Goal: Task Accomplishment & Management: Manage account settings

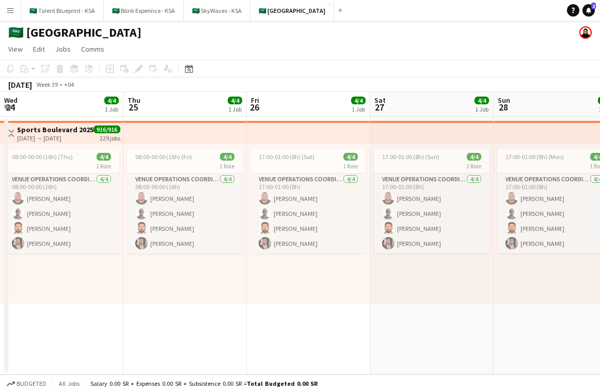
scroll to position [0, 313]
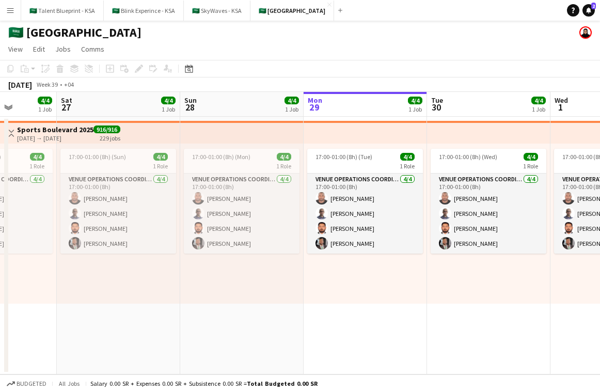
click at [8, 13] on app-icon "Menu" at bounding box center [10, 10] width 8 height 8
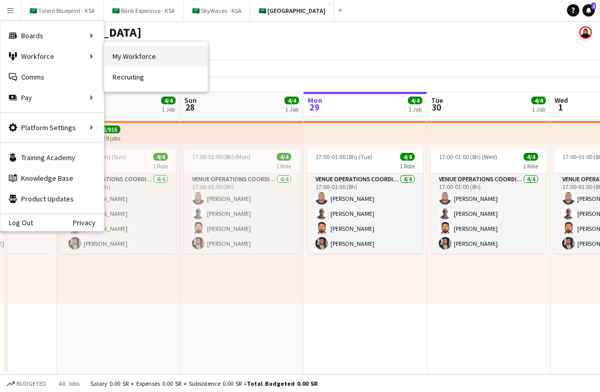
click at [154, 51] on link "My Workforce" at bounding box center [155, 56] width 103 height 21
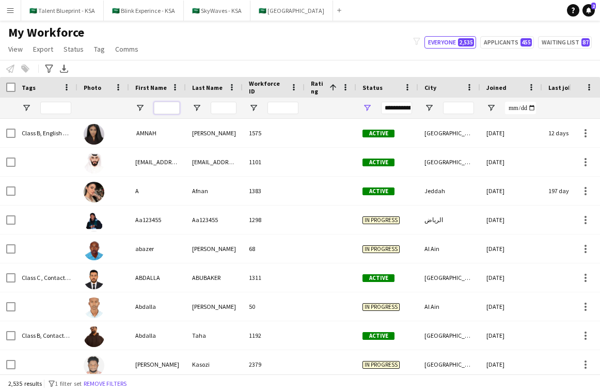
click at [158, 104] on input "First Name Filter Input" at bounding box center [167, 108] width 26 height 12
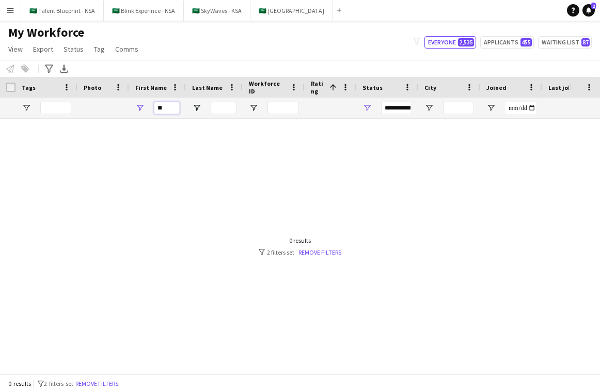
type input "*"
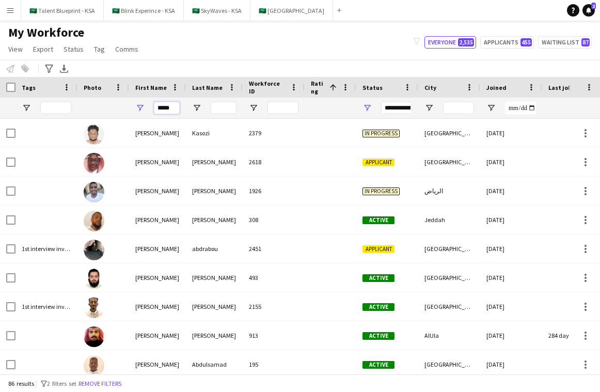
type input "*****"
click at [225, 111] on input "Last Name Filter Input" at bounding box center [224, 108] width 26 height 12
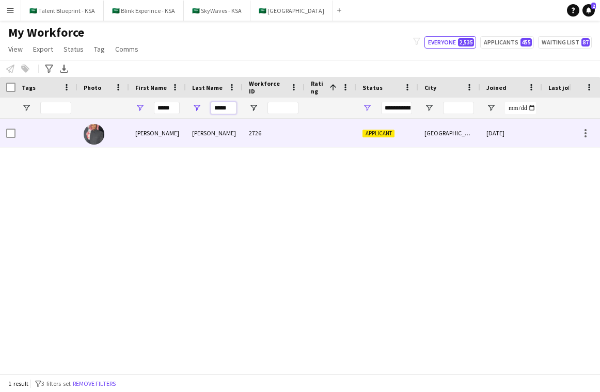
type input "*****"
click at [242, 129] on div "AlTaweel" at bounding box center [214, 133] width 57 height 28
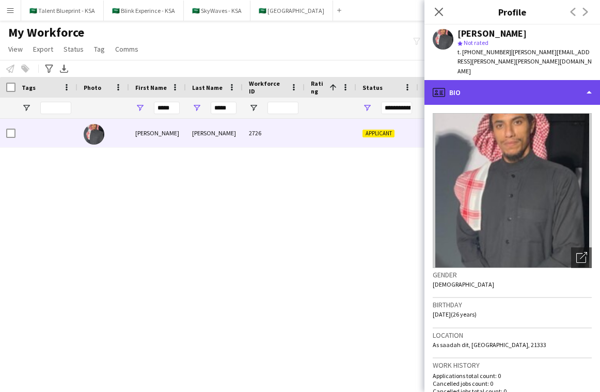
click at [535, 90] on div "profile Bio" at bounding box center [511, 92] width 175 height 25
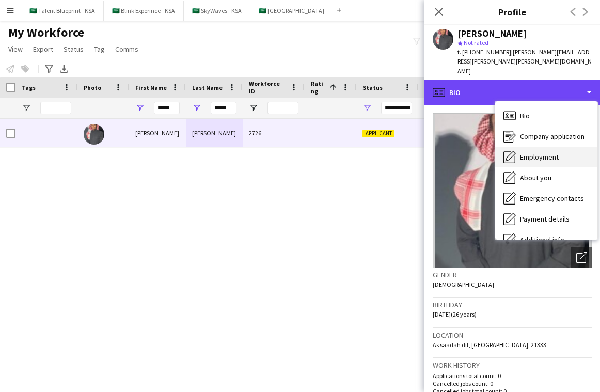
scroll to position [56, 0]
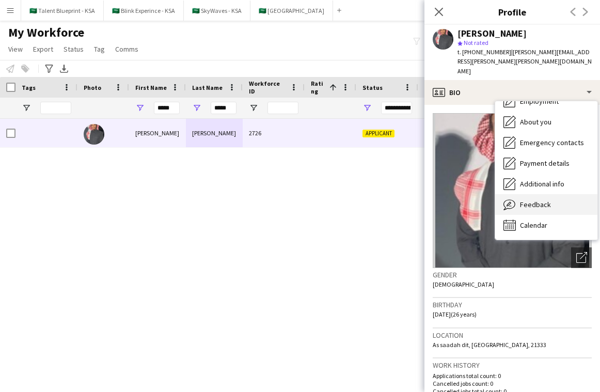
click at [549, 194] on div "Feedback Feedback" at bounding box center [546, 204] width 102 height 21
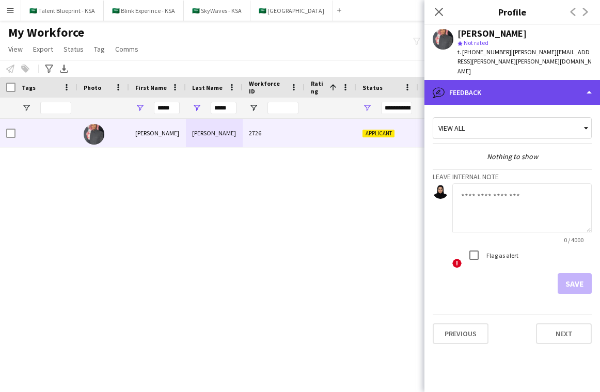
click at [537, 80] on div "bubble-pencil Feedback" at bounding box center [511, 92] width 175 height 25
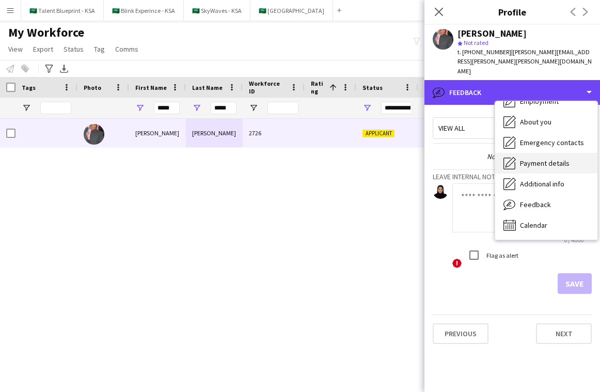
scroll to position [0, 0]
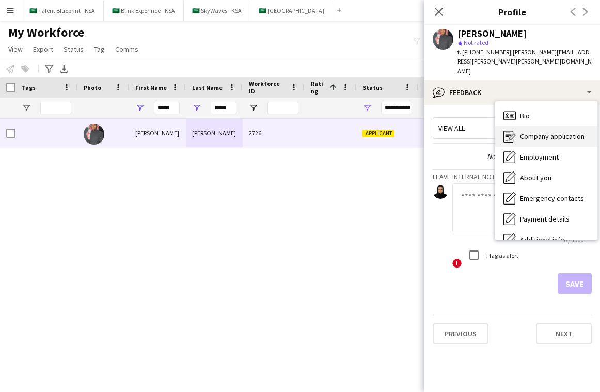
click at [547, 132] on span "Company application" at bounding box center [552, 136] width 65 height 9
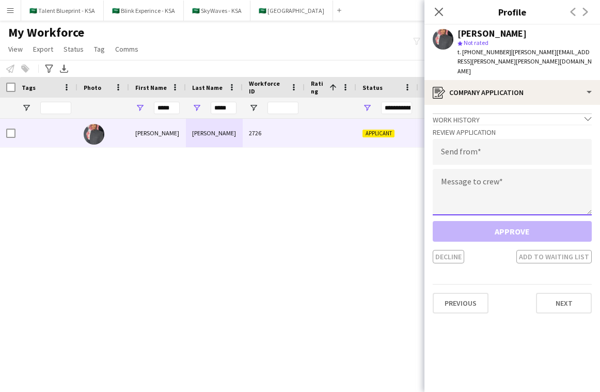
click at [492, 169] on textarea at bounding box center [512, 192] width 159 height 46
paste textarea "**********"
type textarea "**********"
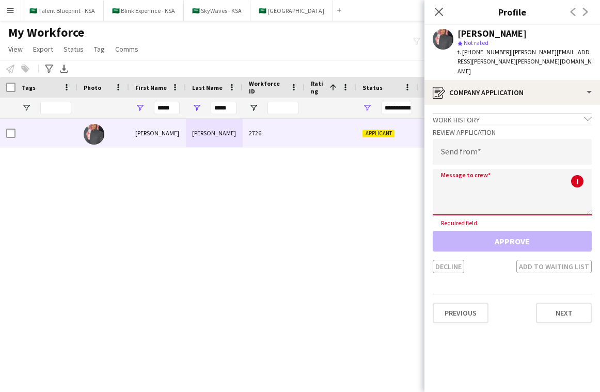
paste textarea "**********"
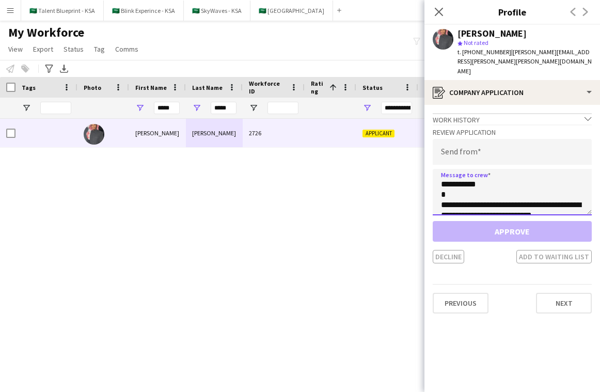
drag, startPoint x: 475, startPoint y: 176, endPoint x: 450, endPoint y: 178, distance: 25.3
click at [450, 178] on textarea "**********" at bounding box center [512, 192] width 159 height 46
type textarea "**********"
click at [483, 139] on input "email" at bounding box center [512, 152] width 159 height 26
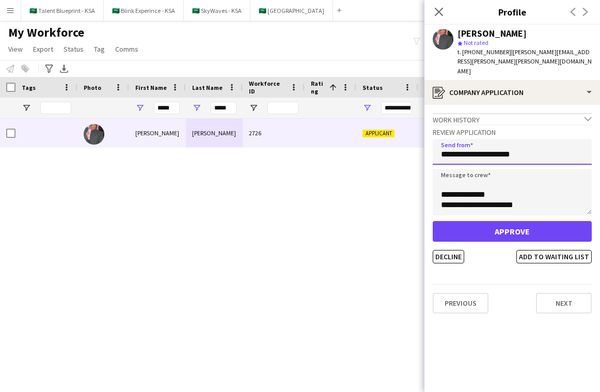
scroll to position [268, 0]
type input "**********"
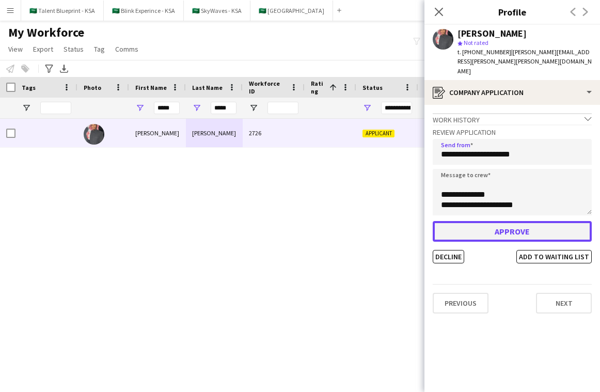
click at [495, 221] on button "Approve" at bounding box center [512, 231] width 159 height 21
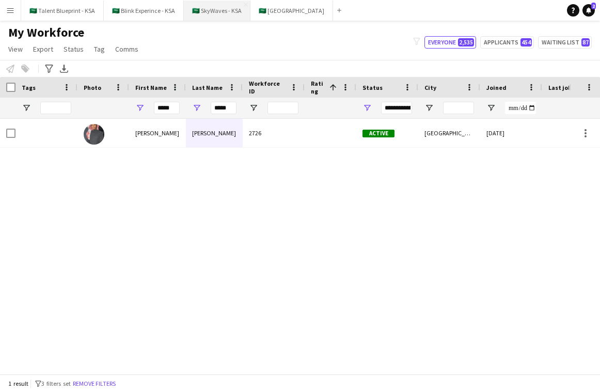
click at [203, 11] on button "🇸🇦 SkyWaves - KSA Close" at bounding box center [217, 11] width 67 height 20
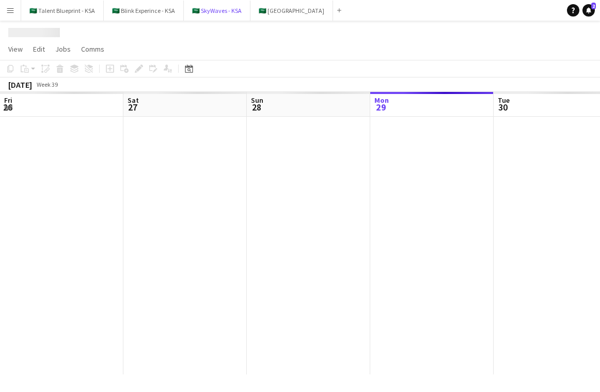
scroll to position [0, 247]
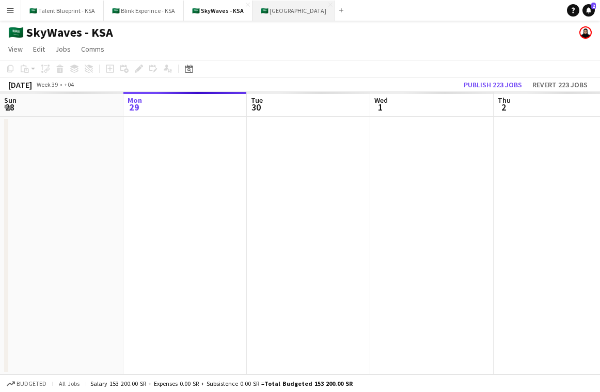
click at [284, 6] on button "🇸🇦 [GEOGRAPHIC_DATA] Close" at bounding box center [293, 11] width 83 height 20
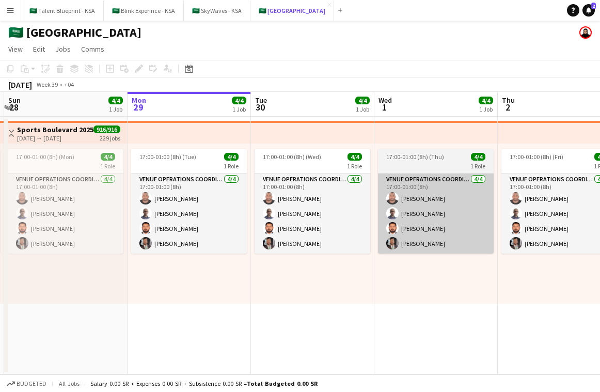
scroll to position [0, 233]
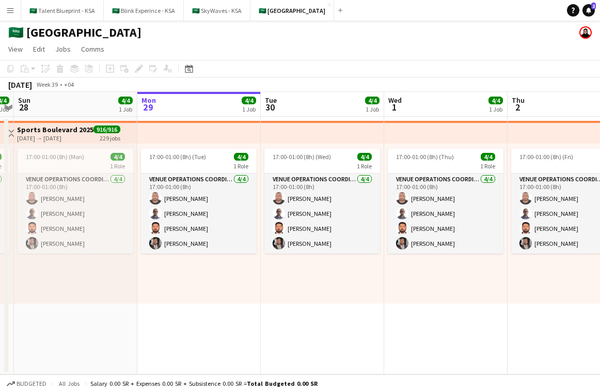
click at [229, 130] on app-top-bar at bounding box center [198, 132] width 123 height 23
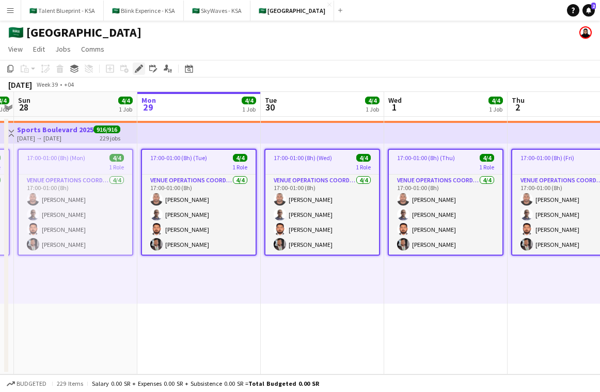
click at [135, 67] on icon "Edit" at bounding box center [139, 69] width 8 height 8
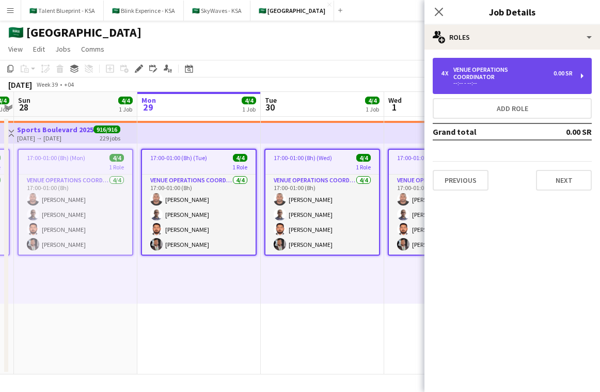
click at [507, 72] on div "VENUE OPERATIONS COORDINATOR" at bounding box center [503, 73] width 100 height 14
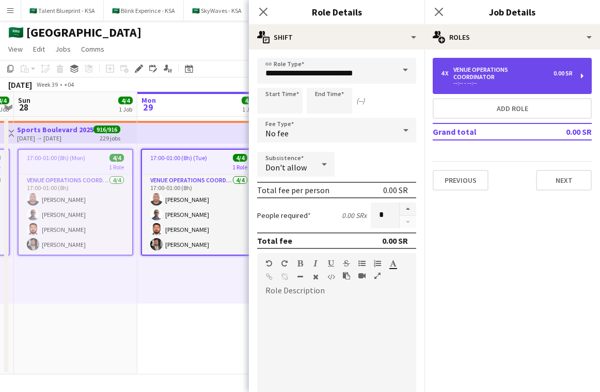
click at [506, 70] on div "VENUE OPERATIONS COORDINATOR" at bounding box center [503, 73] width 100 height 14
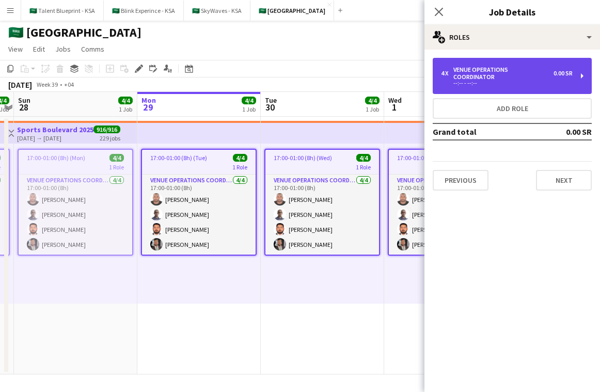
click at [507, 83] on div "4 x VENUE OPERATIONS COORDINATOR 0.00 SR --:-- - --:--" at bounding box center [512, 76] width 159 height 36
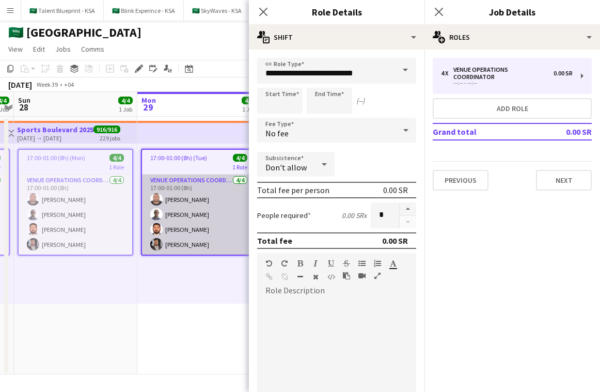
click at [206, 238] on app-card-role "VENUE OPERATIONS COORDINATOR 4/4 17:00-01:00 (8h) Yousif Haroun Abubaker Babata…" at bounding box center [199, 214] width 114 height 80
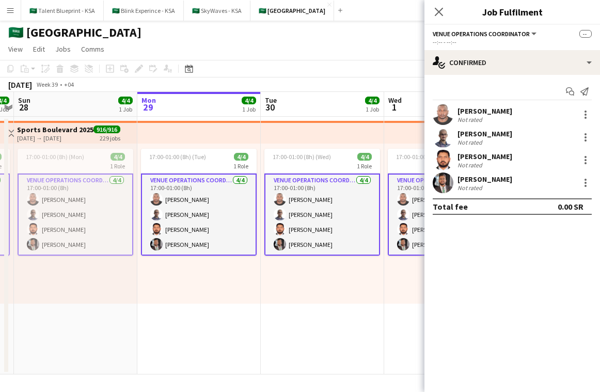
click at [259, 124] on app-top-bar at bounding box center [198, 132] width 123 height 23
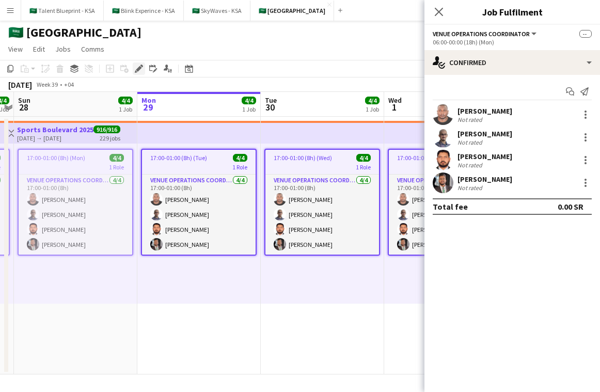
click at [140, 69] on icon at bounding box center [139, 69] width 6 height 6
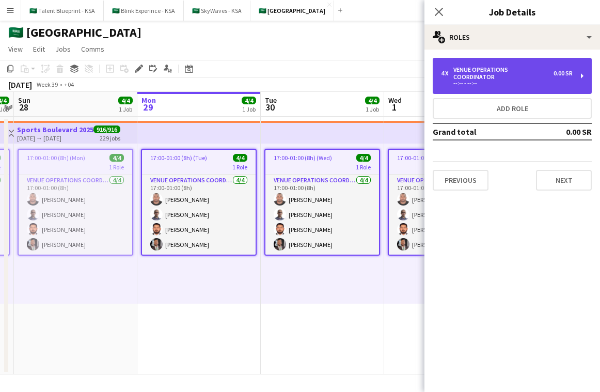
click at [532, 65] on div "4 x VENUE OPERATIONS COORDINATOR 0.00 SR --:-- - --:--" at bounding box center [512, 76] width 159 height 36
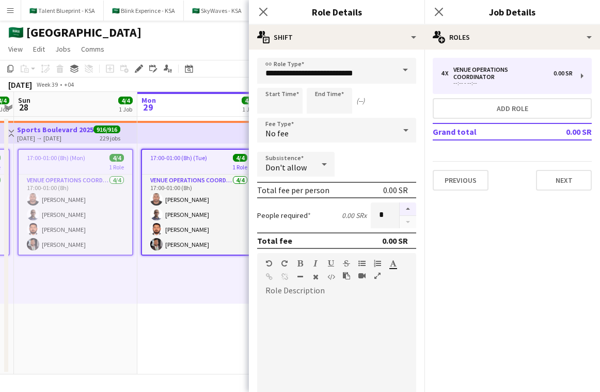
click at [405, 209] on button "button" at bounding box center [408, 208] width 17 height 13
type input "*"
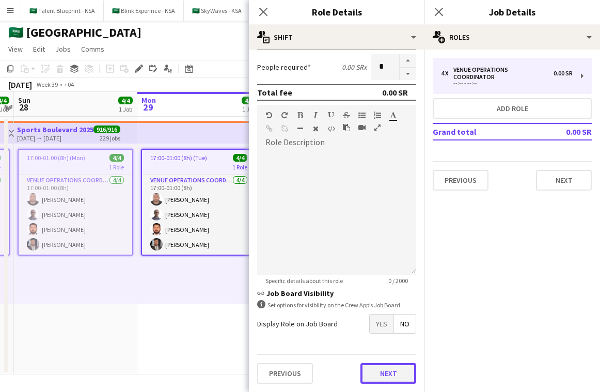
click at [401, 376] on button "Next" at bounding box center [388, 373] width 56 height 21
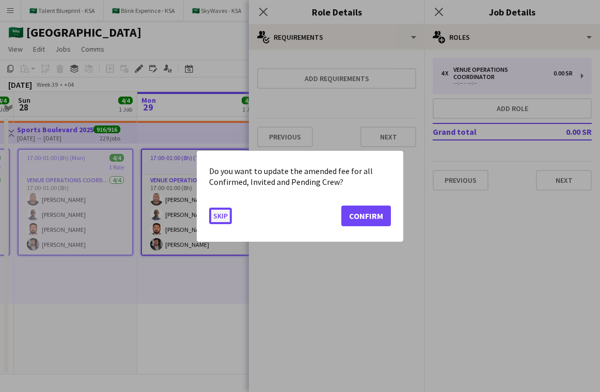
click at [218, 210] on button "Skip" at bounding box center [220, 215] width 23 height 17
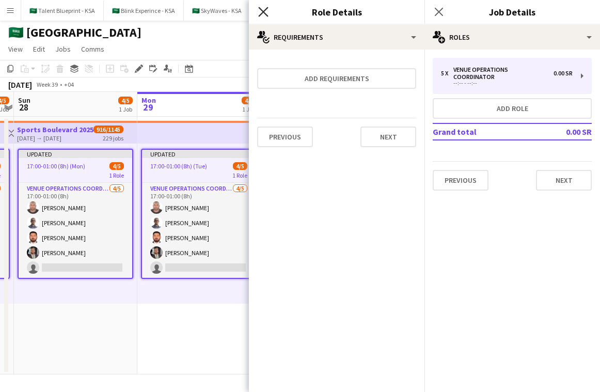
click at [258, 11] on icon "Close pop-in" at bounding box center [263, 12] width 10 height 10
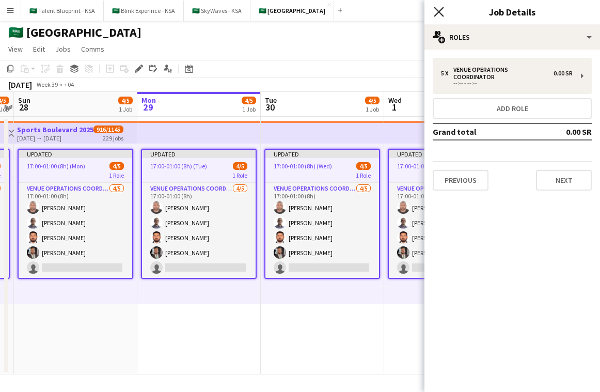
click at [440, 9] on icon at bounding box center [439, 12] width 10 height 10
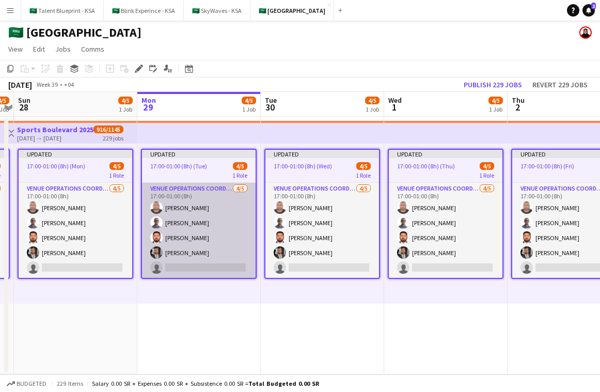
click at [221, 199] on app-card-role "VENUE OPERATIONS COORDINATOR 4/5 17:00-01:00 (8h) Yousif Haroun Abubaker Babata…" at bounding box center [199, 230] width 114 height 95
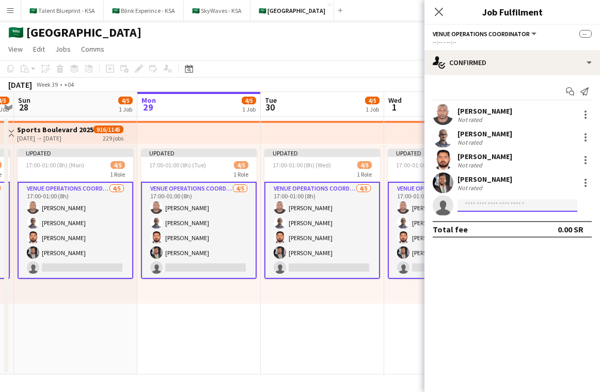
click at [499, 203] on input at bounding box center [517, 205] width 120 height 12
click at [442, 203] on icon at bounding box center [443, 208] width 14 height 14
click at [475, 205] on input at bounding box center [517, 205] width 120 height 12
type input "*"
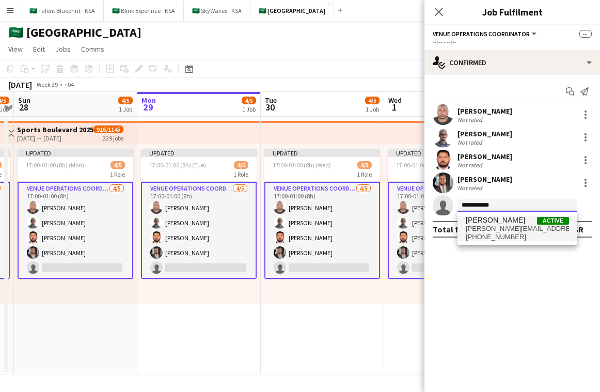
type input "**********"
click at [493, 225] on span "[PERSON_NAME][EMAIL_ADDRESS][PERSON_NAME][PERSON_NAME][DOMAIN_NAME]" at bounding box center [517, 229] width 103 height 8
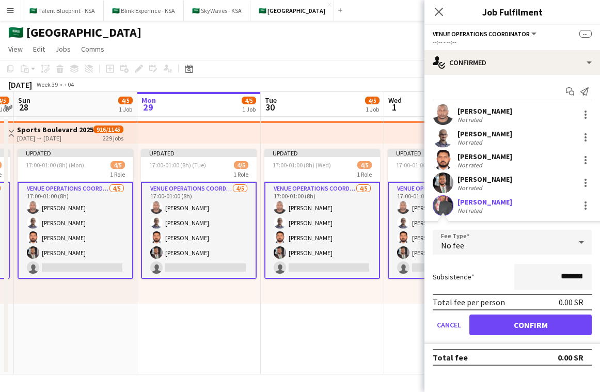
click at [504, 186] on div "Arshad Fahim Not rated" at bounding box center [511, 182] width 175 height 21
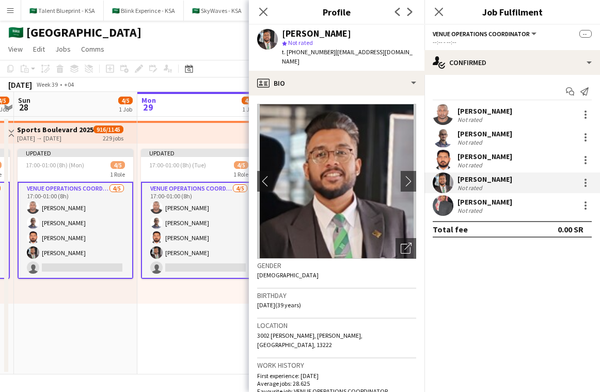
click at [504, 202] on div "[PERSON_NAME]" at bounding box center [484, 201] width 55 height 9
click at [444, 207] on app-user-avatar at bounding box center [443, 205] width 21 height 21
click at [581, 206] on div at bounding box center [585, 205] width 12 height 12
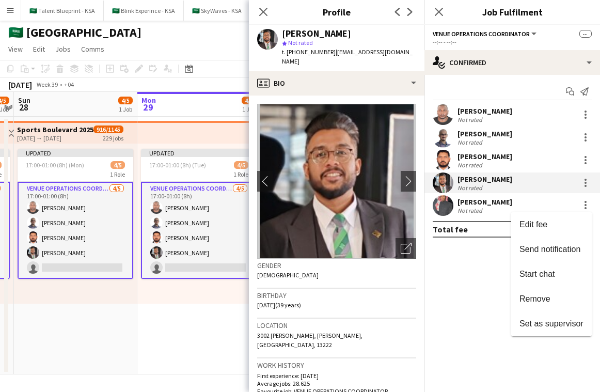
click at [470, 245] on div at bounding box center [300, 196] width 600 height 392
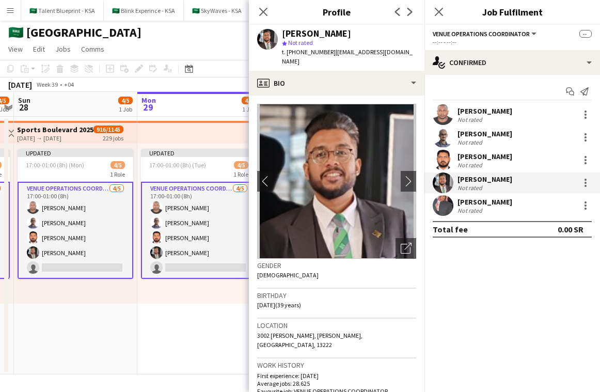
click at [463, 202] on div "[PERSON_NAME]" at bounding box center [484, 201] width 55 height 9
click at [585, 206] on div at bounding box center [585, 205] width 2 height 2
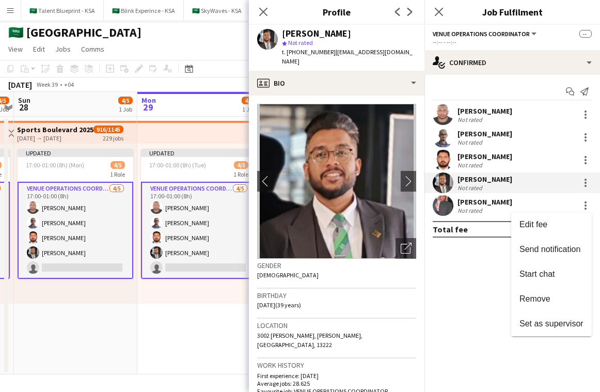
click at [504, 273] on div at bounding box center [300, 196] width 600 height 392
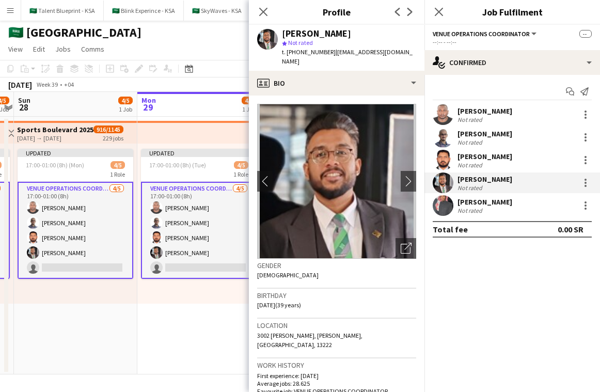
click at [221, 309] on app-date-cell "Updated 17:00-01:00 (8h) (Tue) 4/5 1 Role VENUE OPERATIONS COORDINATOR 4/5 17:0…" at bounding box center [198, 246] width 123 height 258
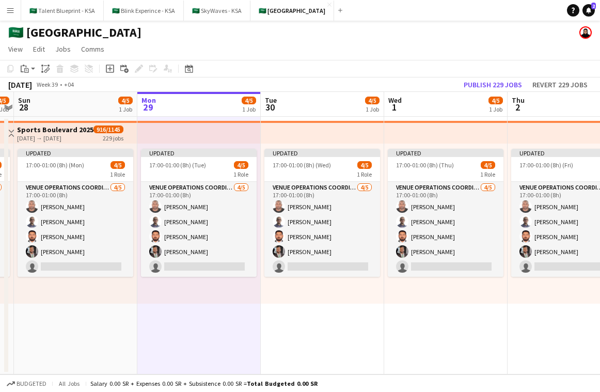
click at [237, 133] on app-top-bar at bounding box center [198, 132] width 123 height 23
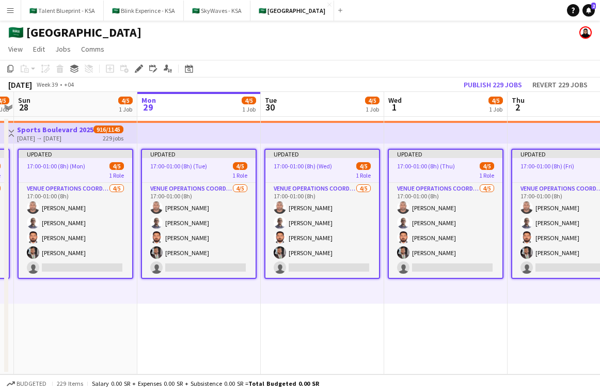
click at [219, 171] on div "1 Role" at bounding box center [199, 175] width 114 height 8
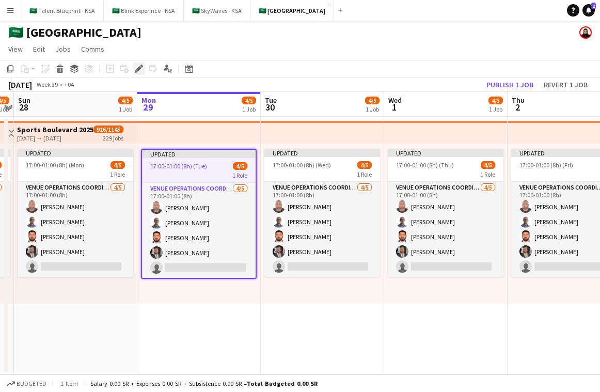
click at [139, 72] on icon "Edit" at bounding box center [139, 69] width 8 height 8
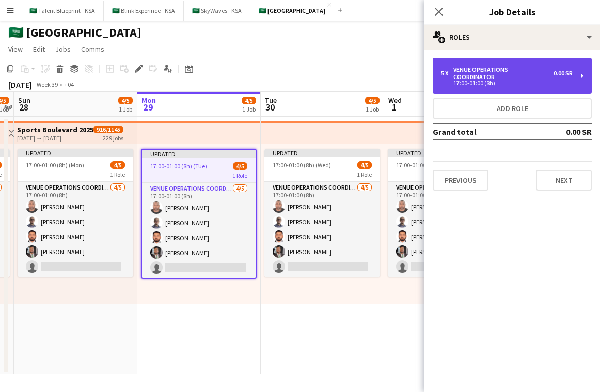
click at [529, 72] on div "VENUE OPERATIONS COORDINATOR" at bounding box center [503, 73] width 100 height 14
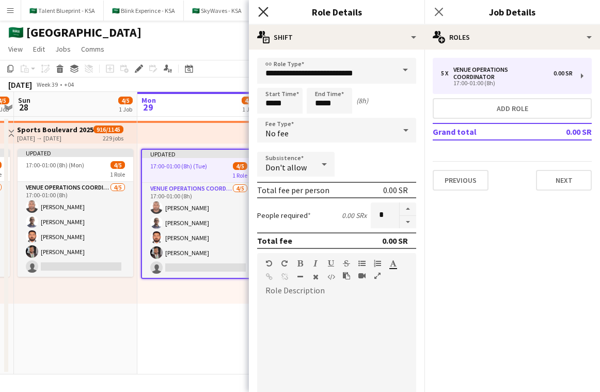
click at [264, 14] on icon "Close pop-in" at bounding box center [263, 12] width 10 height 10
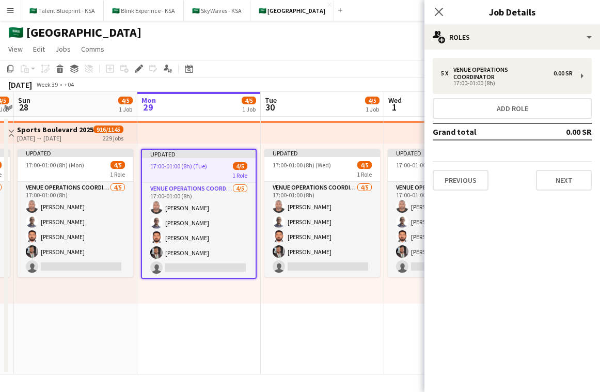
click at [220, 132] on app-top-bar at bounding box center [198, 132] width 123 height 23
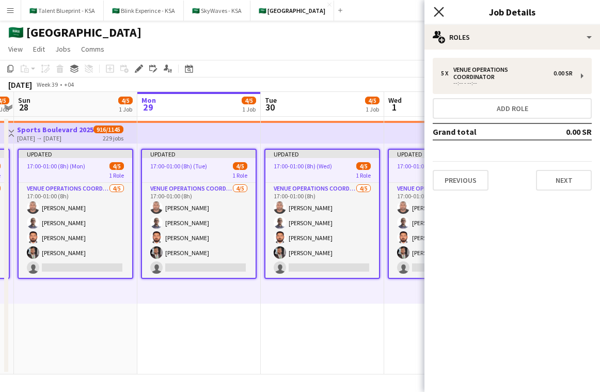
click at [442, 12] on icon "Close pop-in" at bounding box center [439, 12] width 10 height 10
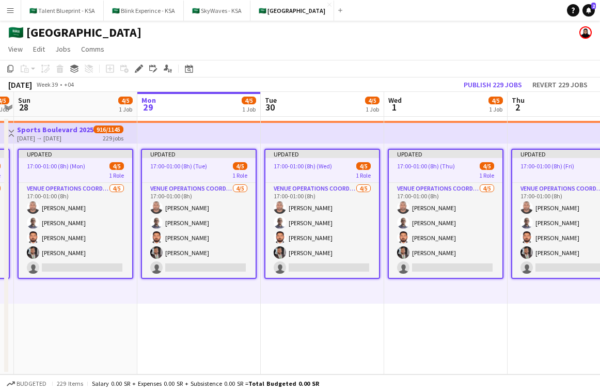
click at [404, 138] on app-top-bar at bounding box center [445, 132] width 123 height 23
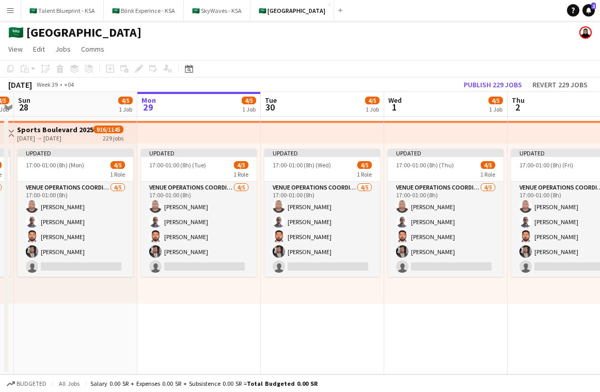
click at [404, 138] on app-top-bar at bounding box center [445, 132] width 123 height 23
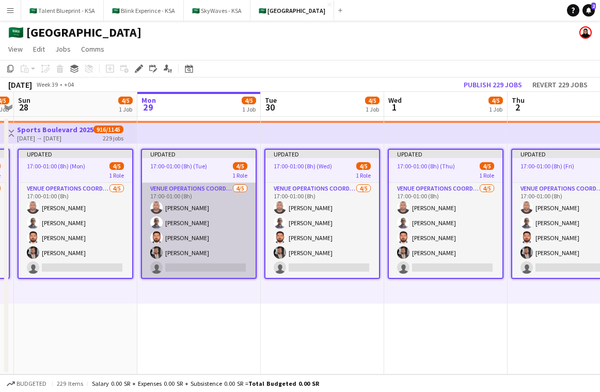
click at [236, 251] on app-card-role "VENUE OPERATIONS COORDINATOR 4/5 17:00-01:00 (8h) Yousif Haroun Abubaker Babata…" at bounding box center [199, 230] width 114 height 95
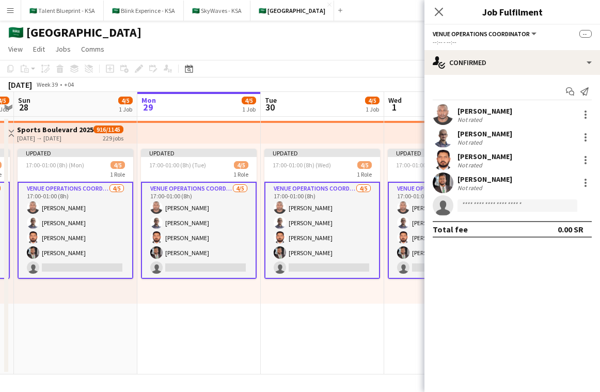
click at [333, 68] on app-toolbar "Copy Paste Paste Command V Paste with crew Command Shift V Paste linked Job [GE…" at bounding box center [300, 69] width 600 height 18
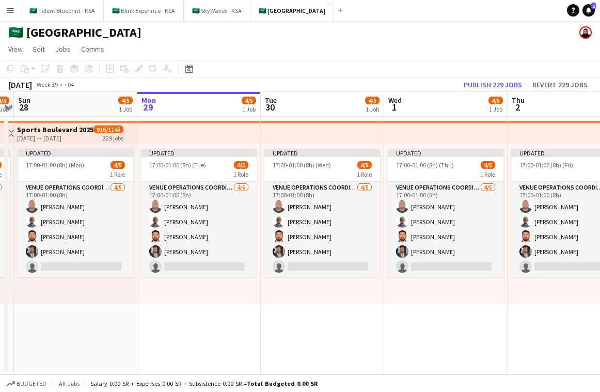
click at [388, 134] on app-top-bar at bounding box center [445, 132] width 123 height 23
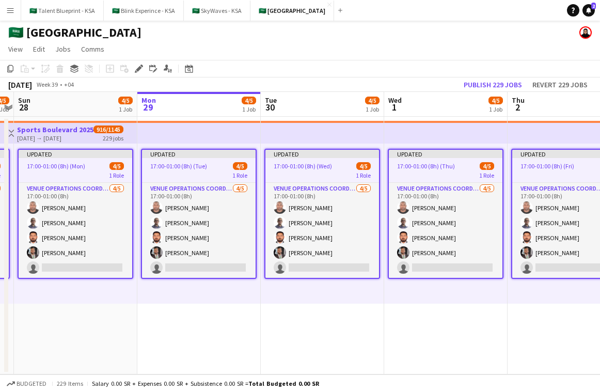
click at [117, 358] on app-date-cell "Updated 17:00-01:00 (8h) (Mon) 4/5 1 Role VENUE OPERATIONS COORDINATOR 4/5 17:0…" at bounding box center [75, 246] width 123 height 258
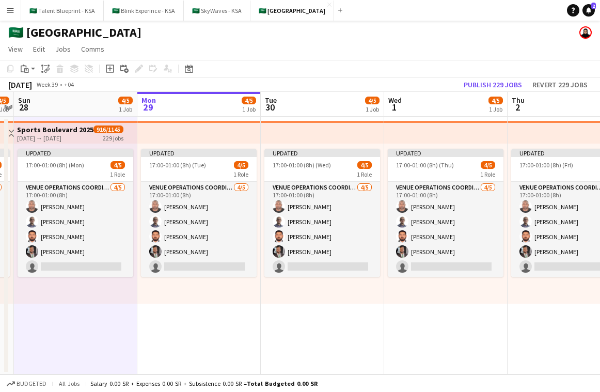
click at [310, 129] on app-top-bar at bounding box center [322, 132] width 123 height 23
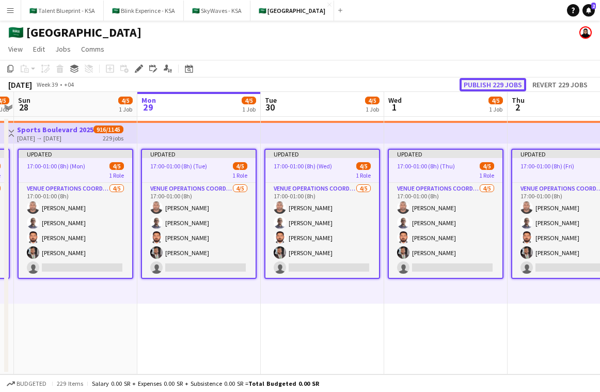
click at [503, 82] on button "Publish 229 jobs" at bounding box center [492, 84] width 67 height 13
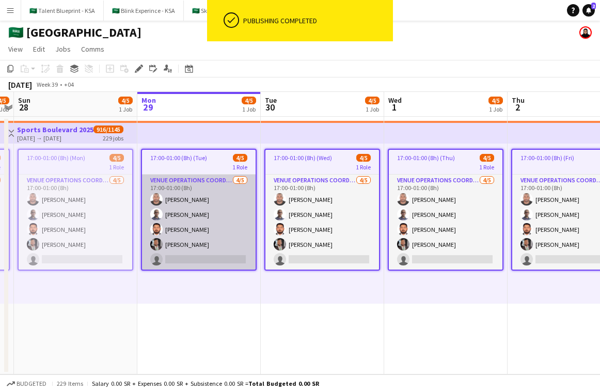
click at [216, 223] on app-card-role "VENUE OPERATIONS COORDINATOR 4/5 17:00-01:00 (8h) Yousif Haroun Abubaker Babata…" at bounding box center [199, 221] width 114 height 95
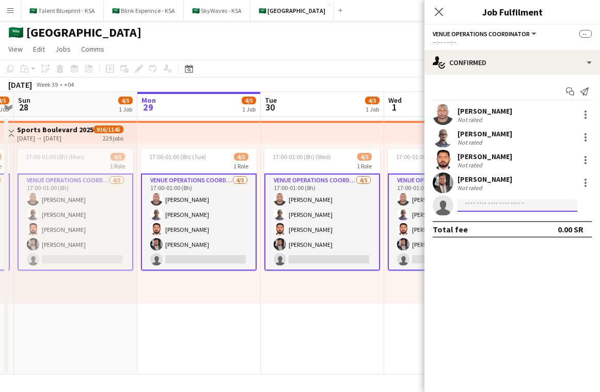
click at [507, 204] on input at bounding box center [517, 205] width 120 height 12
type input "*"
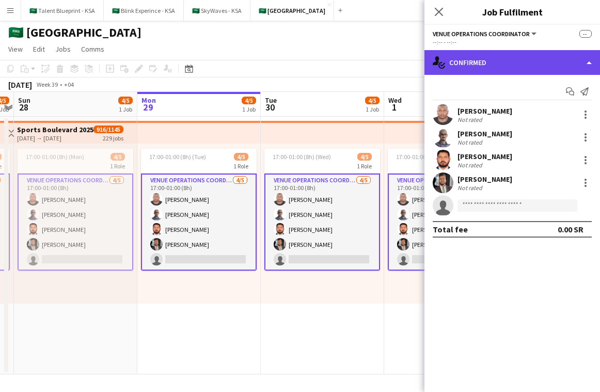
click at [467, 53] on div "single-neutral-actions-check-2 Confirmed" at bounding box center [511, 62] width 175 height 25
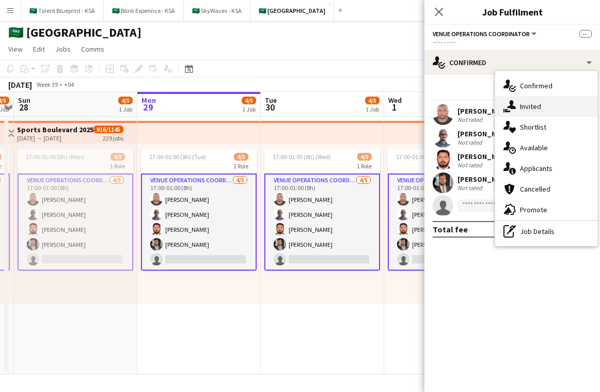
click at [540, 100] on div "single-neutral-actions-share-1 Invited" at bounding box center [546, 106] width 102 height 21
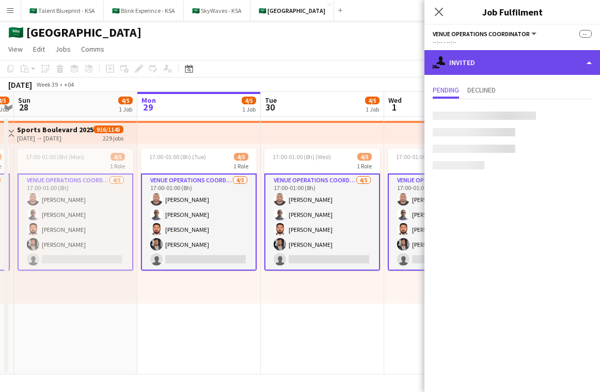
click at [536, 61] on div "single-neutral-actions-share-1 Invited" at bounding box center [511, 62] width 175 height 25
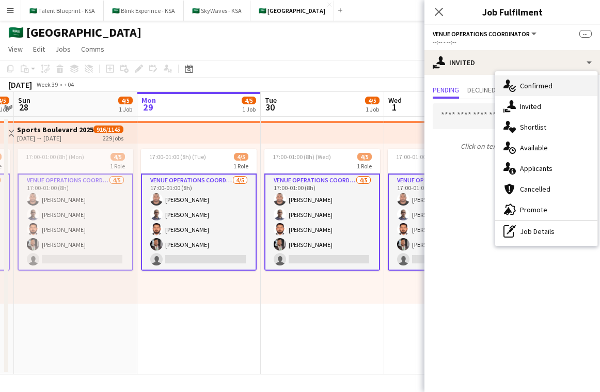
click at [533, 77] on div "single-neutral-actions-check-2 Confirmed" at bounding box center [546, 85] width 102 height 21
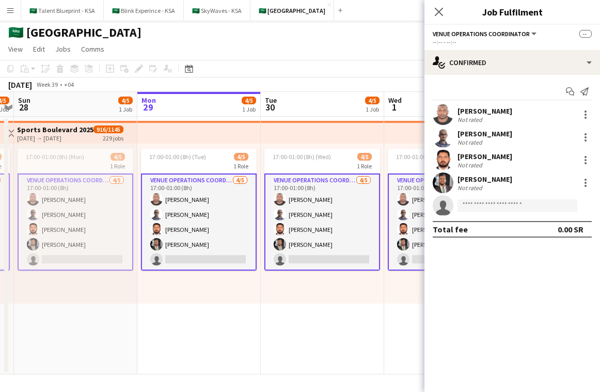
click at [482, 198] on app-invite-slot "single-neutral-actions" at bounding box center [511, 205] width 175 height 21
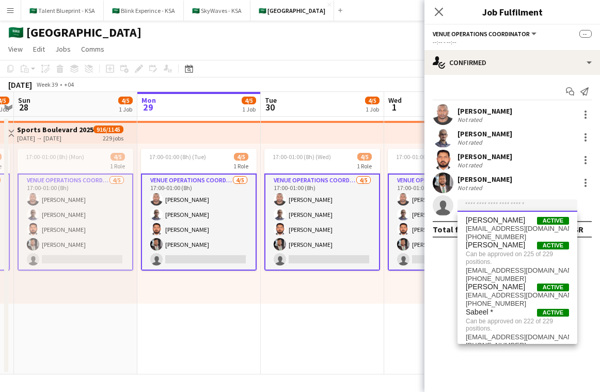
click at [482, 203] on input at bounding box center [517, 205] width 120 height 12
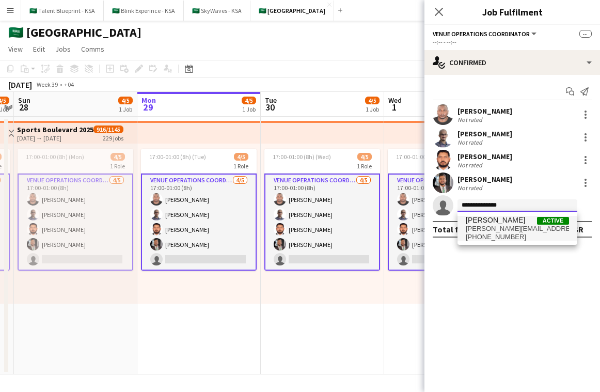
type input "**********"
click at [522, 222] on span "Ahmed AlTaweel Active" at bounding box center [517, 220] width 103 height 9
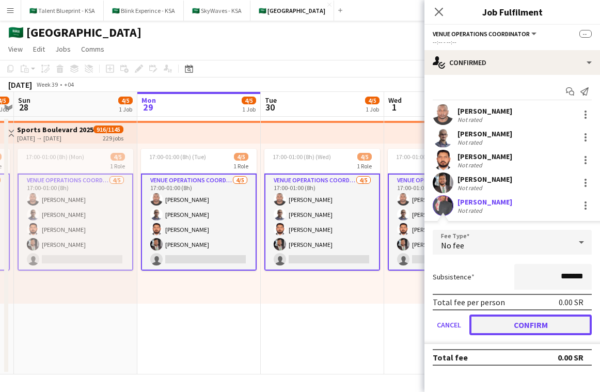
click at [542, 322] on button "Confirm" at bounding box center [530, 324] width 122 height 21
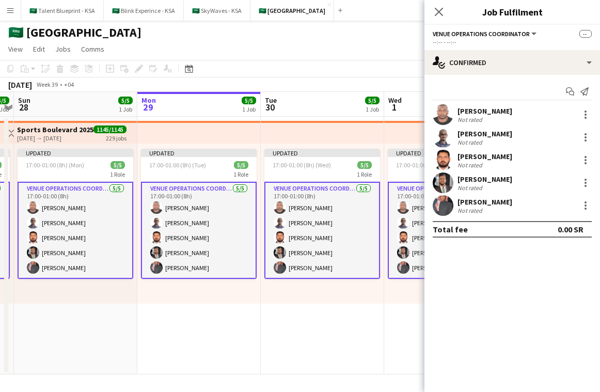
click at [379, 132] on app-top-bar at bounding box center [322, 132] width 123 height 23
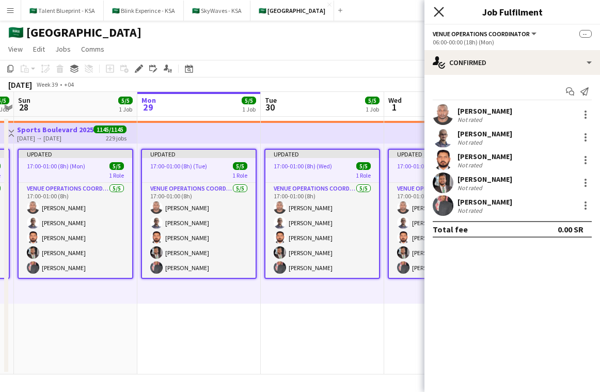
click at [437, 13] on icon at bounding box center [439, 12] width 10 height 10
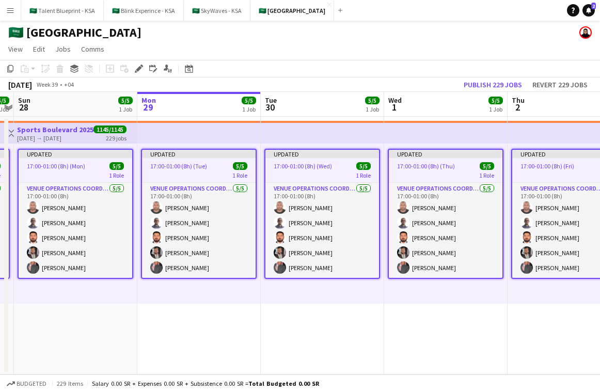
click at [395, 133] on app-top-bar at bounding box center [445, 132] width 123 height 23
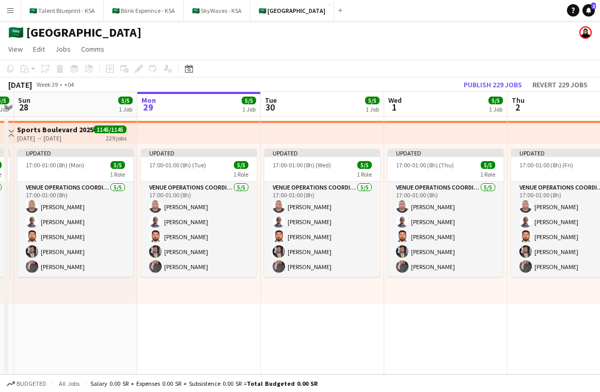
click at [395, 133] on app-top-bar at bounding box center [445, 132] width 123 height 23
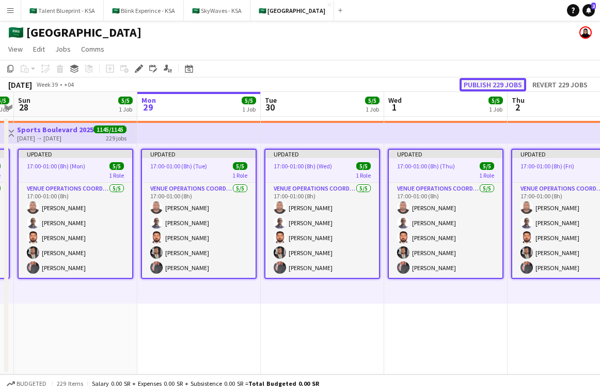
click at [487, 84] on button "Publish 229 jobs" at bounding box center [492, 84] width 67 height 13
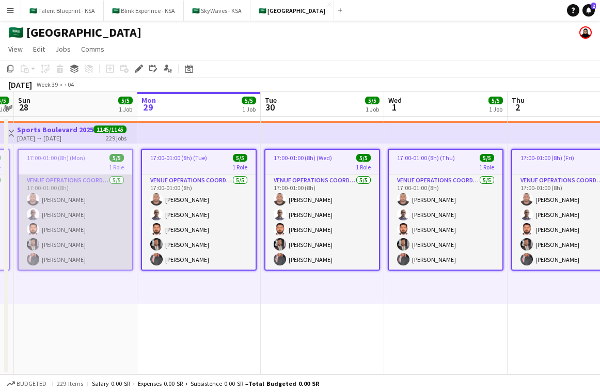
click at [102, 233] on app-card-role "VENUE OPERATIONS COORDINATOR 5/5 17:00-01:00 (8h) Yousif Haroun Abubaker Babata…" at bounding box center [76, 221] width 114 height 95
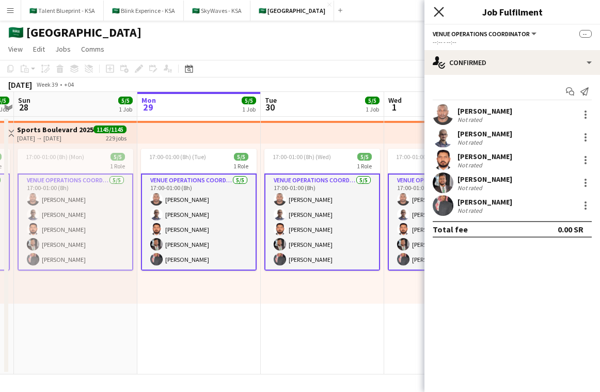
click at [443, 13] on icon "Close pop-in" at bounding box center [439, 12] width 10 height 10
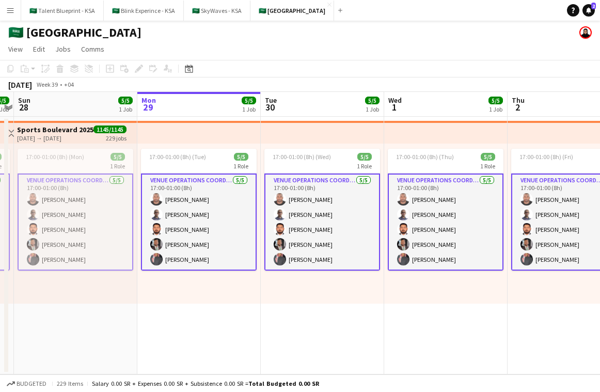
click at [106, 297] on div "17:00-01:00 (8h) (Mon) 5/5 1 Role VENUE OPERATIONS COORDINATOR 5/5 17:00-01:00 …" at bounding box center [75, 223] width 123 height 160
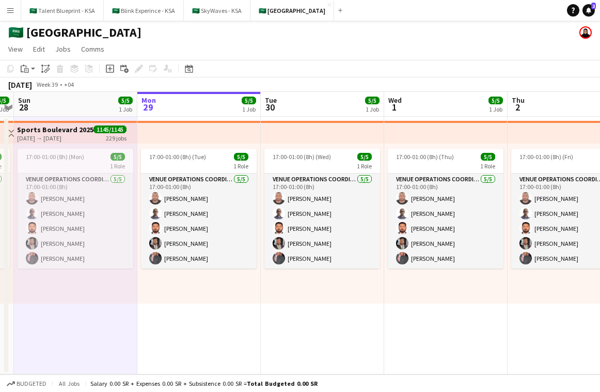
click at [8, 8] on app-icon "Menu" at bounding box center [10, 10] width 8 height 8
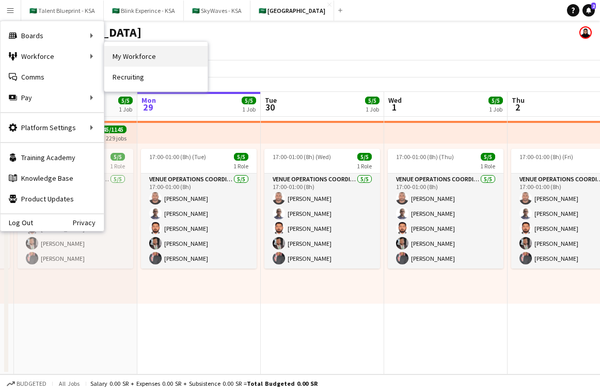
click at [153, 56] on link "My Workforce" at bounding box center [155, 56] width 103 height 21
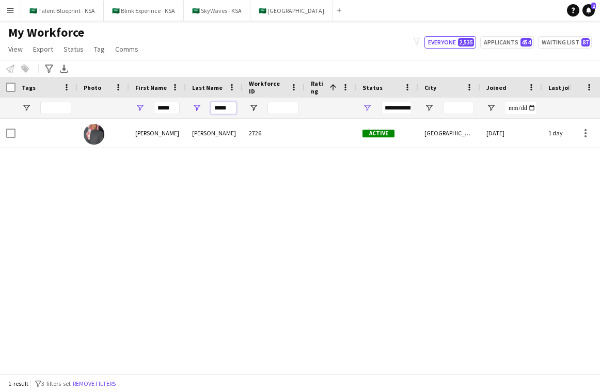
click at [220, 110] on input "*****" at bounding box center [224, 108] width 26 height 12
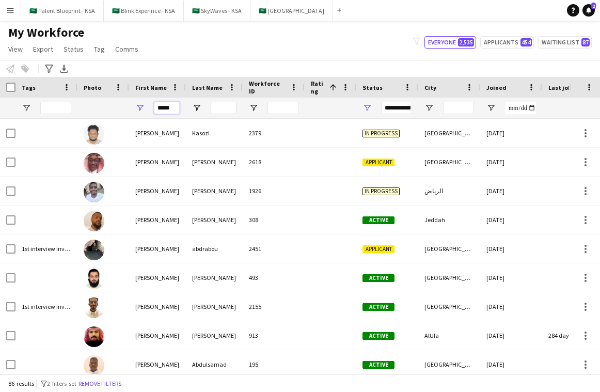
click at [169, 103] on input "*****" at bounding box center [167, 108] width 26 height 12
paste input "******"
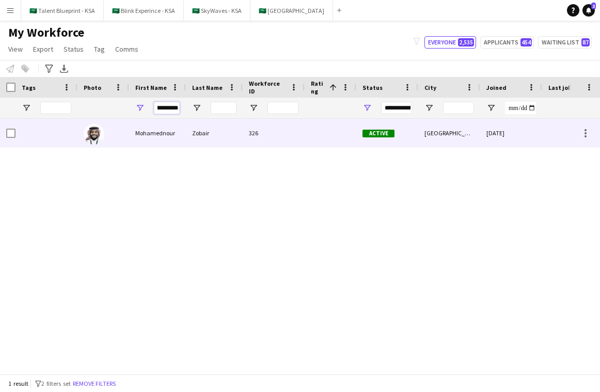
type input "**********"
click at [170, 125] on div "Mohamednour" at bounding box center [157, 133] width 57 height 28
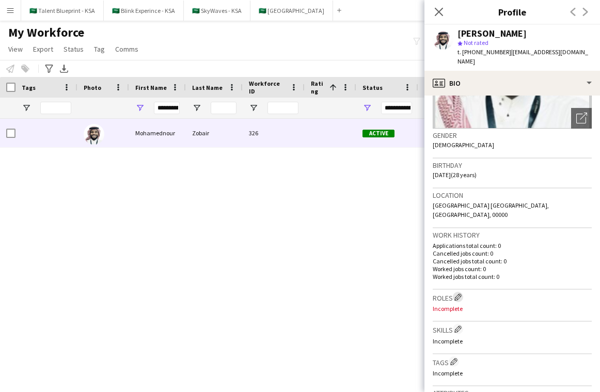
scroll to position [0, 0]
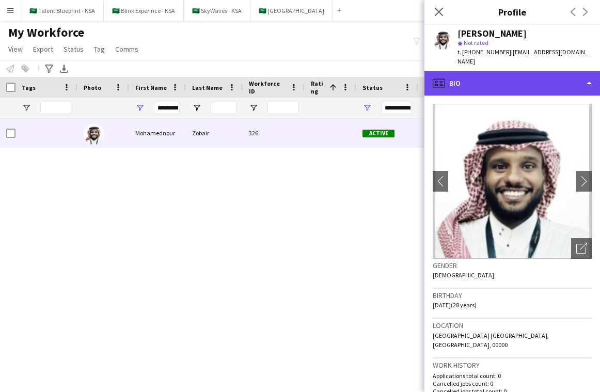
click at [504, 78] on div "profile Bio" at bounding box center [511, 83] width 175 height 25
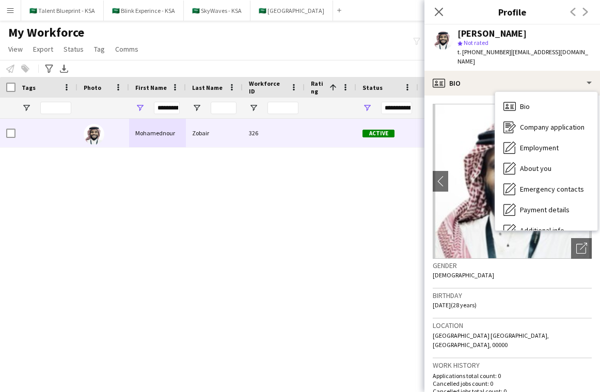
click at [469, 166] on img at bounding box center [512, 181] width 159 height 155
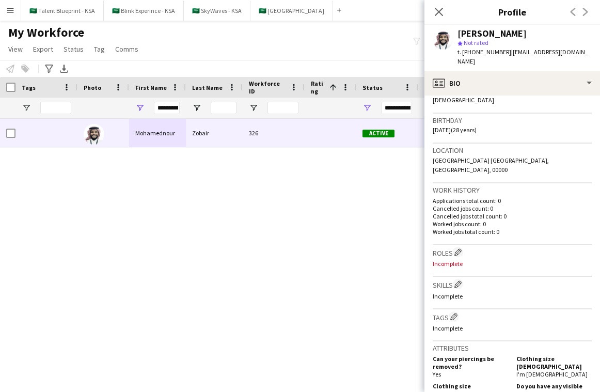
scroll to position [176, 0]
click at [334, 145] on div at bounding box center [331, 133] width 52 height 28
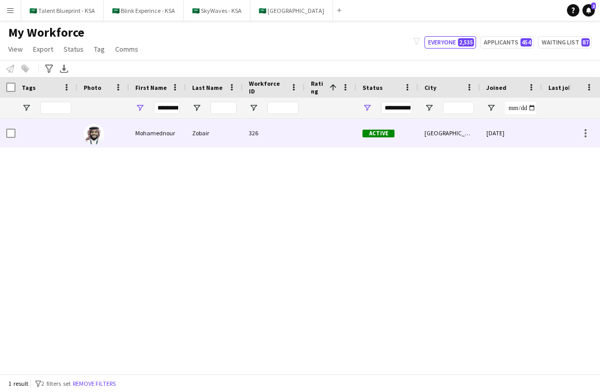
click at [427, 130] on div "Riyadh" at bounding box center [449, 133] width 62 height 28
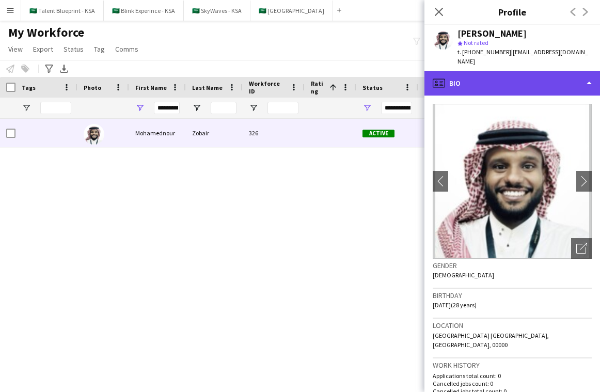
click at [512, 71] on div "profile Bio" at bounding box center [511, 83] width 175 height 25
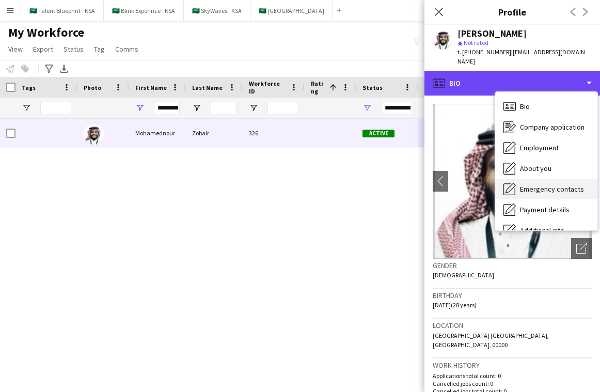
scroll to position [56, 0]
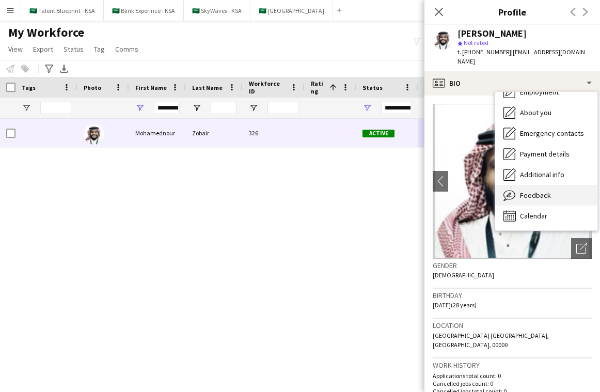
click at [539, 190] on span "Feedback" at bounding box center [535, 194] width 31 height 9
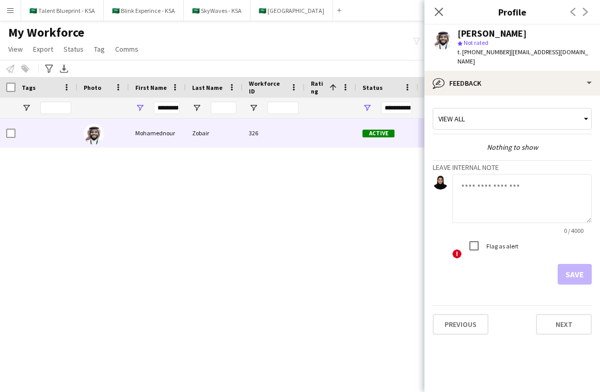
drag, startPoint x: 89, startPoint y: 247, endPoint x: 97, endPoint y: 237, distance: 12.9
click at [89, 247] on div "Mohamednour Zobair 326 Active Riyadh 18-11-2024 0 moe18noor@gmail.com" at bounding box center [284, 246] width 569 height 255
click at [222, 10] on button "🇸🇦 SkyWaves - KSA Close" at bounding box center [217, 11] width 67 height 20
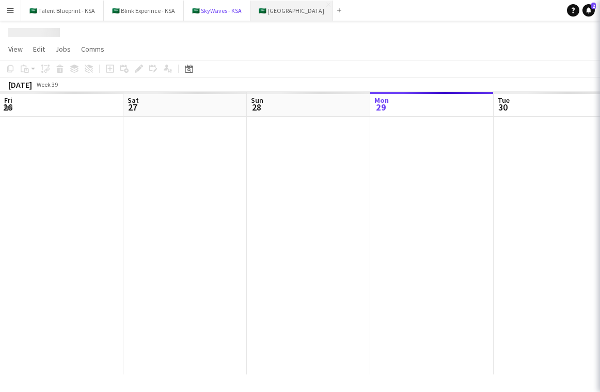
scroll to position [0, 247]
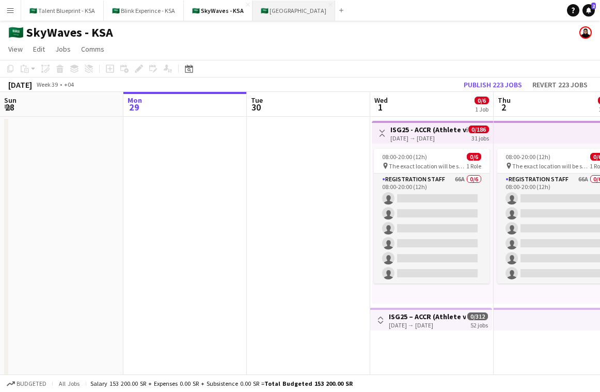
click at [287, 11] on button "🇸🇦 [GEOGRAPHIC_DATA] Close" at bounding box center [293, 11] width 83 height 20
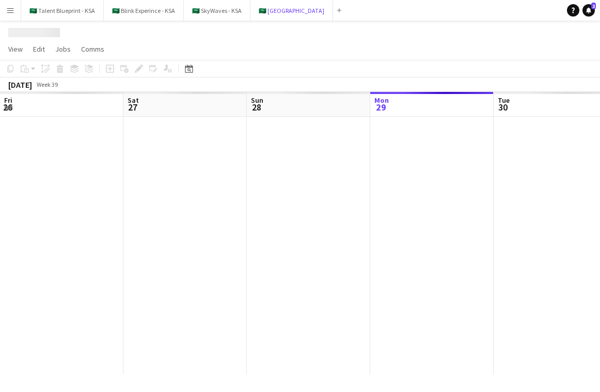
scroll to position [0, 247]
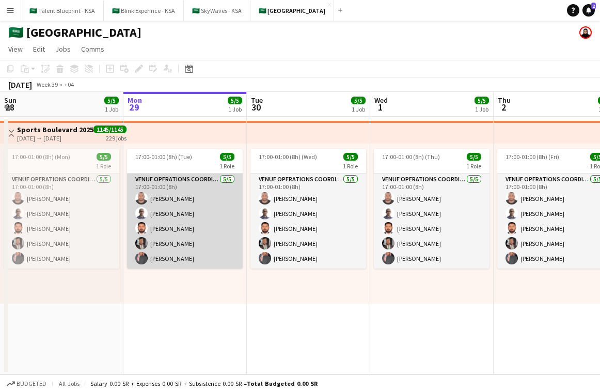
click at [203, 216] on app-card-role "VENUE OPERATIONS COORDINATOR 5/5 17:00-01:00 (8h) Yousif Haroun Abubaker Babata…" at bounding box center [185, 220] width 116 height 95
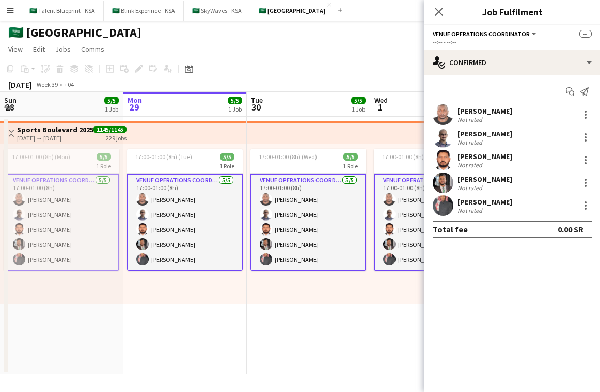
click at [321, 135] on app-top-bar at bounding box center [308, 132] width 123 height 23
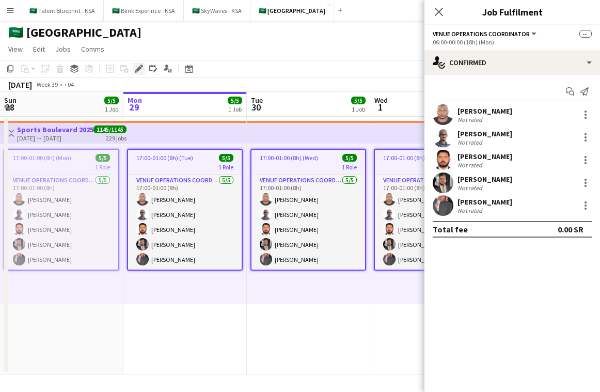
click at [137, 65] on icon "Edit" at bounding box center [139, 69] width 8 height 8
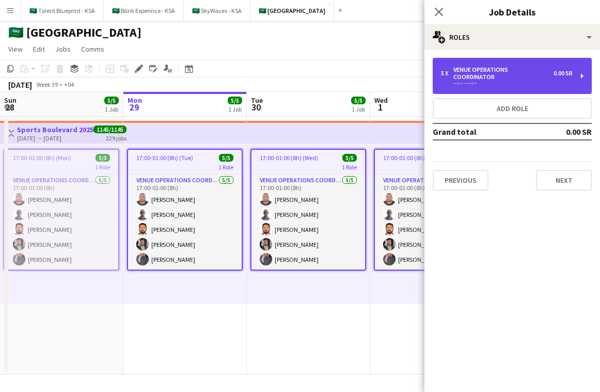
click at [506, 81] on div "--:-- - --:--" at bounding box center [507, 83] width 132 height 5
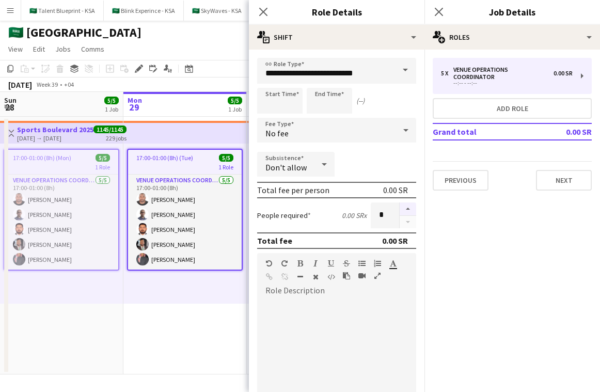
click at [405, 206] on button "button" at bounding box center [408, 208] width 17 height 13
type input "*"
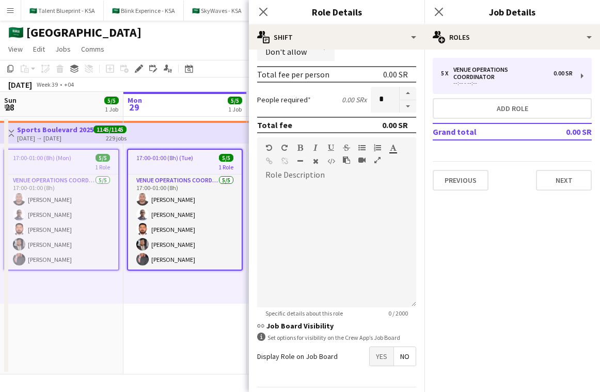
scroll to position [148, 0]
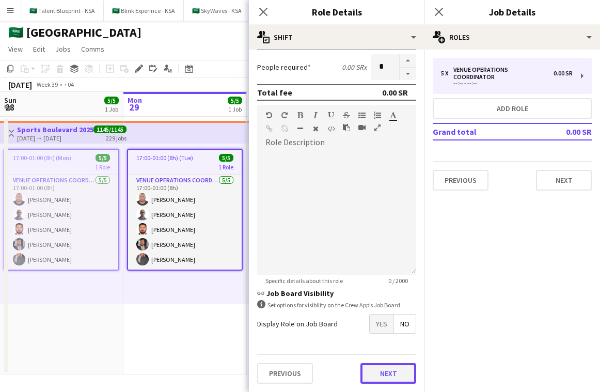
click at [394, 376] on button "Next" at bounding box center [388, 373] width 56 height 21
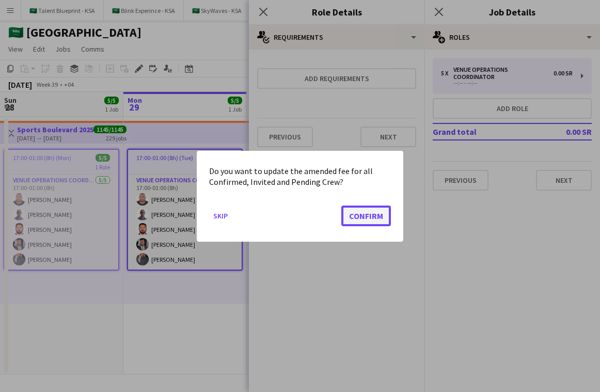
click at [376, 214] on button "Confirm" at bounding box center [366, 215] width 50 height 21
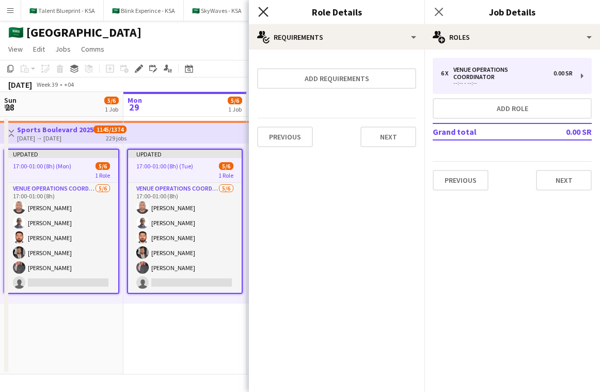
click at [260, 14] on icon at bounding box center [263, 12] width 10 height 10
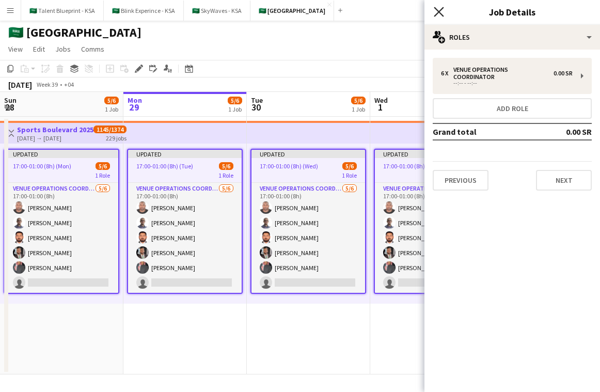
click at [442, 14] on icon "Close pop-in" at bounding box center [439, 12] width 10 height 10
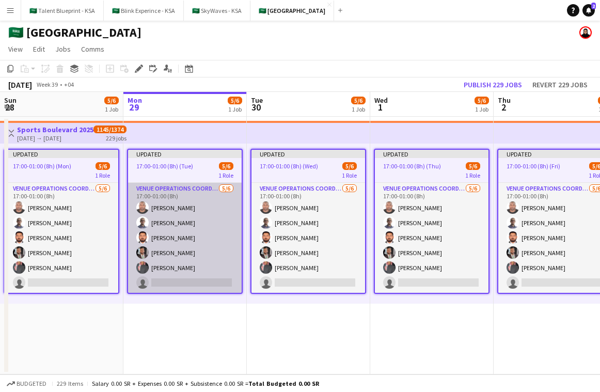
click at [195, 223] on app-card-role "VENUE OPERATIONS COORDINATOR 5/6 17:00-01:00 (8h) Yousif Haroun Abubaker Babata…" at bounding box center [185, 238] width 114 height 110
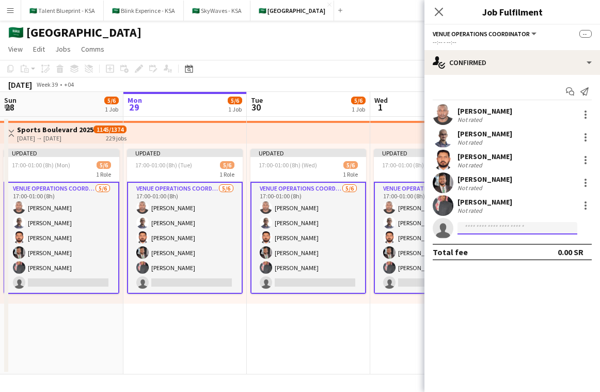
click at [512, 231] on input at bounding box center [517, 228] width 120 height 12
type input "*"
paste input "**********"
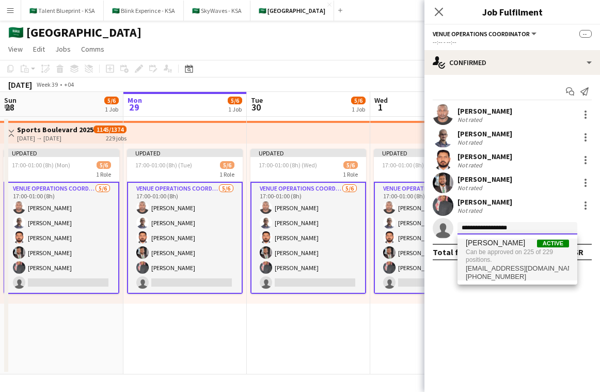
type input "**********"
click at [511, 243] on span "[PERSON_NAME]" at bounding box center [495, 242] width 59 height 9
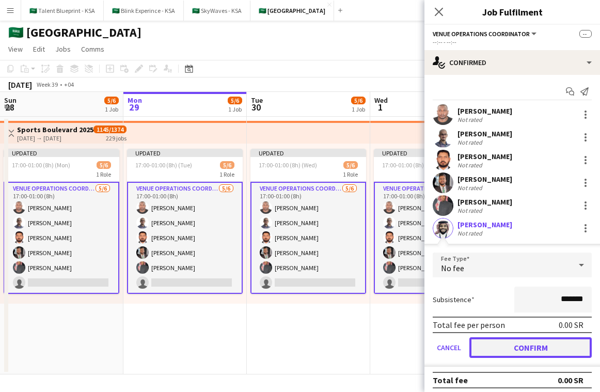
click at [517, 342] on button "Confirm" at bounding box center [530, 347] width 122 height 21
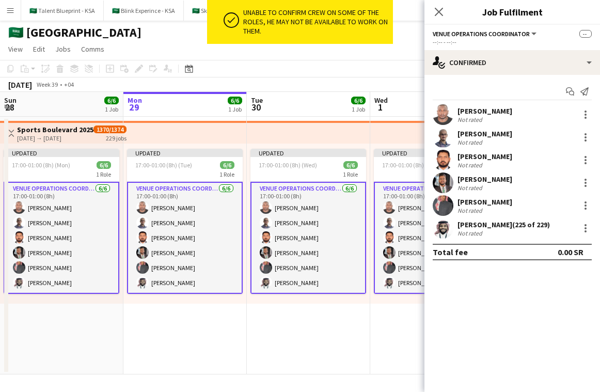
click at [333, 298] on div "Updated 17:00-01:00 (8h) (Wed) 6/6 1 Role VENUE OPERATIONS COORDINATOR 6/6 17:0…" at bounding box center [308, 223] width 123 height 160
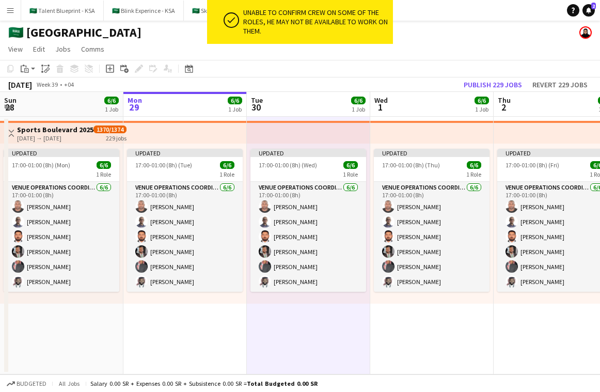
click at [405, 131] on app-top-bar at bounding box center [431, 132] width 123 height 23
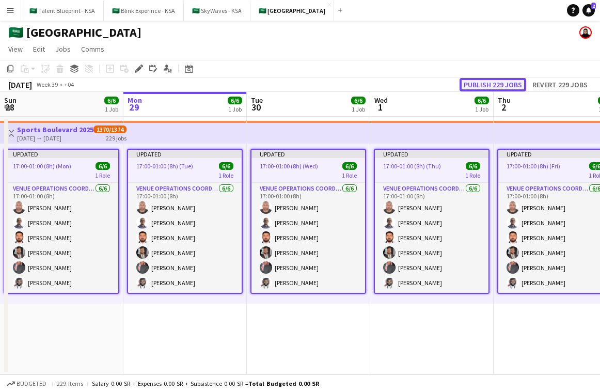
click at [495, 81] on button "Publish 229 jobs" at bounding box center [492, 84] width 67 height 13
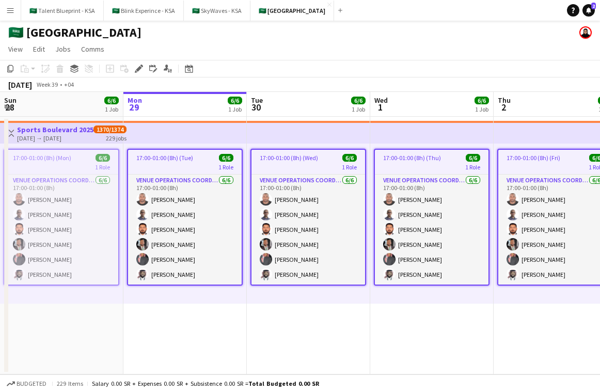
click at [233, 152] on app-job-card "17:00-01:00 (8h) (Tue) 6/6 1 Role VENUE OPERATIONS COORDINATOR 6/6 17:00-01:00 …" at bounding box center [185, 217] width 116 height 137
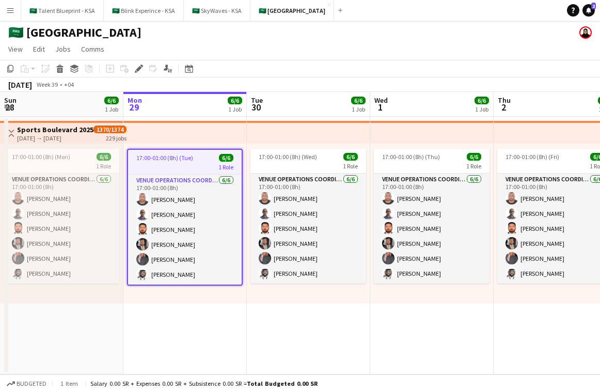
click at [222, 136] on app-top-bar at bounding box center [184, 132] width 123 height 23
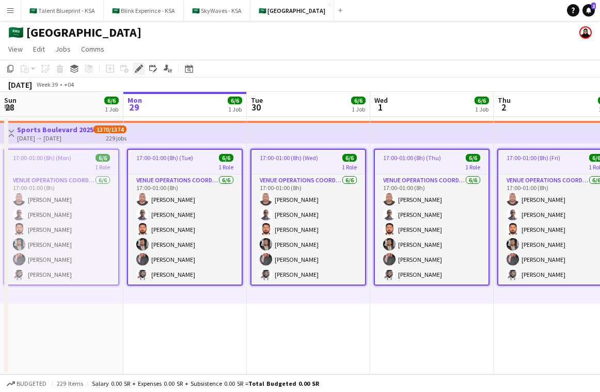
click at [138, 71] on icon at bounding box center [139, 69] width 6 height 6
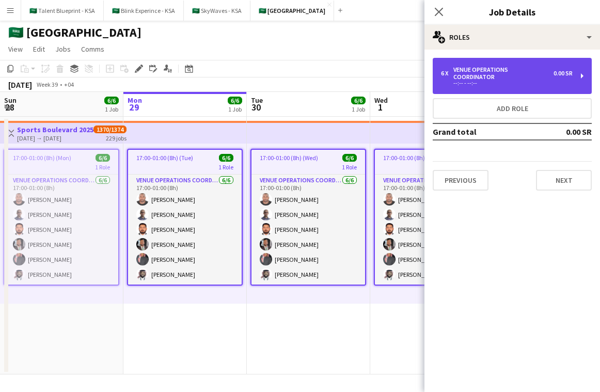
click at [537, 65] on div "6 x VENUE OPERATIONS COORDINATOR 0.00 SR --:-- - --:--" at bounding box center [512, 76] width 159 height 36
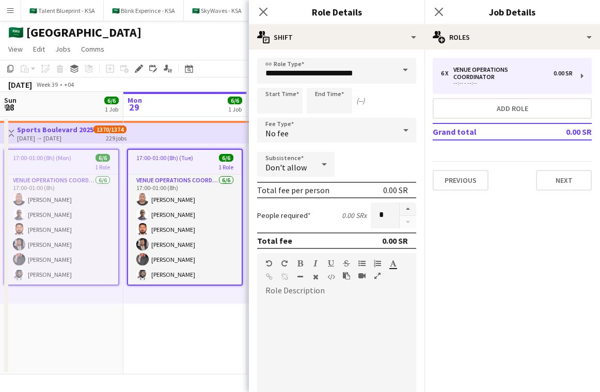
click at [149, 126] on app-top-bar at bounding box center [184, 132] width 123 height 23
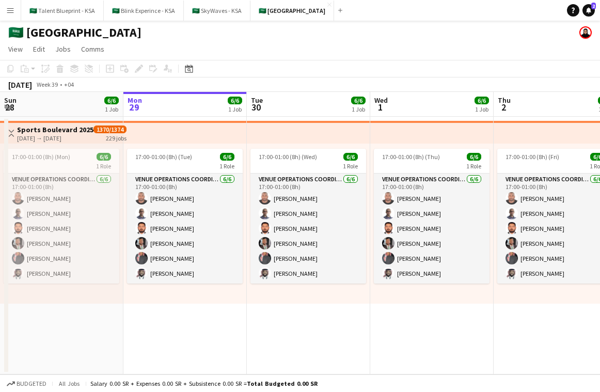
click at [327, 134] on app-top-bar at bounding box center [308, 132] width 123 height 23
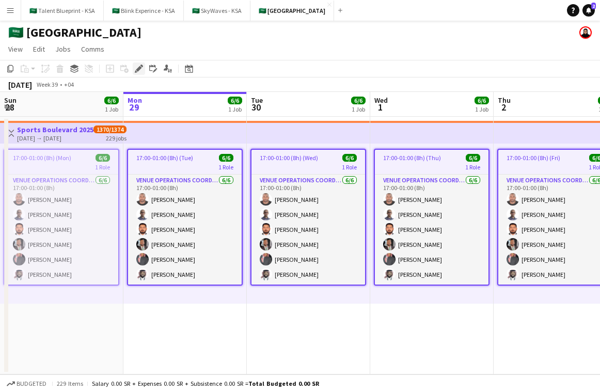
click at [139, 68] on icon at bounding box center [139, 69] width 6 height 6
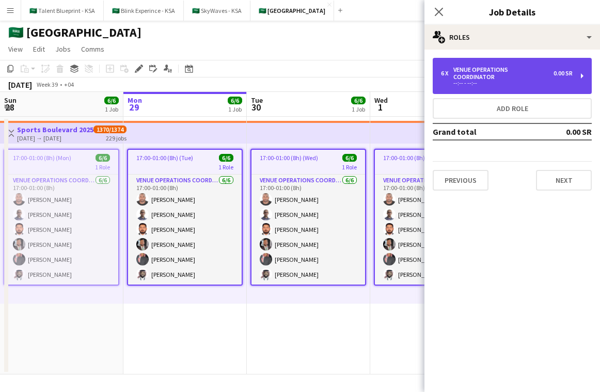
click at [515, 62] on div "6 x VENUE OPERATIONS COORDINATOR 0.00 SR --:-- - --:--" at bounding box center [512, 76] width 159 height 36
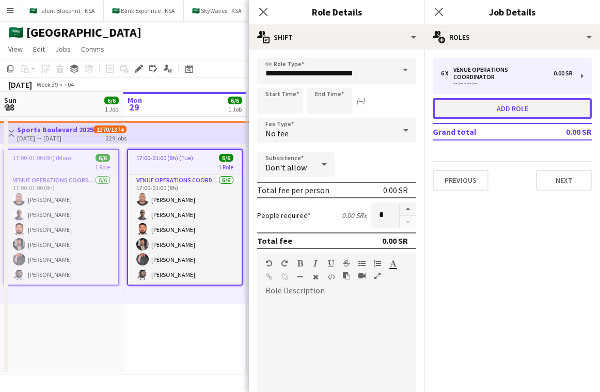
click at [540, 98] on button "Add role" at bounding box center [512, 108] width 159 height 21
type input "*****"
type input "*"
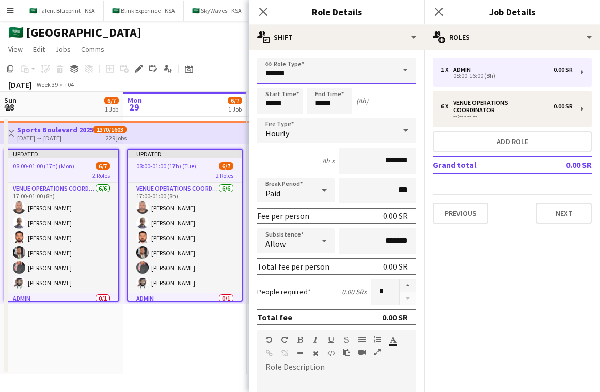
click at [339, 76] on input "*****" at bounding box center [336, 71] width 159 height 26
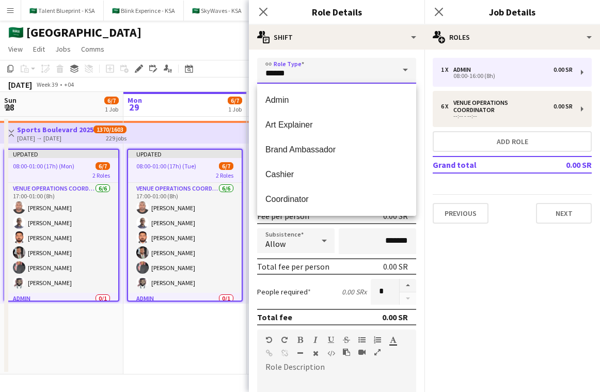
click at [339, 76] on input "*****" at bounding box center [336, 71] width 159 height 26
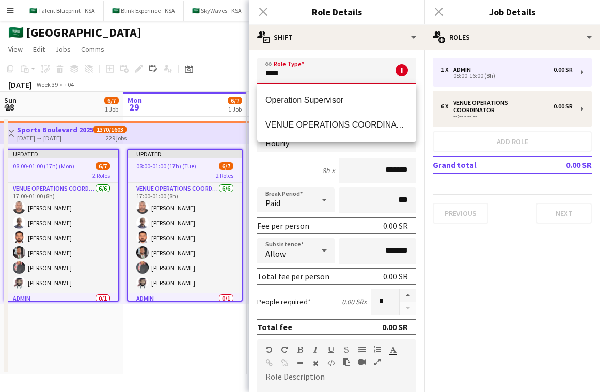
click at [331, 73] on input "****" at bounding box center [336, 71] width 159 height 26
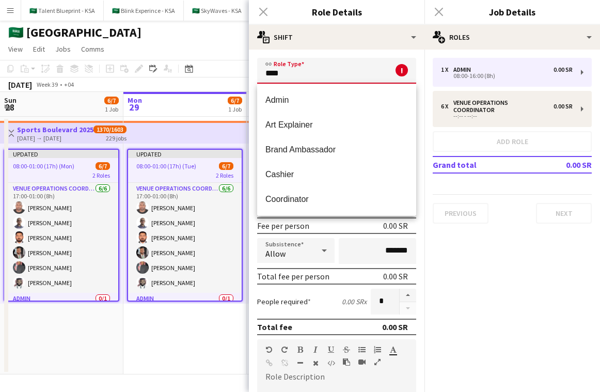
click at [331, 73] on input "****" at bounding box center [336, 71] width 159 height 26
paste input "**********"
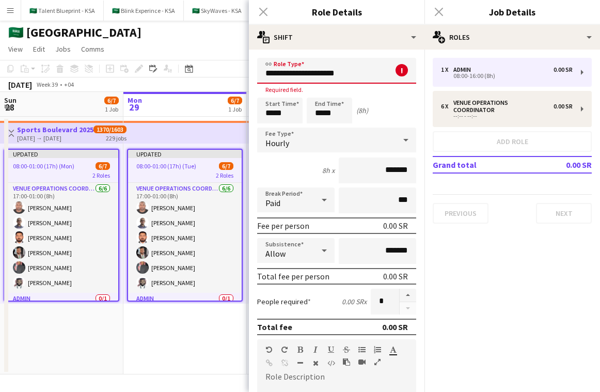
click at [280, 73] on input "**********" at bounding box center [336, 71] width 159 height 26
type input "**********"
click at [402, 105] on div "Start Time ***** End Time ***** (8h)" at bounding box center [336, 111] width 159 height 26
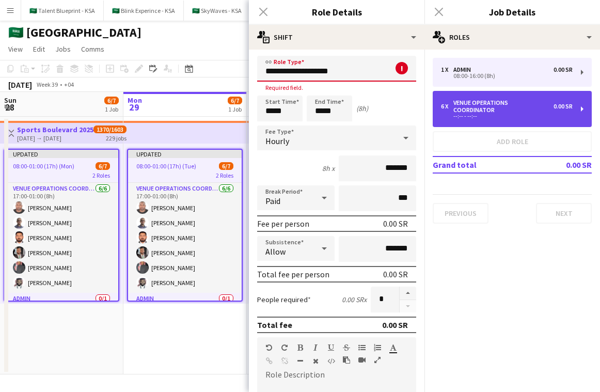
click at [498, 94] on div "6 x VENUE OPERATIONS COORDINATOR 0.00 SR --:-- - --:--" at bounding box center [512, 109] width 159 height 36
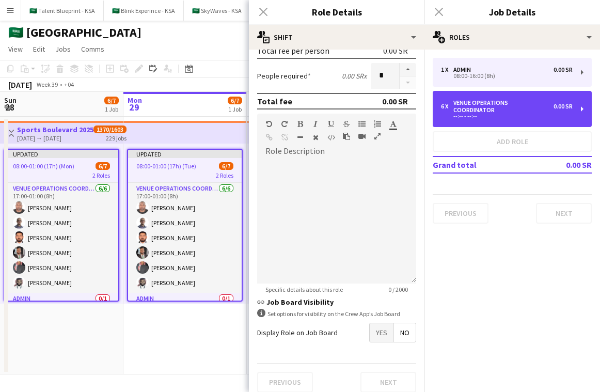
scroll to position [234, 0]
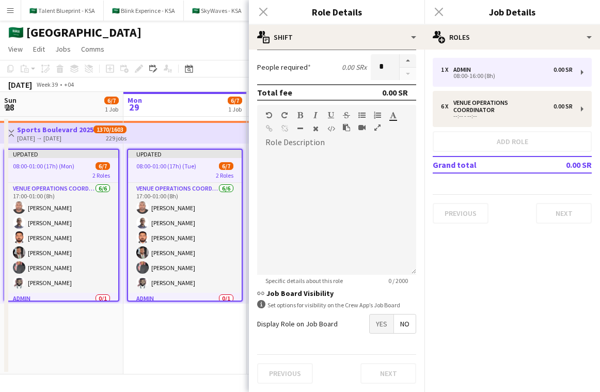
click at [392, 377] on div "Previous Next" at bounding box center [336, 373] width 159 height 38
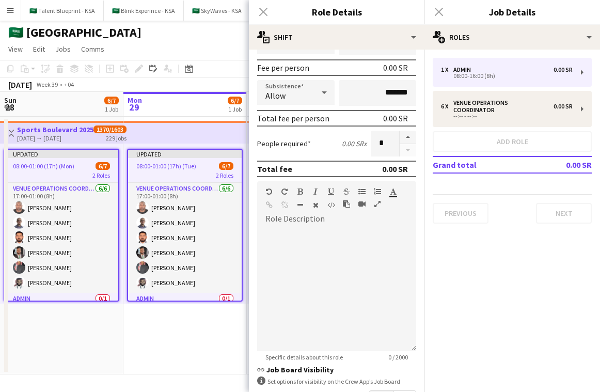
scroll to position [0, 0]
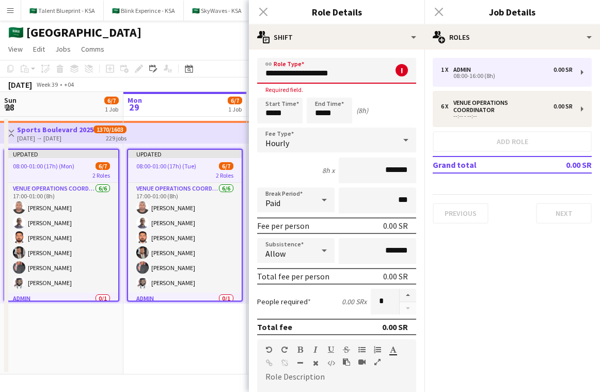
click at [12, 8] on app-icon "Menu" at bounding box center [10, 10] width 8 height 8
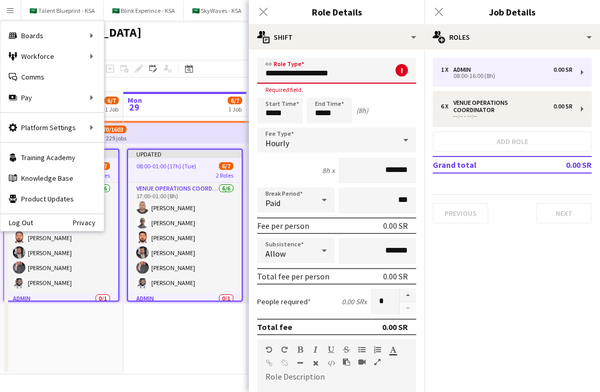
click at [381, 69] on input "**********" at bounding box center [336, 71] width 159 height 26
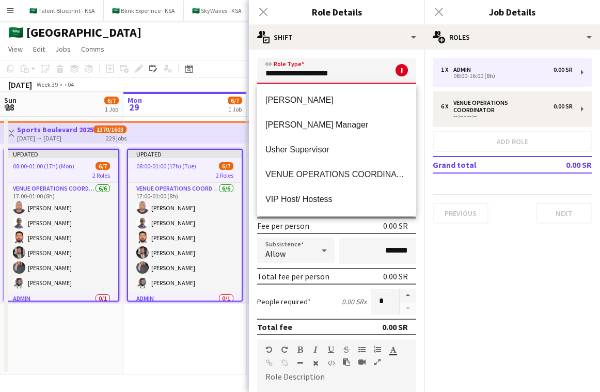
scroll to position [619, 0]
click at [510, 249] on mat-expansion-panel "pencil3 General details 1 x Admin 0.00 SR 08:00-16:00 (8h) 6 x VENUE OPERATIONS…" at bounding box center [511, 221] width 175 height 342
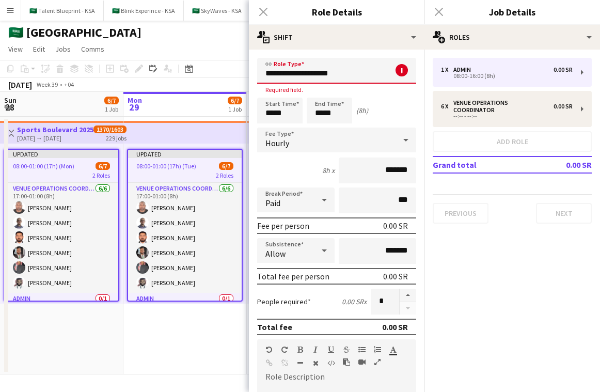
click at [14, 8] on app-icon "Menu" at bounding box center [10, 10] width 8 height 8
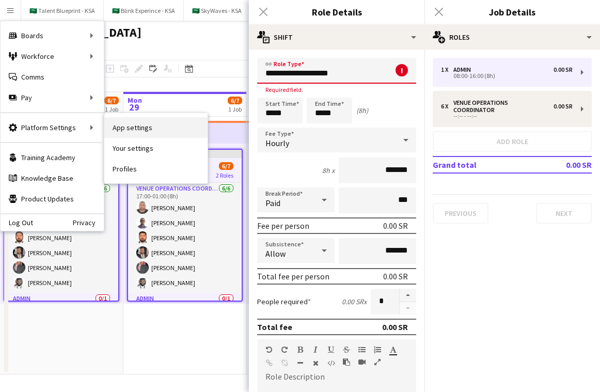
click at [145, 128] on link "App settings" at bounding box center [155, 127] width 103 height 21
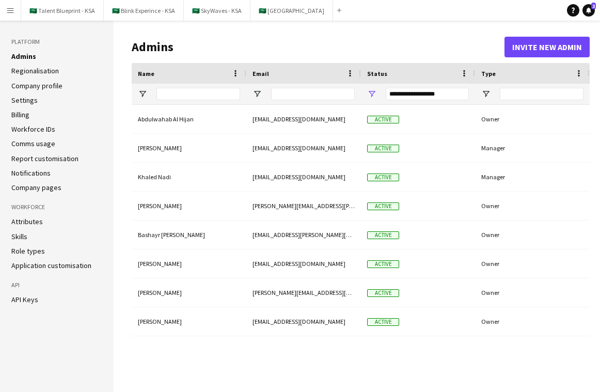
click at [51, 73] on link "Regionalisation" at bounding box center [34, 70] width 47 height 9
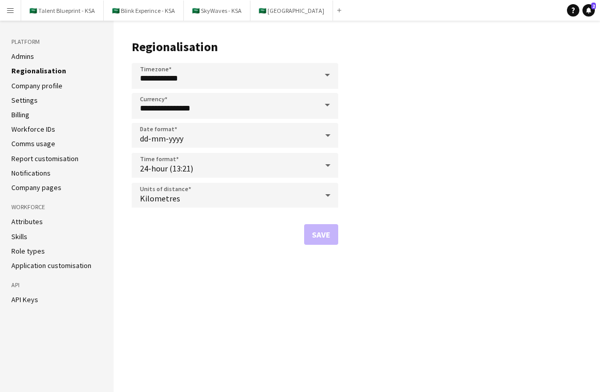
click at [50, 83] on link "Company profile" at bounding box center [36, 85] width 51 height 9
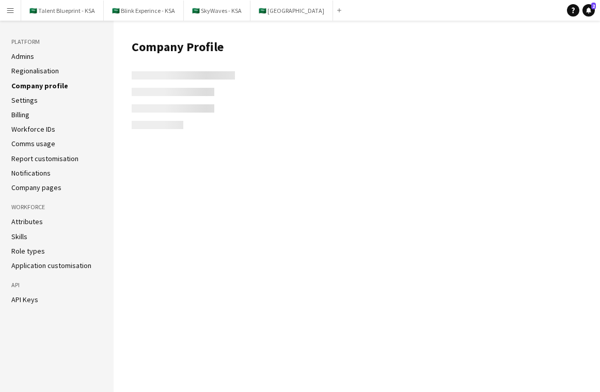
click at [37, 102] on li "Settings" at bounding box center [56, 99] width 91 height 9
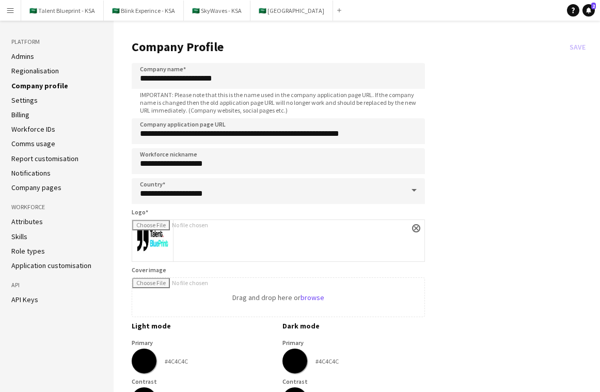
click at [25, 132] on link "Workforce IDs" at bounding box center [33, 128] width 44 height 9
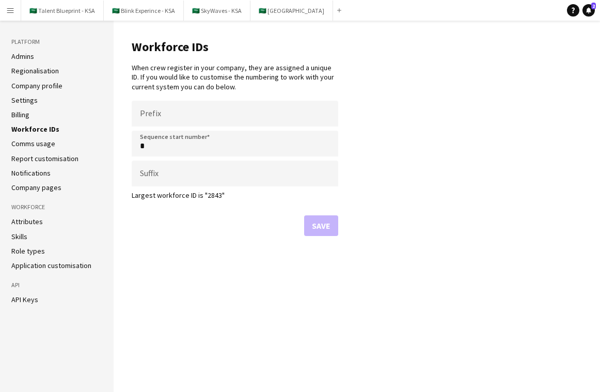
click at [27, 143] on link "Comms usage" at bounding box center [33, 143] width 44 height 9
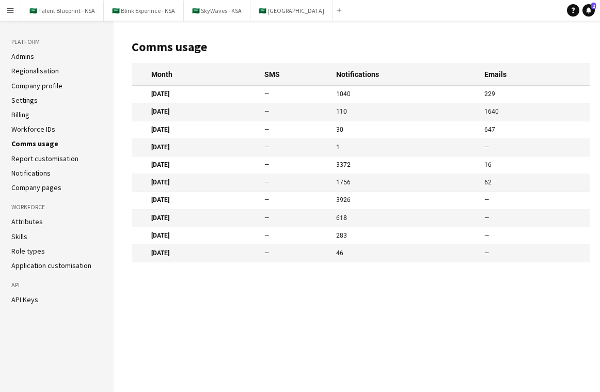
click at [30, 164] on ul "Admins Regionalisation Company profile Settings Billing Workforce IDs Comms usa…" at bounding box center [56, 122] width 91 height 140
click at [30, 180] on ul "Admins Regionalisation Company profile Settings Billing Workforce IDs Comms usa…" at bounding box center [56, 122] width 91 height 140
click at [28, 221] on link "Attributes" at bounding box center [26, 221] width 31 height 9
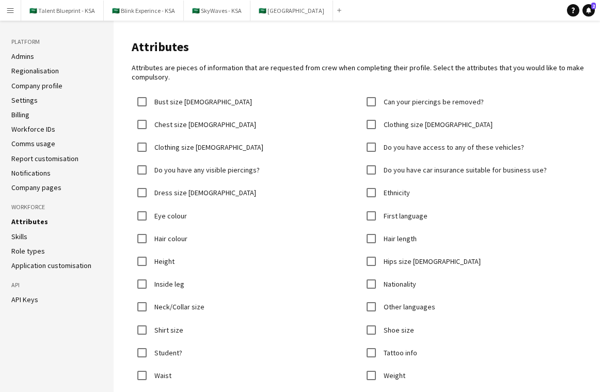
click at [25, 248] on link "Role types" at bounding box center [28, 250] width 34 height 9
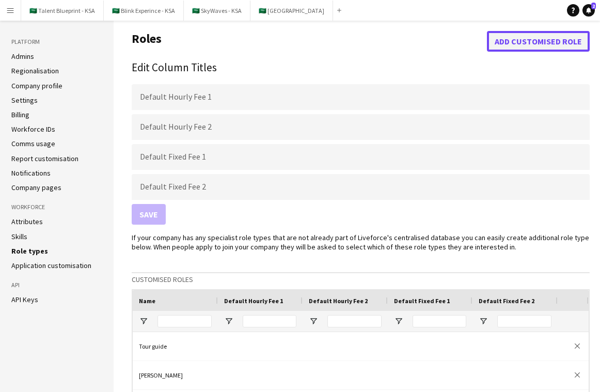
click at [549, 43] on button "Add customised role" at bounding box center [538, 41] width 103 height 21
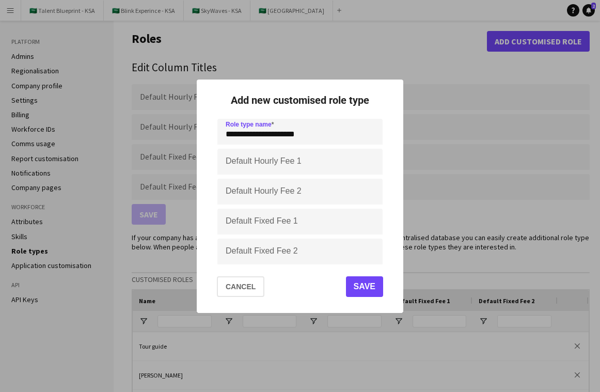
drag, startPoint x: 241, startPoint y: 136, endPoint x: 200, endPoint y: 137, distance: 40.3
click at [200, 137] on div "**********" at bounding box center [300, 195] width 206 height 233
type input "**********"
click at [373, 283] on button "Save" at bounding box center [364, 286] width 37 height 21
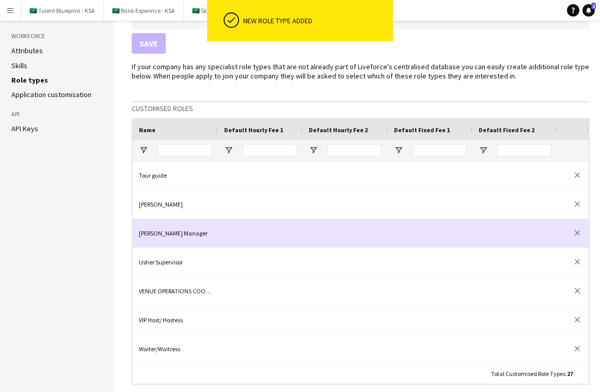
scroll to position [188, 0]
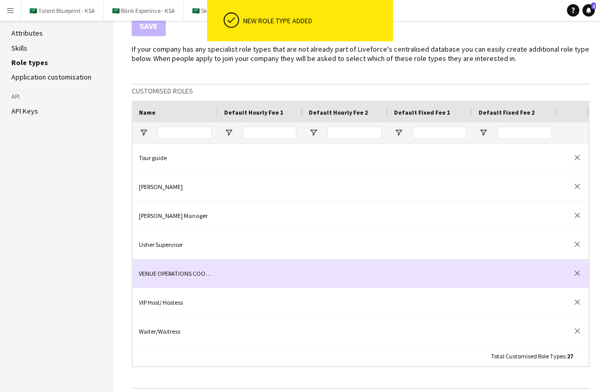
click at [322, 273] on div at bounding box center [344, 273] width 85 height 28
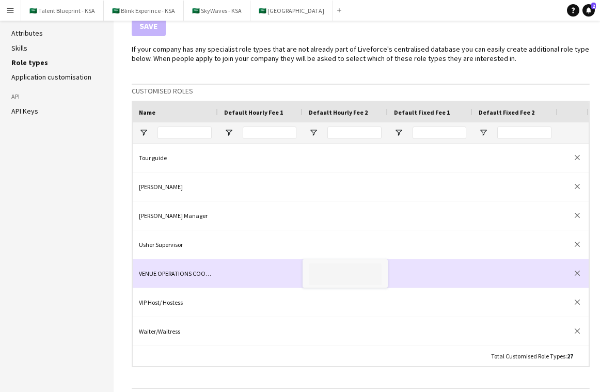
click at [243, 267] on div at bounding box center [260, 273] width 85 height 28
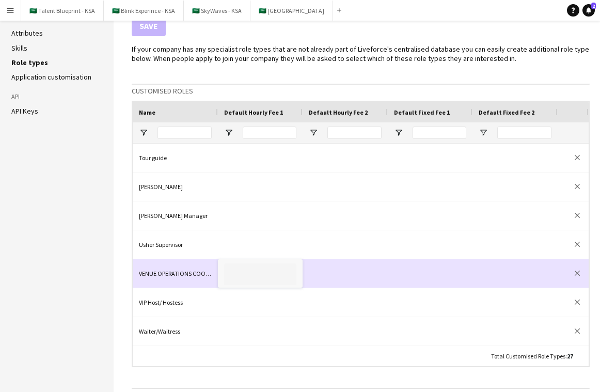
click at [243, 267] on input at bounding box center [260, 274] width 72 height 22
click at [201, 272] on div "VENUE OPERATIONS COORDINATOR" at bounding box center [175, 273] width 85 height 28
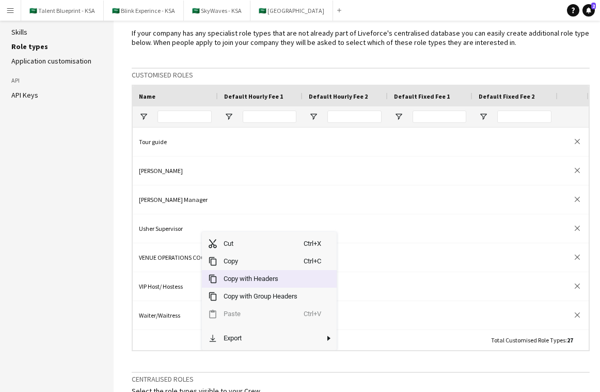
scroll to position [206, 0]
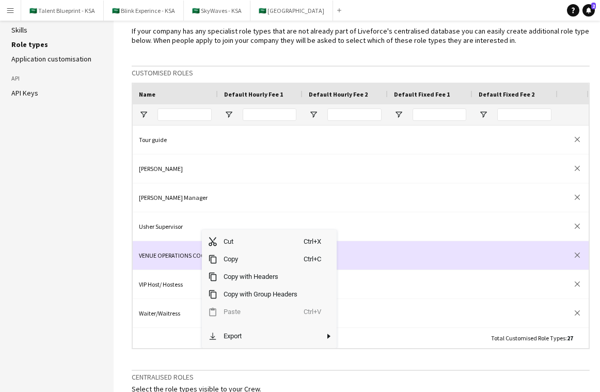
click at [179, 257] on div "VENUE OPERATIONS COORDINATOR" at bounding box center [175, 255] width 85 height 28
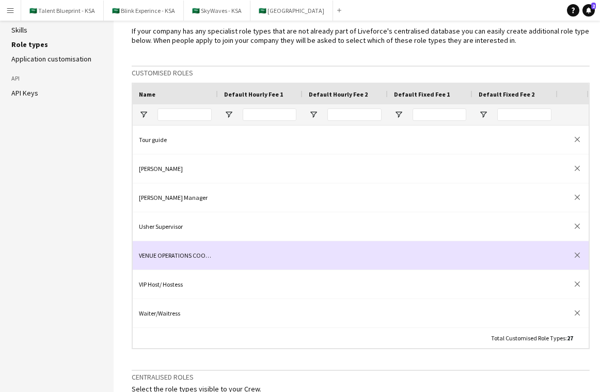
click at [179, 257] on div "VENUE OPERATIONS COORDINATOR" at bounding box center [175, 255] width 85 height 28
click at [177, 254] on input "**********" at bounding box center [175, 255] width 73 height 28
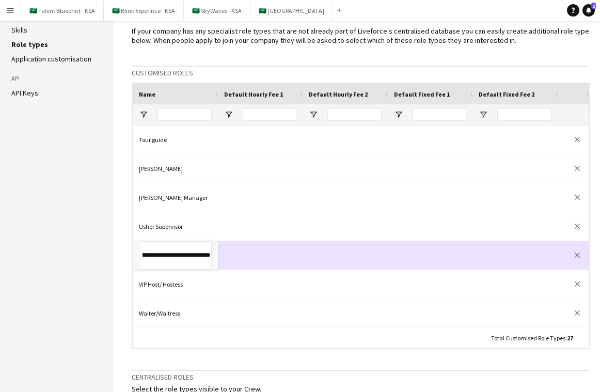
click at [240, 255] on div at bounding box center [260, 255] width 85 height 28
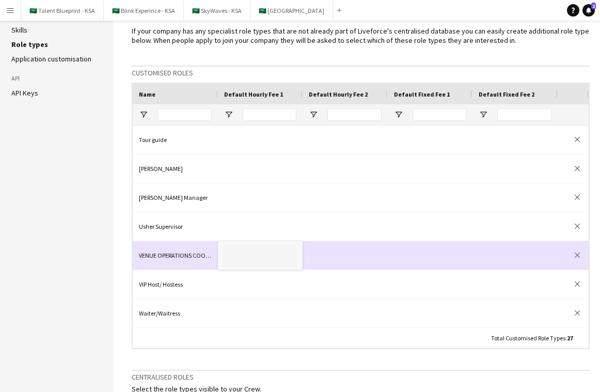
click at [163, 259] on div "VENUE OPERATIONS COORDINATOR" at bounding box center [175, 255] width 85 height 28
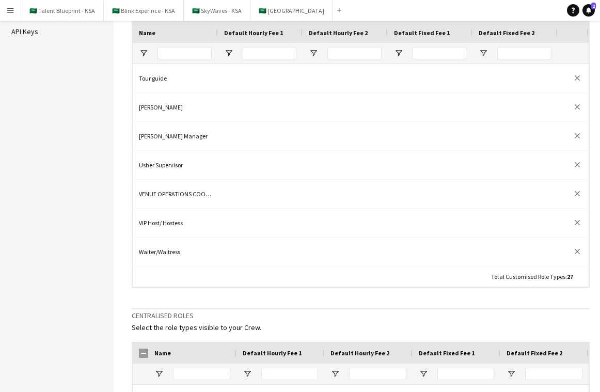
scroll to position [0, 0]
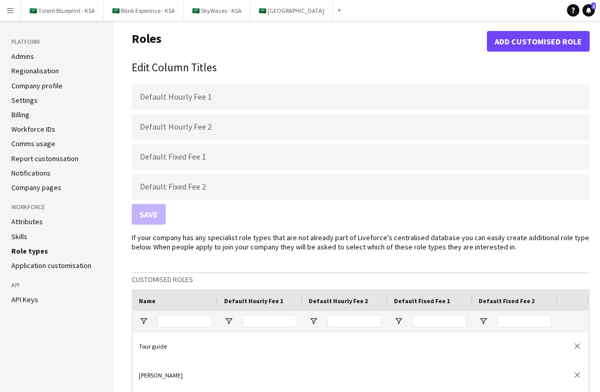
click at [17, 8] on button "Menu" at bounding box center [10, 10] width 21 height 21
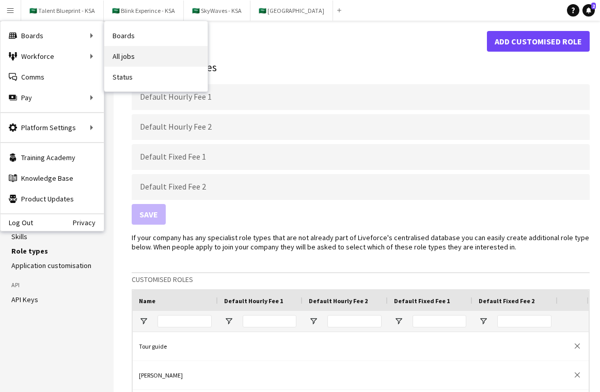
click at [138, 56] on link "All jobs" at bounding box center [155, 56] width 103 height 21
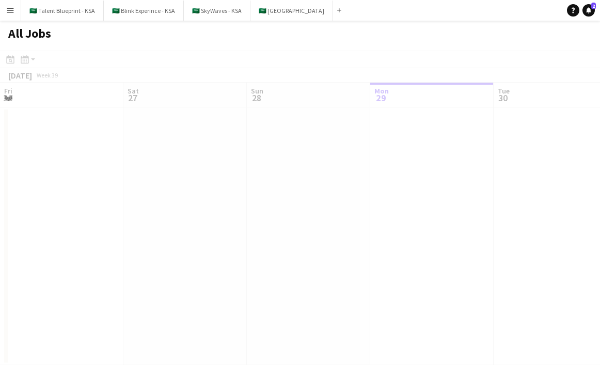
scroll to position [0, 247]
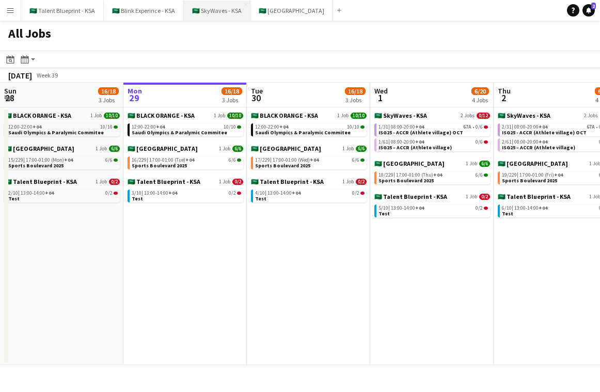
click at [218, 12] on button "🇸🇦 SkyWaves - KSA Close" at bounding box center [217, 11] width 67 height 20
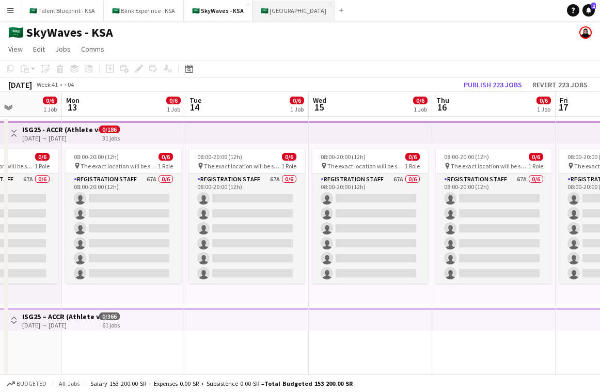
click at [290, 5] on button "🇸🇦 [GEOGRAPHIC_DATA] Close" at bounding box center [293, 11] width 83 height 20
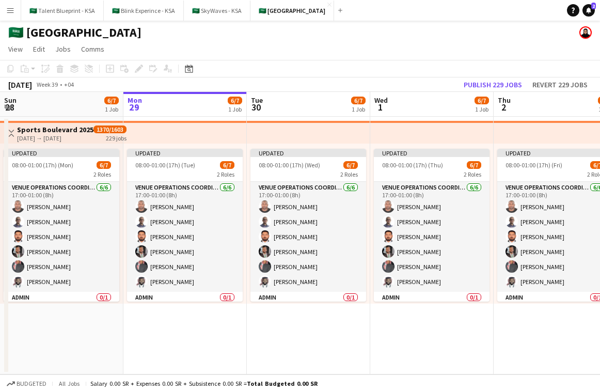
click at [337, 142] on app-top-bar at bounding box center [308, 132] width 123 height 23
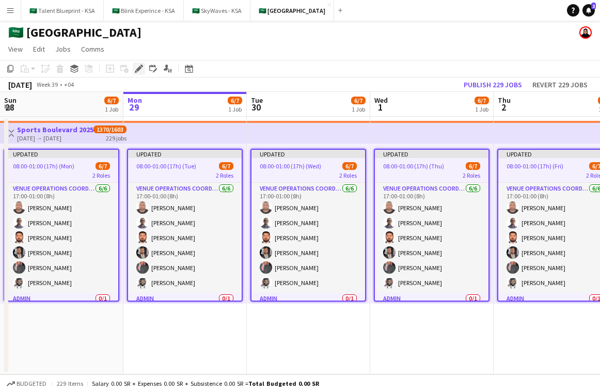
drag, startPoint x: 136, startPoint y: 68, endPoint x: 141, endPoint y: 68, distance: 5.7
click at [136, 68] on icon "Edit" at bounding box center [139, 69] width 8 height 8
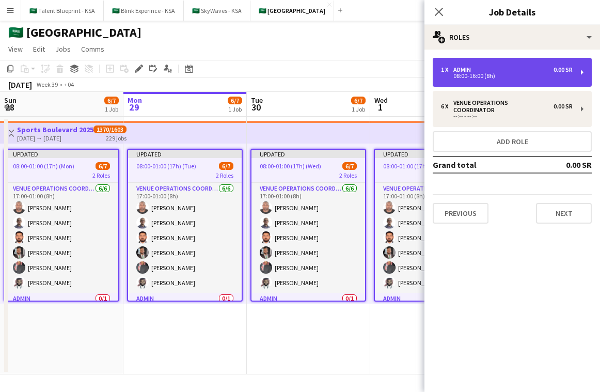
click at [530, 81] on div "1 x Admin 0.00 SR 08:00-16:00 (8h)" at bounding box center [512, 72] width 159 height 29
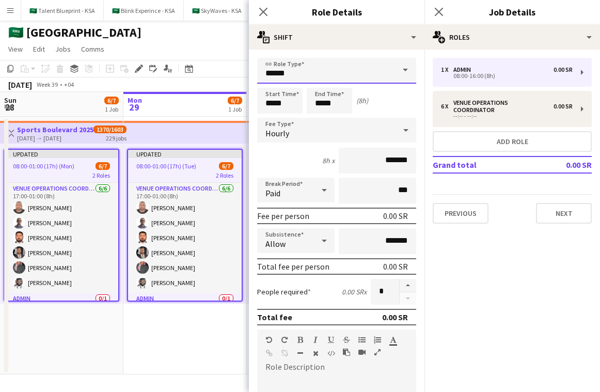
click at [326, 72] on input "*****" at bounding box center [336, 71] width 159 height 26
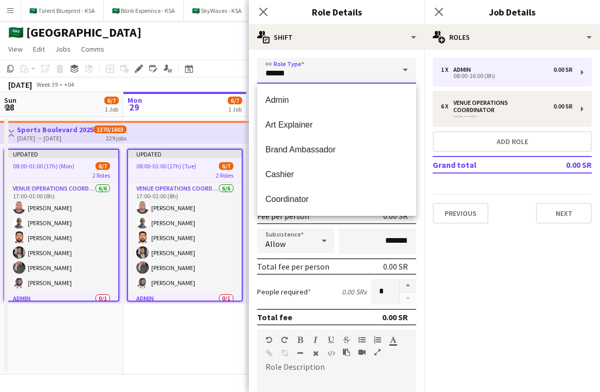
click at [326, 72] on input "*****" at bounding box center [336, 71] width 159 height 26
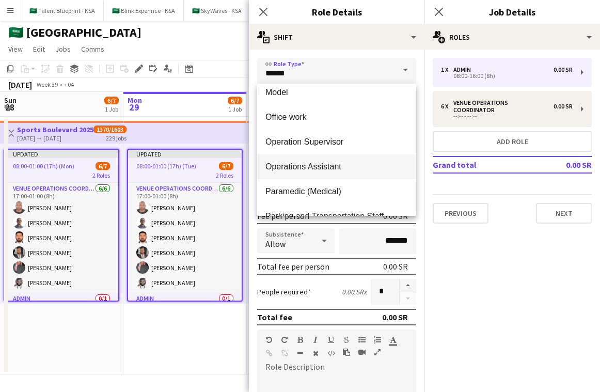
click at [355, 159] on mat-option "Operations Assistant" at bounding box center [336, 166] width 159 height 25
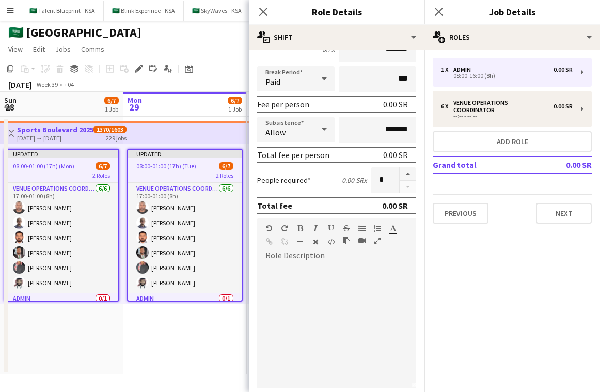
scroll to position [225, 0]
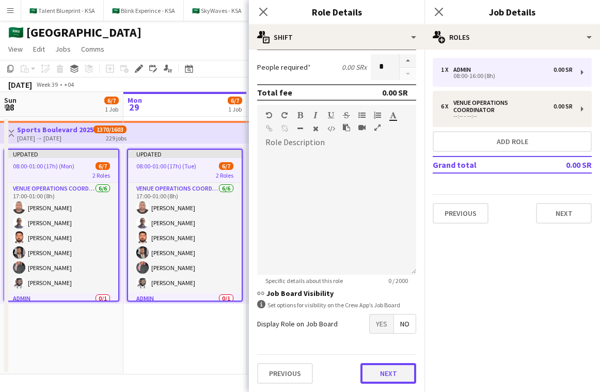
click at [387, 371] on button "Next" at bounding box center [388, 373] width 56 height 21
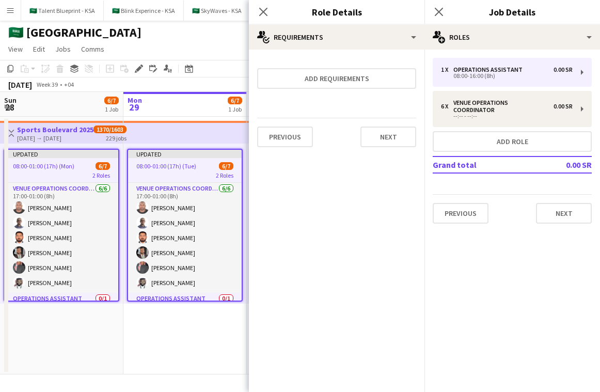
scroll to position [0, 0]
click at [392, 137] on button "Next" at bounding box center [388, 136] width 56 height 21
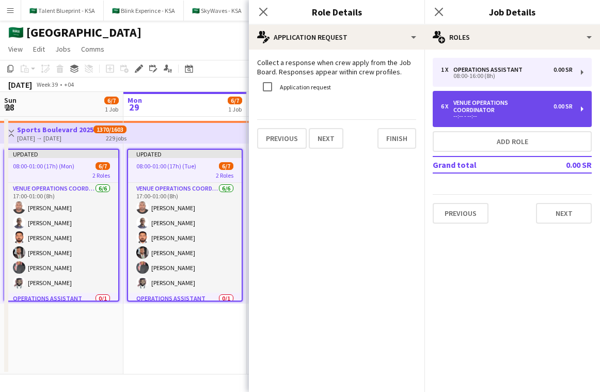
click at [526, 96] on div "6 x VENUE OPERATIONS COORDINATOR 0.00 SR --:-- - --:--" at bounding box center [512, 109] width 159 height 36
type input "**********"
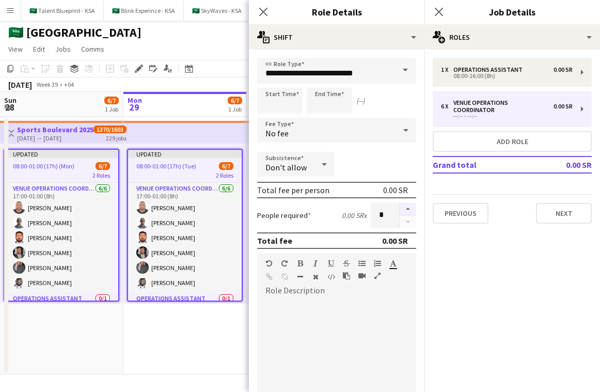
click at [402, 204] on button "button" at bounding box center [408, 208] width 17 height 13
click at [406, 219] on button "button" at bounding box center [408, 222] width 17 height 13
type input "*"
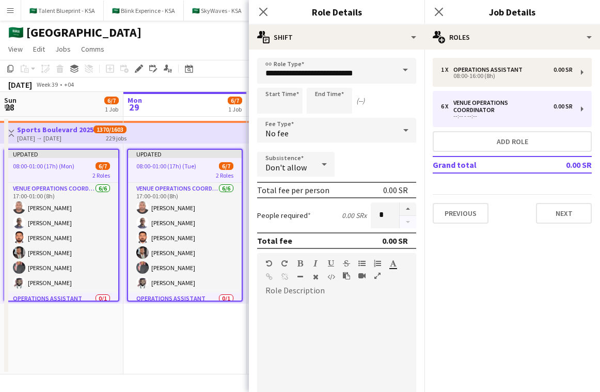
click at [406, 219] on div at bounding box center [407, 215] width 17 height 26
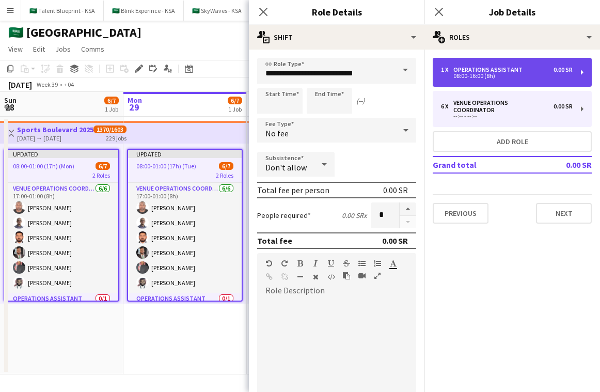
click at [514, 73] on div "08:00-16:00 (8h)" at bounding box center [507, 75] width 132 height 5
type input "**********"
type input "*****"
type input "*"
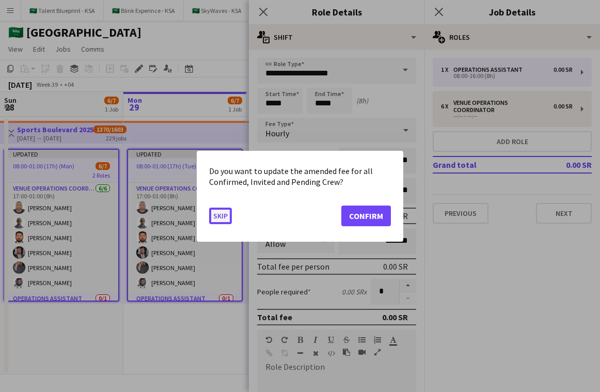
click at [223, 215] on button "Skip" at bounding box center [220, 215] width 23 height 17
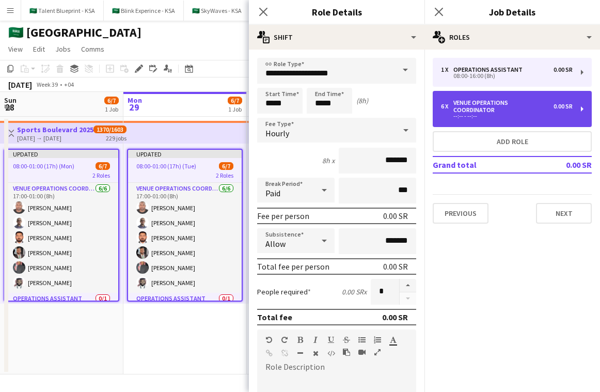
click at [484, 114] on div "--:-- - --:--" at bounding box center [507, 116] width 132 height 5
type input "**********"
type input "*"
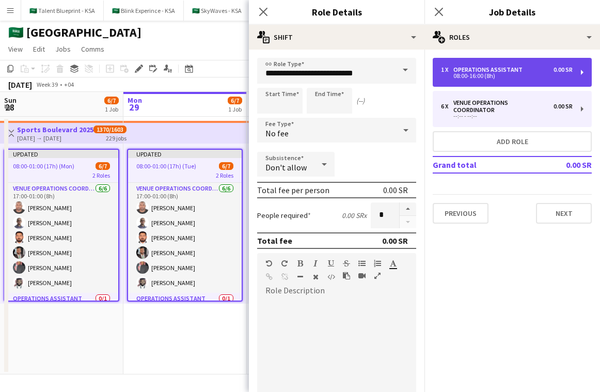
click at [488, 68] on div "Operations Assistant" at bounding box center [489, 69] width 73 height 7
type input "**********"
type input "*****"
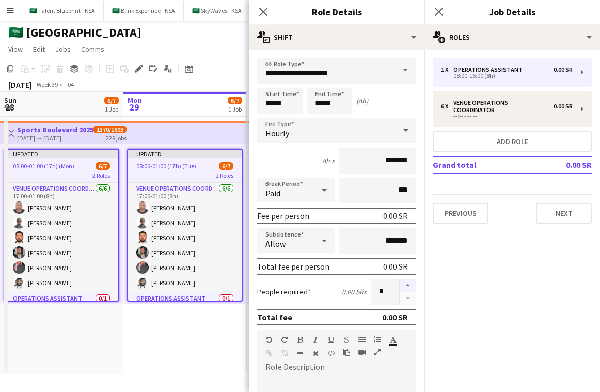
click at [403, 282] on button "button" at bounding box center [408, 285] width 17 height 13
type input "*"
click at [263, 10] on icon "Close pop-in" at bounding box center [263, 12] width 10 height 10
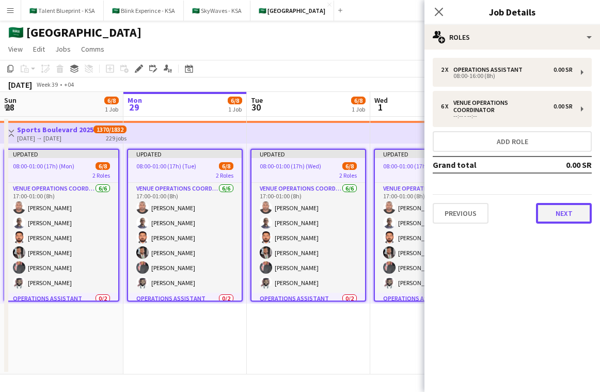
click at [558, 203] on button "Next" at bounding box center [564, 213] width 56 height 21
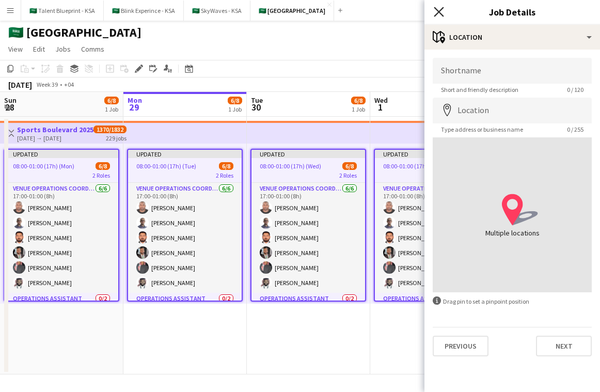
click at [441, 13] on icon "Close pop-in" at bounding box center [439, 12] width 10 height 10
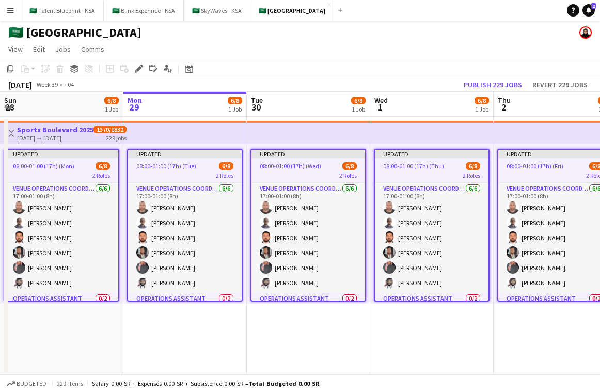
click at [353, 133] on app-top-bar at bounding box center [308, 132] width 123 height 23
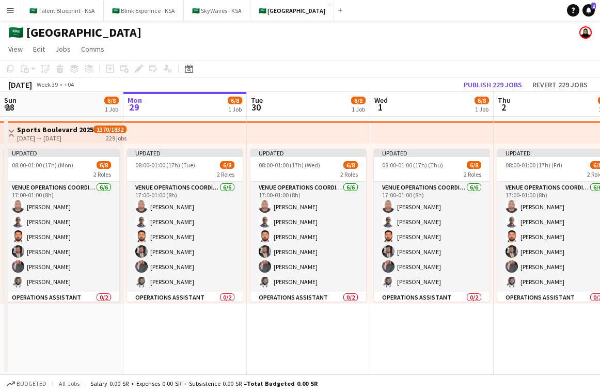
click at [351, 132] on app-top-bar at bounding box center [308, 132] width 123 height 23
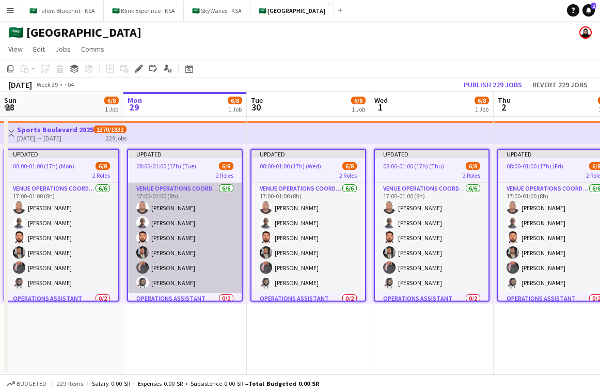
click at [195, 190] on app-card-role "VENUE OPERATIONS COORDINATOR 6/6 17:00-01:00 (8h) Yousif Haroun Abubaker Babata…" at bounding box center [185, 238] width 114 height 110
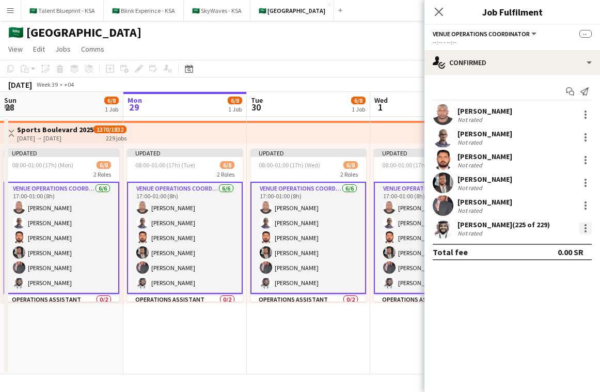
click at [584, 222] on div at bounding box center [585, 228] width 12 height 12
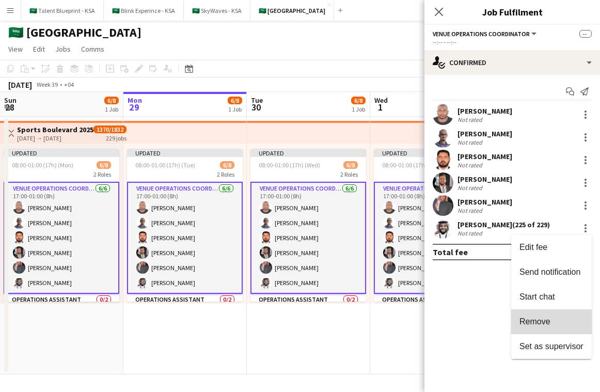
click at [557, 314] on button "Remove" at bounding box center [551, 321] width 81 height 25
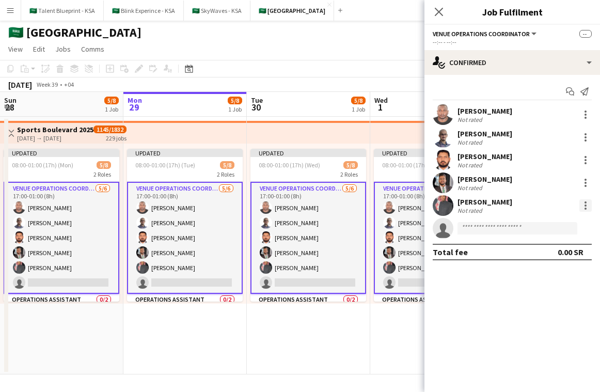
click at [584, 202] on div at bounding box center [585, 202] width 2 height 2
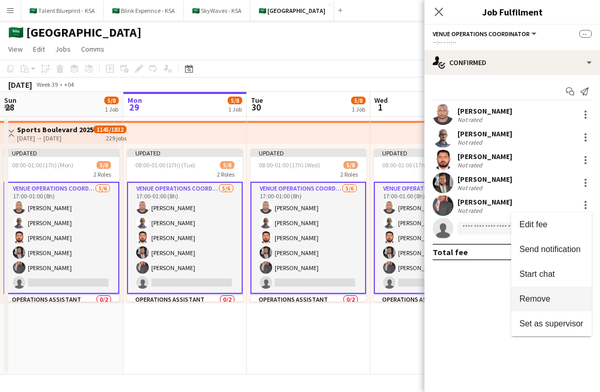
click at [538, 300] on span "Remove" at bounding box center [534, 298] width 31 height 9
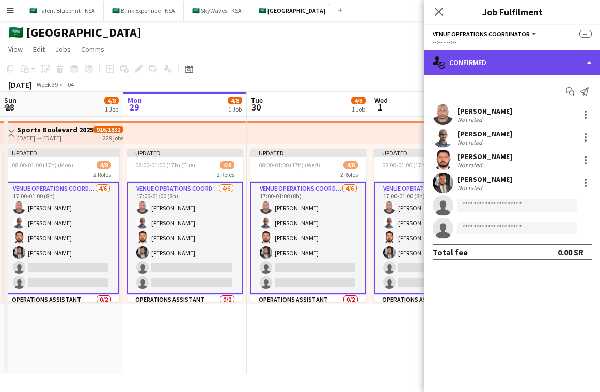
click at [527, 65] on div "single-neutral-actions-check-2 Confirmed" at bounding box center [511, 62] width 175 height 25
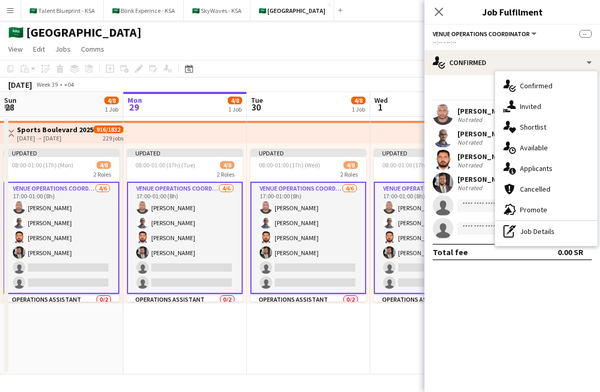
click at [491, 42] on div "--:-- - --:--" at bounding box center [512, 42] width 159 height 8
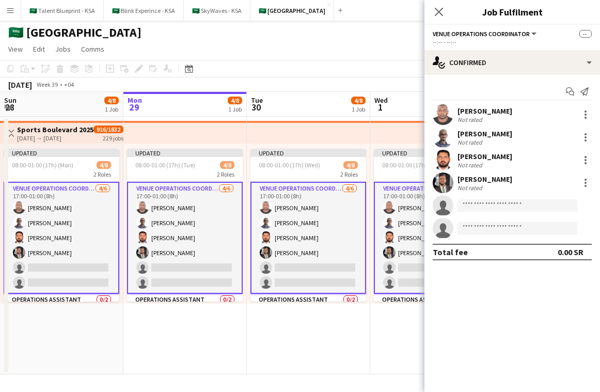
scroll to position [42, 0]
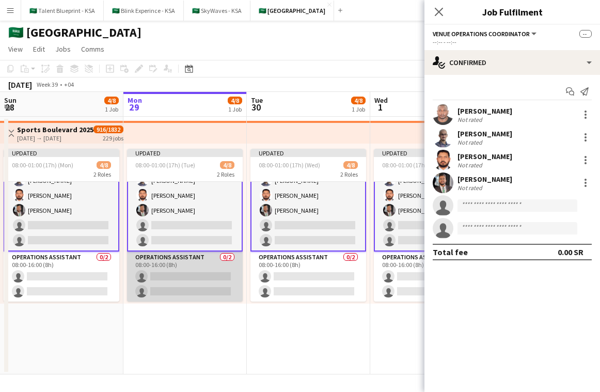
click at [185, 292] on app-card-role "Operations Assistant 0/2 08:00-16:00 (8h) single-neutral-actions single-neutral…" at bounding box center [185, 276] width 116 height 50
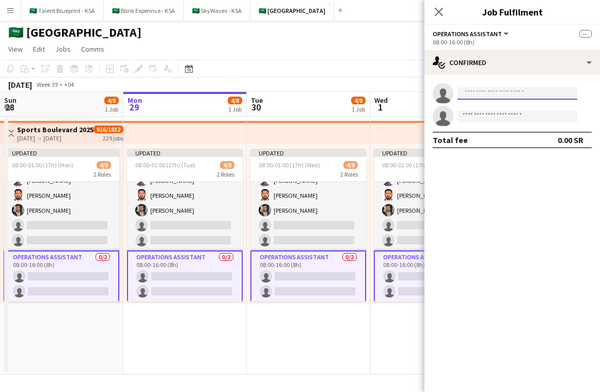
click at [521, 98] on input at bounding box center [517, 93] width 120 height 12
click at [492, 94] on input "**********" at bounding box center [517, 93] width 120 height 12
click at [531, 91] on input "**********" at bounding box center [517, 93] width 120 height 12
type input "*****"
click at [472, 121] on input at bounding box center [517, 116] width 120 height 12
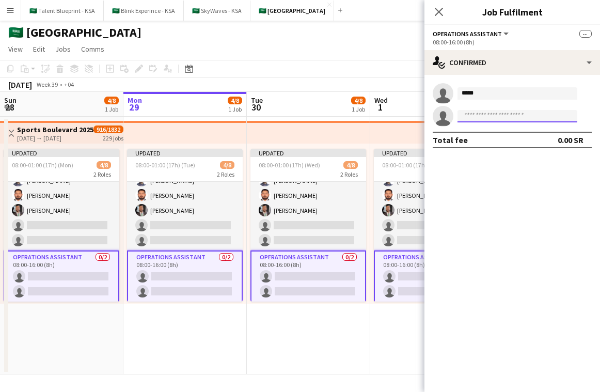
paste input "**********"
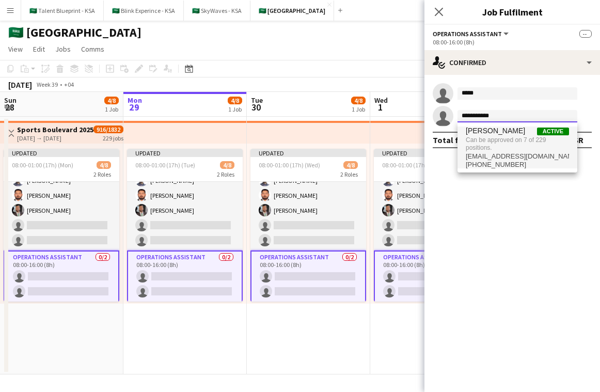
type input "**********"
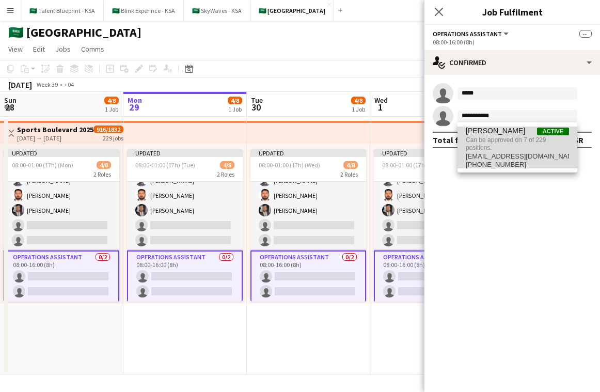
click at [520, 130] on span "[PERSON_NAME]" at bounding box center [495, 130] width 59 height 9
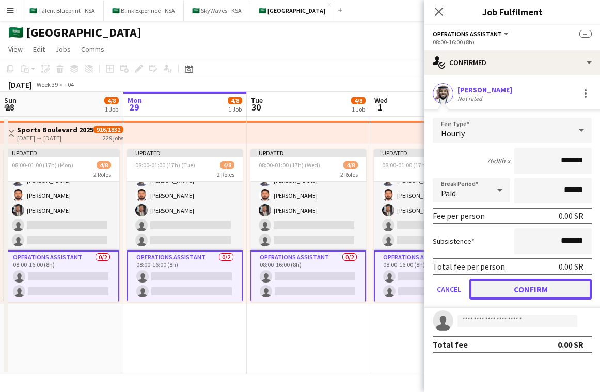
click at [554, 289] on button "Confirm" at bounding box center [530, 289] width 122 height 21
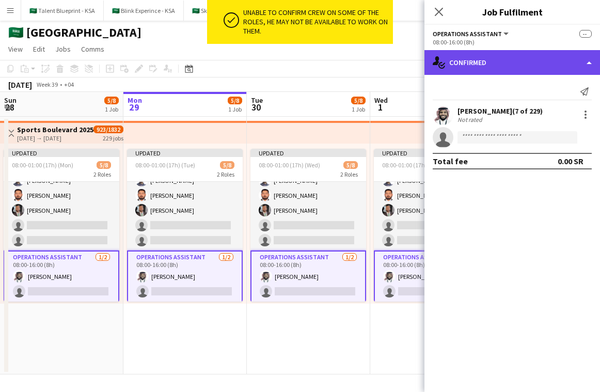
click at [526, 55] on div "single-neutral-actions-check-2 Confirmed" at bounding box center [511, 62] width 175 height 25
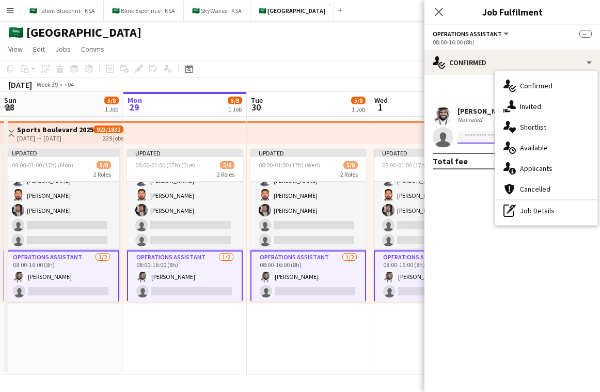
click at [486, 134] on input at bounding box center [517, 137] width 120 height 12
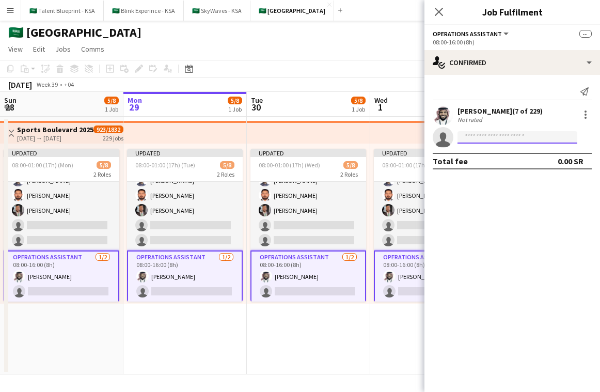
type input "*"
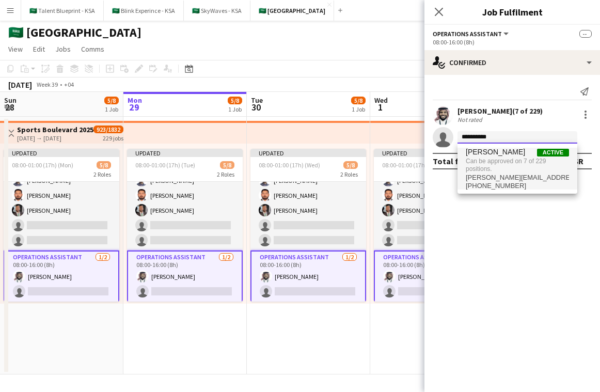
type input "**********"
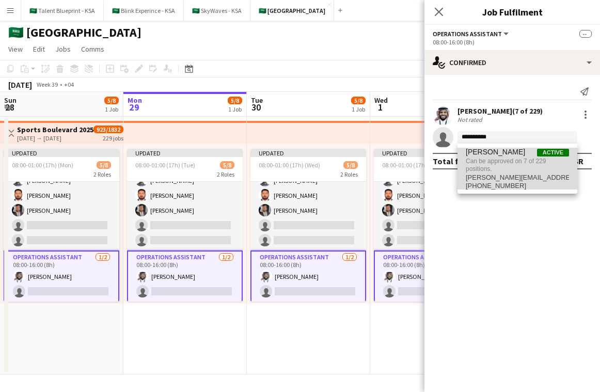
click at [489, 164] on span "Can be approved on 7 of 229 positions." at bounding box center [517, 164] width 103 height 17
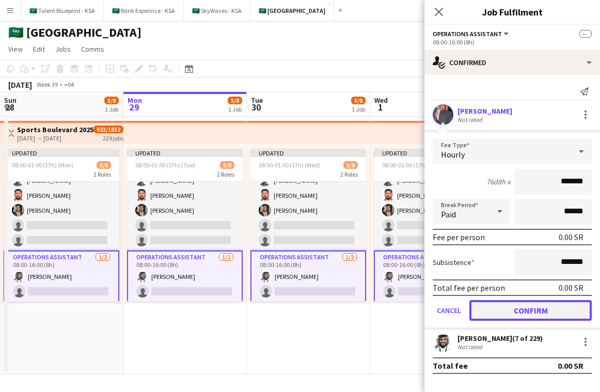
click at [548, 313] on button "Confirm" at bounding box center [530, 310] width 122 height 21
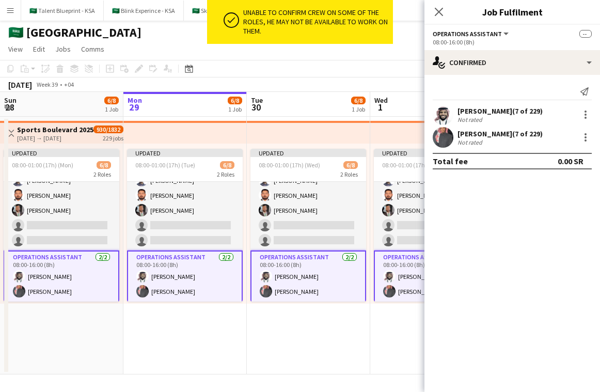
click at [187, 133] on app-top-bar at bounding box center [184, 132] width 123 height 23
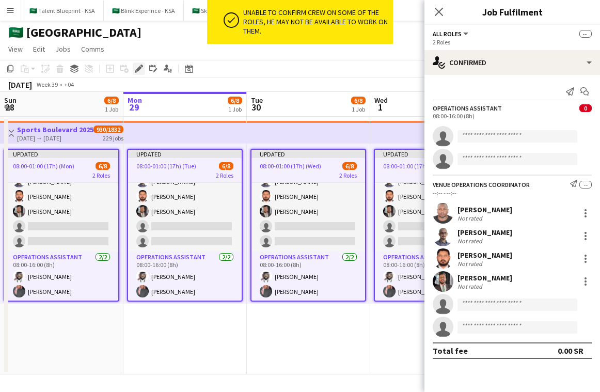
click at [140, 66] on icon "Edit" at bounding box center [139, 69] width 8 height 8
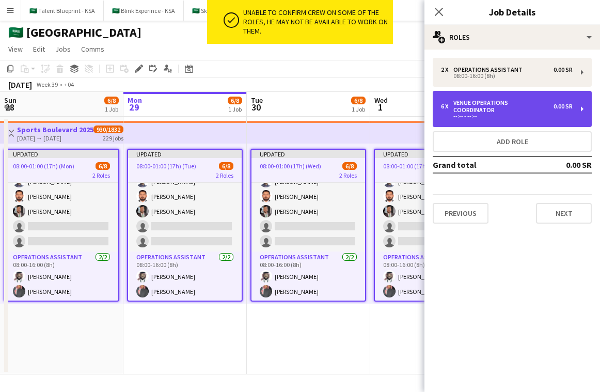
click at [524, 94] on div "6 x VENUE OPERATIONS COORDINATOR 0.00 SR --:-- - --:--" at bounding box center [512, 109] width 159 height 36
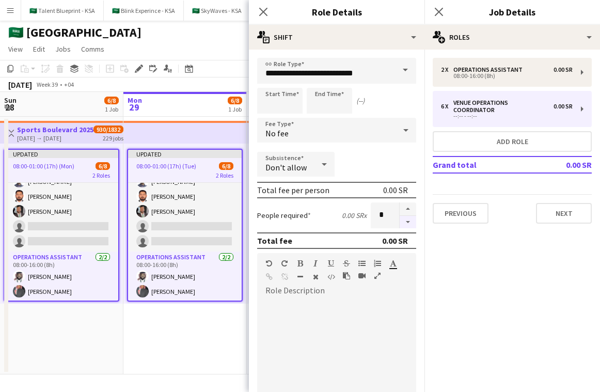
click at [407, 218] on button "button" at bounding box center [408, 222] width 17 height 13
type input "*"
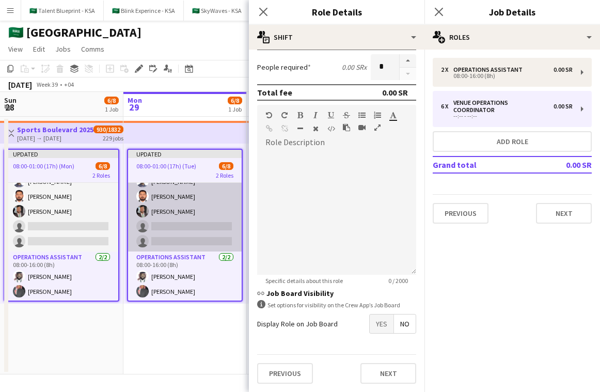
scroll to position [0, 0]
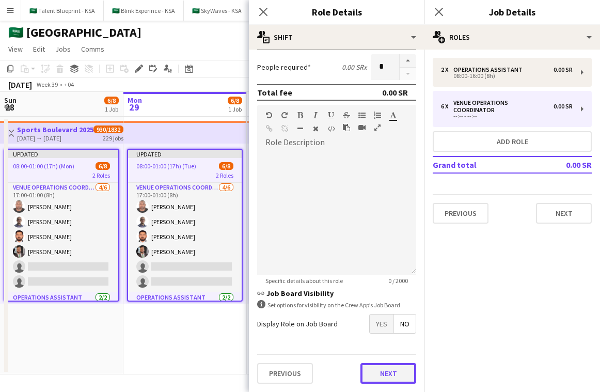
click at [392, 371] on button "Next" at bounding box center [388, 373] width 56 height 21
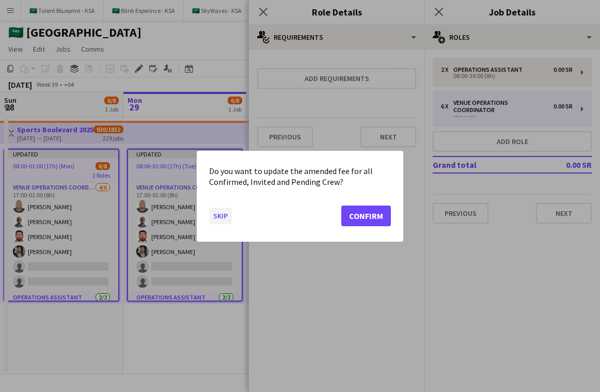
click at [221, 214] on button "Skip" at bounding box center [220, 215] width 23 height 17
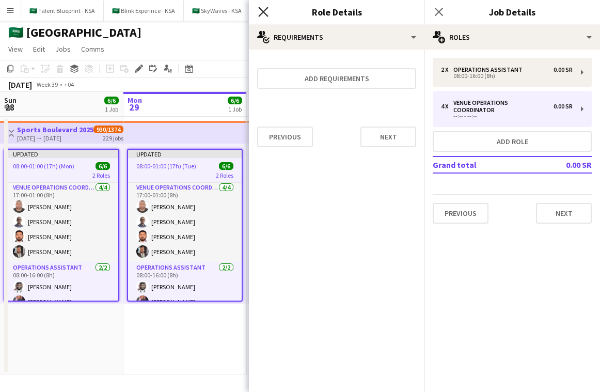
click at [266, 15] on icon at bounding box center [263, 12] width 10 height 10
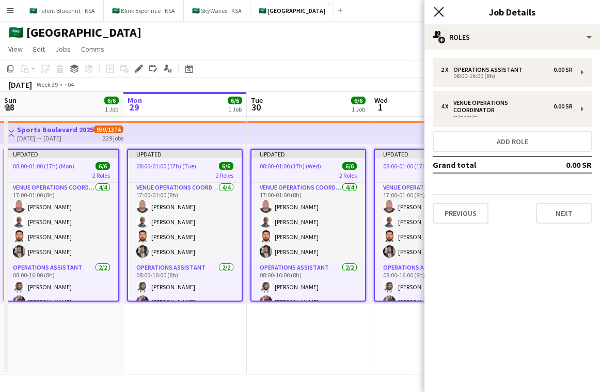
click at [442, 14] on icon at bounding box center [439, 12] width 10 height 10
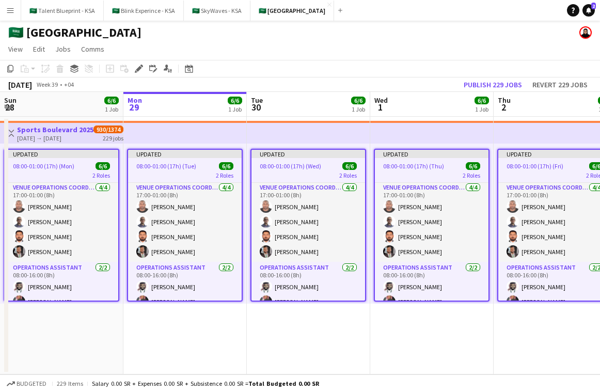
click at [286, 136] on app-top-bar at bounding box center [308, 132] width 123 height 23
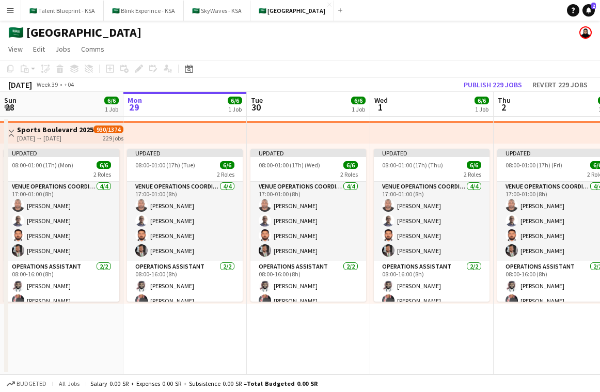
click at [212, 135] on app-top-bar at bounding box center [184, 132] width 123 height 23
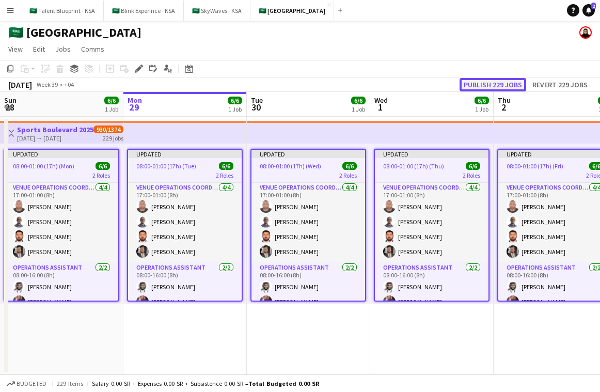
click at [478, 81] on button "Publish 229 jobs" at bounding box center [492, 84] width 67 height 13
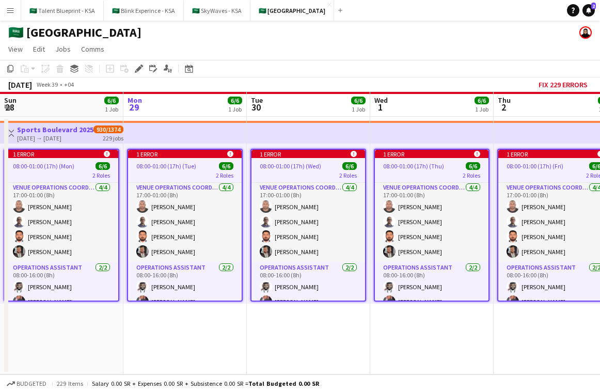
click at [479, 134] on app-top-bar at bounding box center [431, 132] width 123 height 23
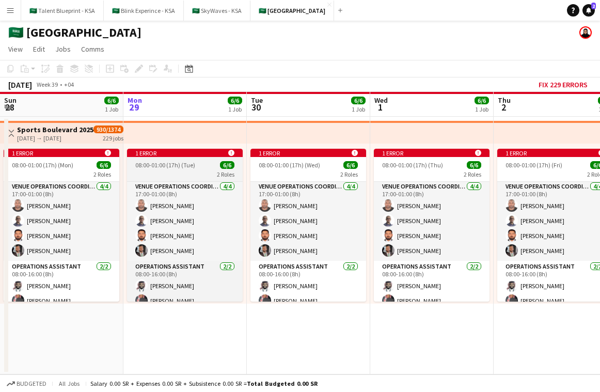
click at [206, 155] on div "1 error alert-circle" at bounding box center [185, 153] width 116 height 8
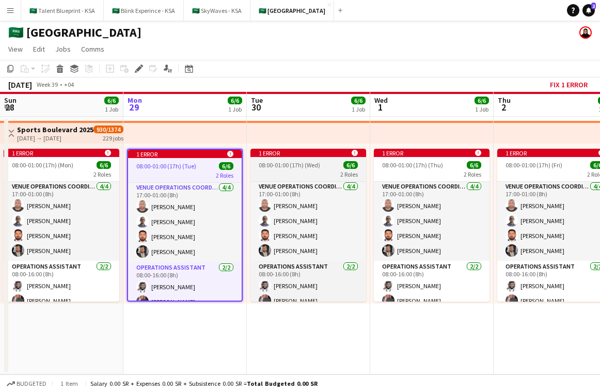
click at [328, 149] on div "1 error alert-circle" at bounding box center [308, 153] width 116 height 8
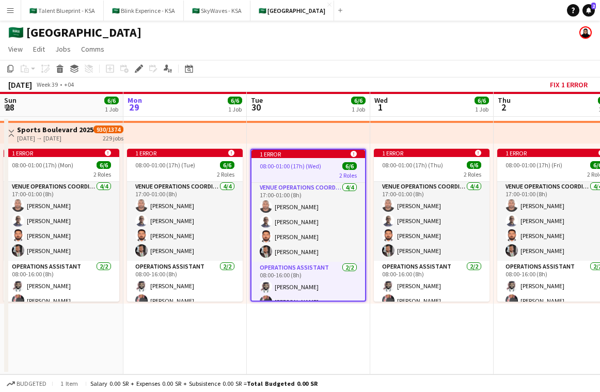
click at [479, 133] on app-top-bar at bounding box center [431, 132] width 123 height 23
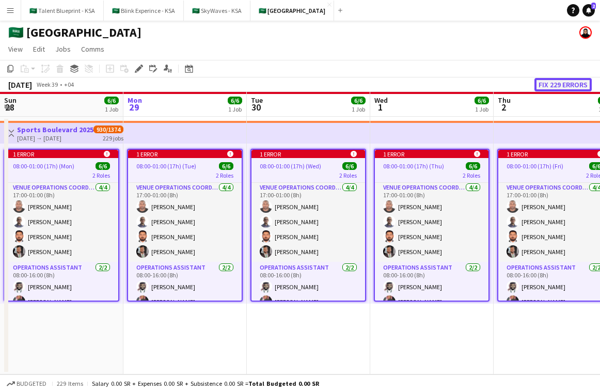
click at [563, 78] on button "Fix 229 errors" at bounding box center [562, 84] width 57 height 13
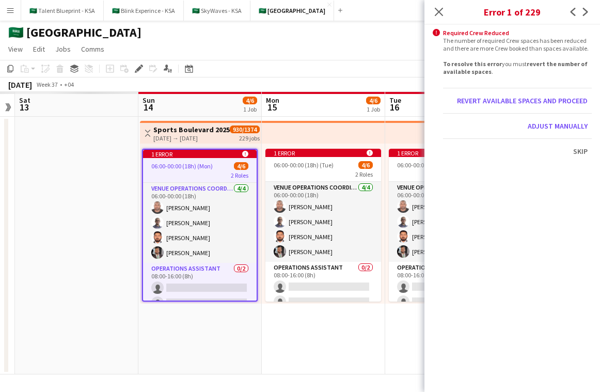
scroll to position [1, 0]
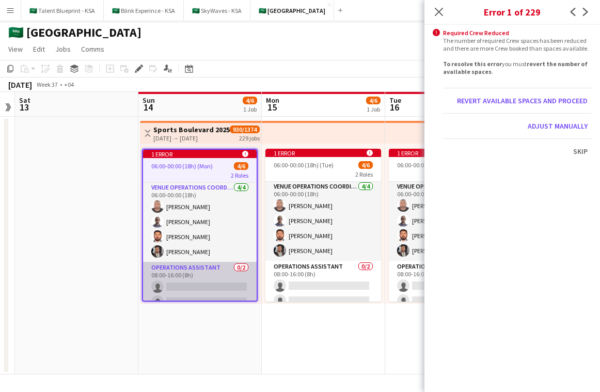
click at [225, 279] on app-card-role "Operations Assistant 0/2 08:00-16:00 (8h) single-neutral-actions single-neutral…" at bounding box center [200, 287] width 114 height 50
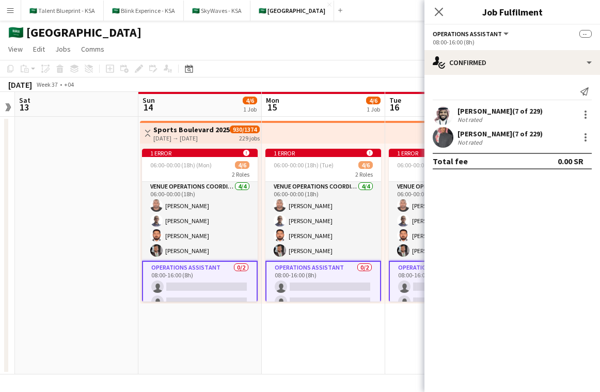
click at [228, 279] on app-card-role "Operations Assistant 0/2 08:00-16:00 (8h) single-neutral-actions single-neutral…" at bounding box center [200, 287] width 116 height 52
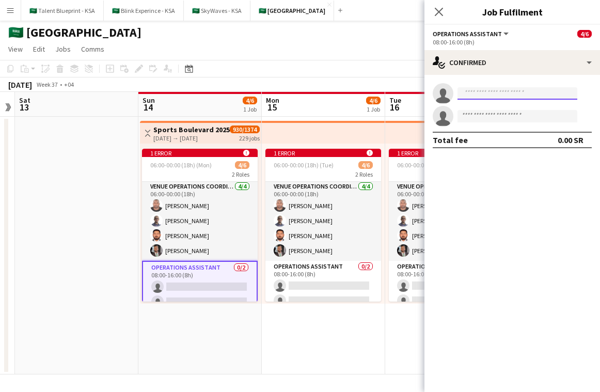
click at [511, 97] on input at bounding box center [517, 93] width 120 height 12
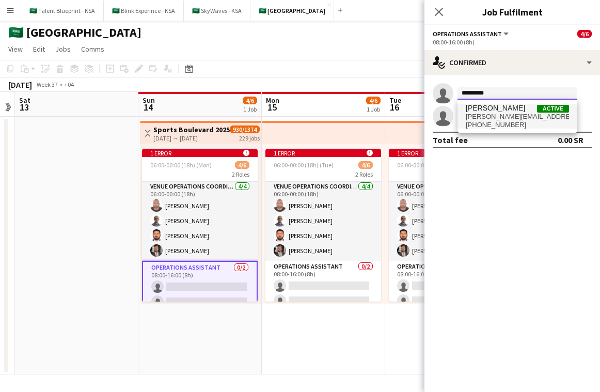
type input "*********"
click at [497, 111] on span "[PERSON_NAME]" at bounding box center [495, 108] width 59 height 9
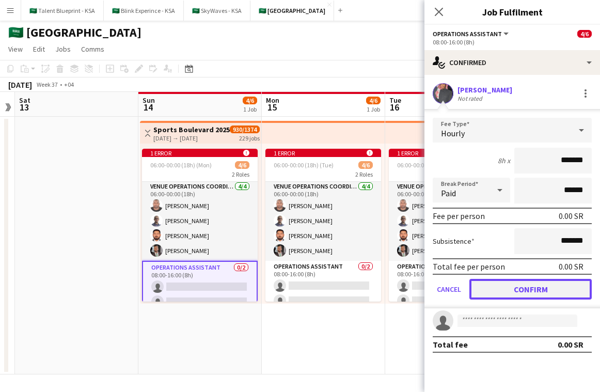
click at [538, 287] on button "Confirm" at bounding box center [530, 289] width 122 height 21
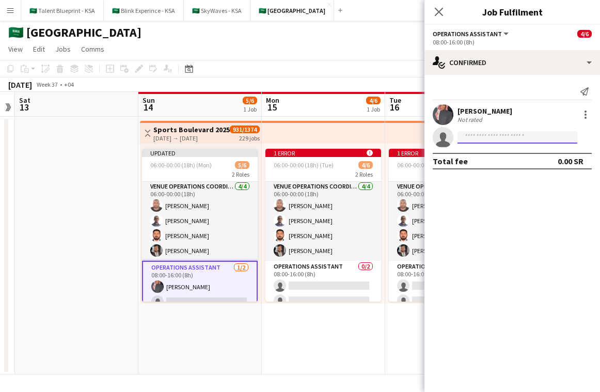
click at [526, 137] on input at bounding box center [517, 137] width 120 height 12
click at [520, 111] on div "Ahmed AlTaweel Not rated" at bounding box center [511, 114] width 175 height 21
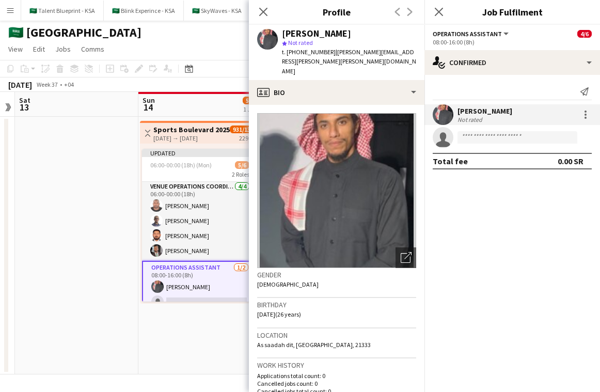
click at [190, 112] on app-board-header-date "Sun 14 5/6 1 Job" at bounding box center [199, 104] width 123 height 25
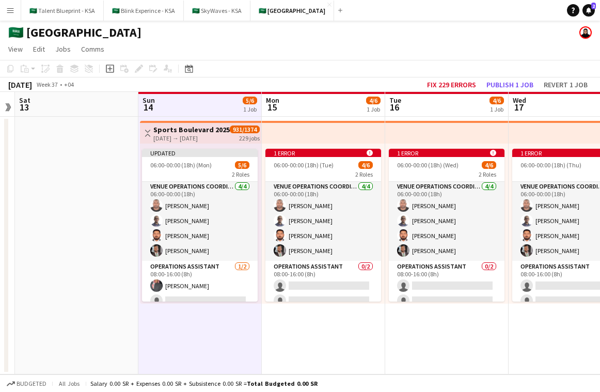
click at [229, 108] on app-board-header-date "Sun 14 5/6 1 Job" at bounding box center [199, 104] width 123 height 25
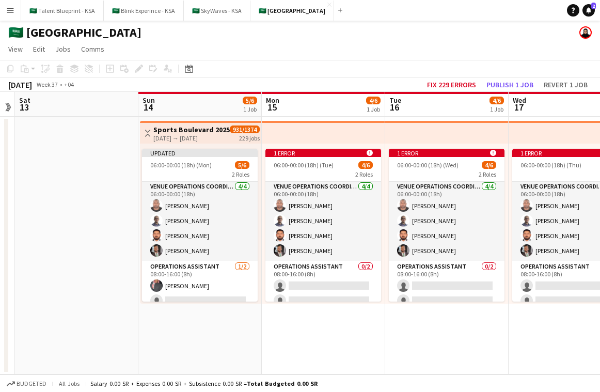
click at [322, 108] on app-board-header-date "Mon 15 4/6 1 Job" at bounding box center [323, 104] width 123 height 25
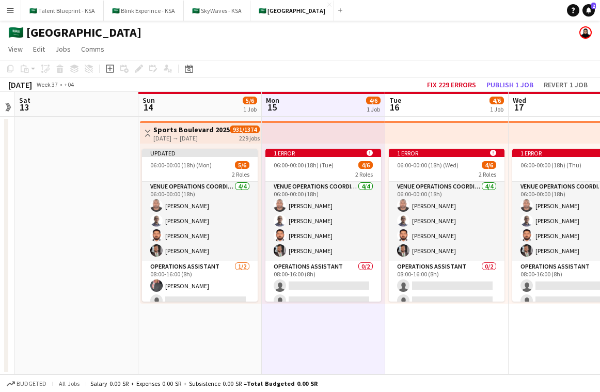
click at [350, 131] on app-top-bar at bounding box center [323, 132] width 123 height 23
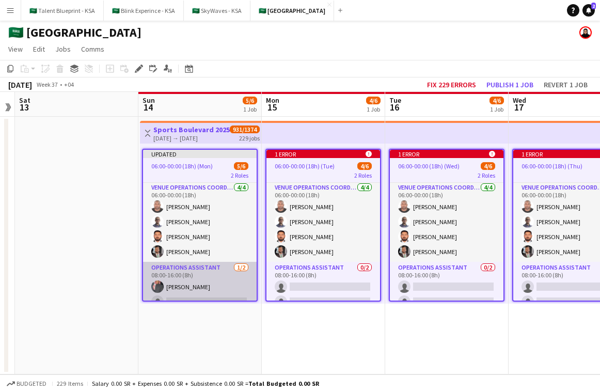
click at [193, 287] on app-card-role "Operations Assistant 1/2 08:00-16:00 (8h) Ahmed AlTaweel single-neutral-actions" at bounding box center [200, 287] width 114 height 50
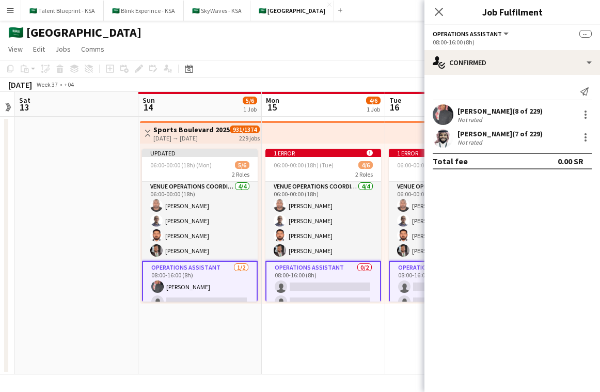
click at [340, 284] on app-card-role "Operations Assistant 0/2 08:00-16:00 (8h) single-neutral-actions single-neutral…" at bounding box center [323, 287] width 116 height 52
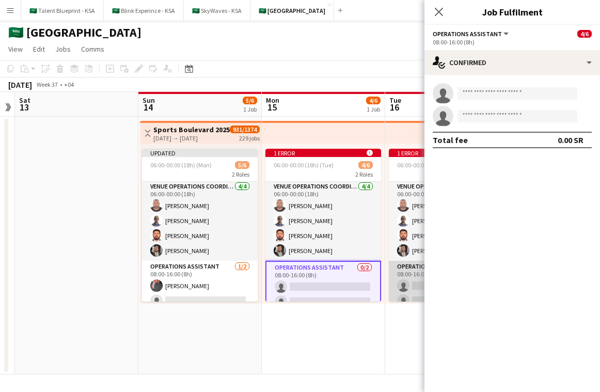
click at [400, 281] on app-card-role "Operations Assistant 0/2 08:00-16:00 (8h) single-neutral-actions single-neutral…" at bounding box center [447, 286] width 116 height 50
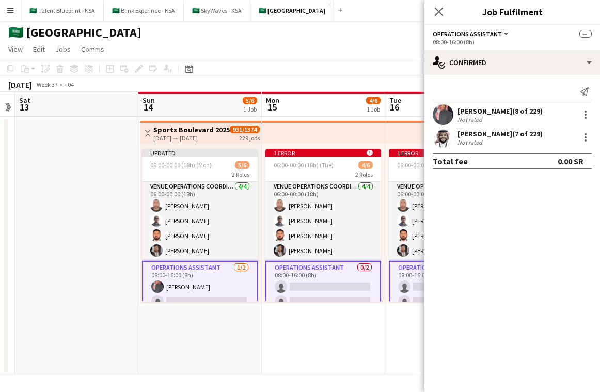
click at [320, 276] on app-card-role "Operations Assistant 0/2 08:00-16:00 (8h) single-neutral-actions single-neutral…" at bounding box center [323, 287] width 116 height 52
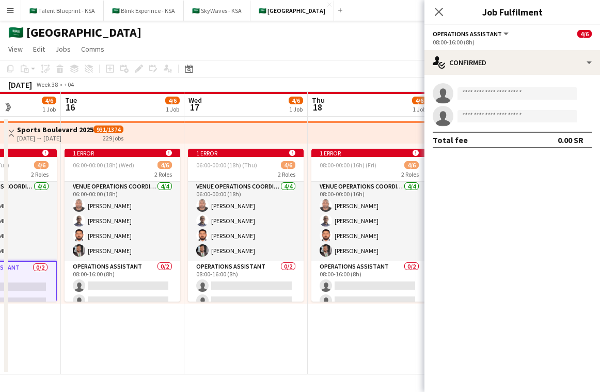
drag, startPoint x: 258, startPoint y: 277, endPoint x: 306, endPoint y: 277, distance: 48.5
click at [258, 277] on app-card-role "Operations Assistant 0/2 08:00-16:00 (8h) single-neutral-actions single-neutral…" at bounding box center [246, 286] width 116 height 50
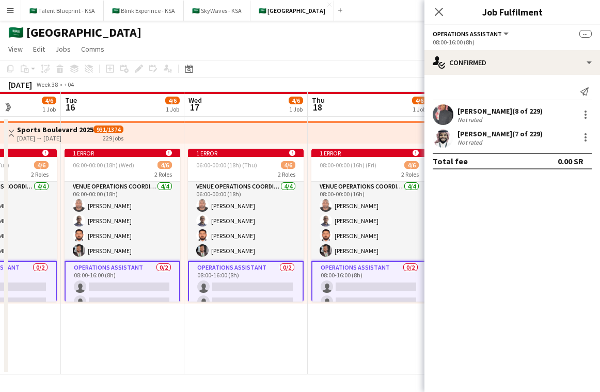
click at [353, 286] on app-card-role "Operations Assistant 0/2 08:00-16:00 (8h) single-neutral-actions single-neutral…" at bounding box center [369, 287] width 116 height 52
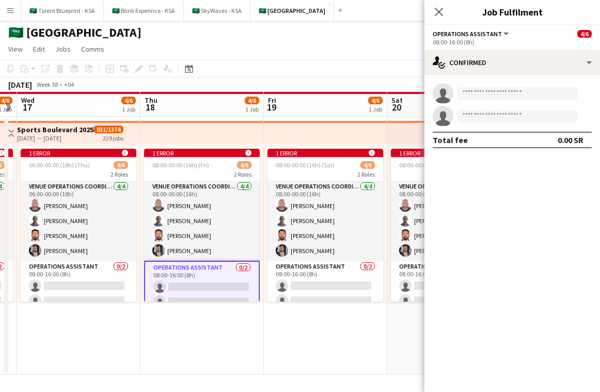
click at [335, 325] on app-date-cell "1 error alert-circle 08:00-00:00 (16h) (Sat) 4/6 2 Roles VENUE OPERATIONS COORD…" at bounding box center [325, 246] width 123 height 258
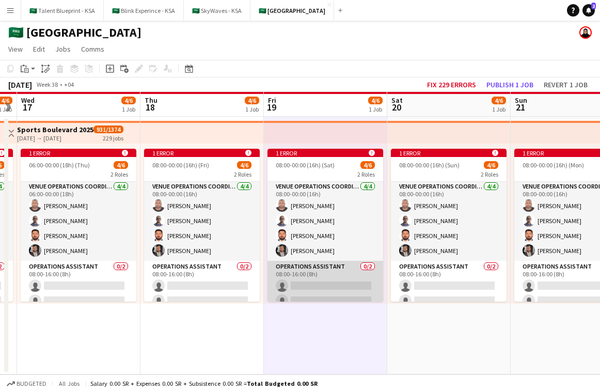
click at [327, 274] on app-card-role "Operations Assistant 0/2 08:00-16:00 (8h) single-neutral-actions single-neutral…" at bounding box center [325, 286] width 116 height 50
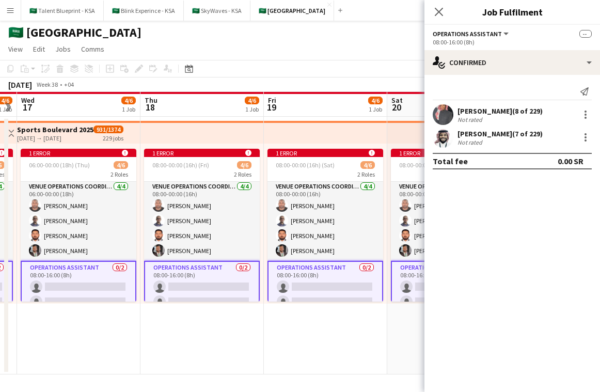
click at [354, 127] on app-top-bar at bounding box center [325, 132] width 123 height 23
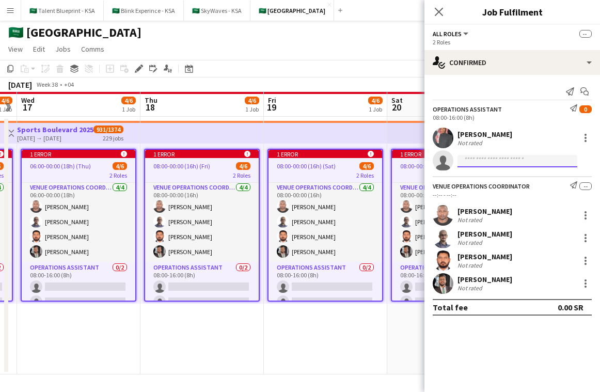
click at [490, 162] on input at bounding box center [517, 161] width 120 height 12
type input "*"
paste input "**********"
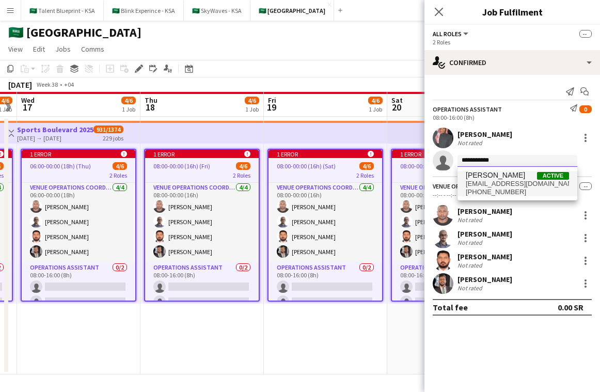
type input "**********"
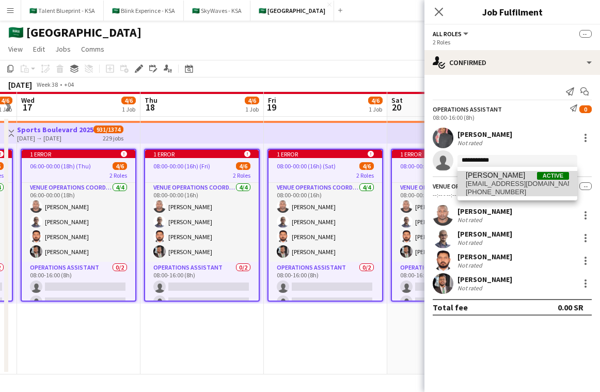
click at [497, 183] on span "[EMAIL_ADDRESS][DOMAIN_NAME]" at bounding box center [517, 184] width 103 height 8
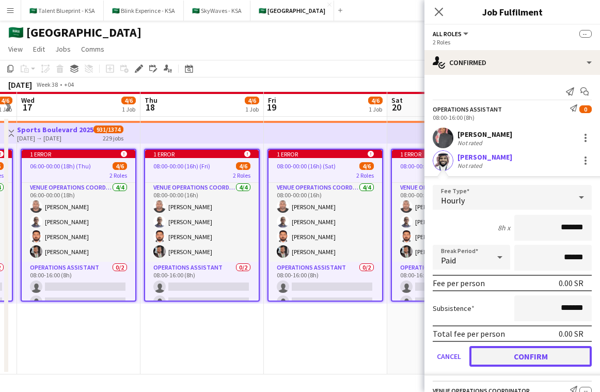
click at [570, 361] on button "Confirm" at bounding box center [530, 356] width 122 height 21
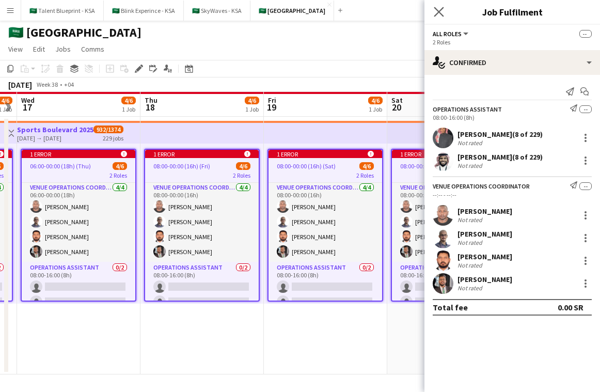
click at [441, 6] on app-icon "Close pop-in" at bounding box center [439, 12] width 15 height 15
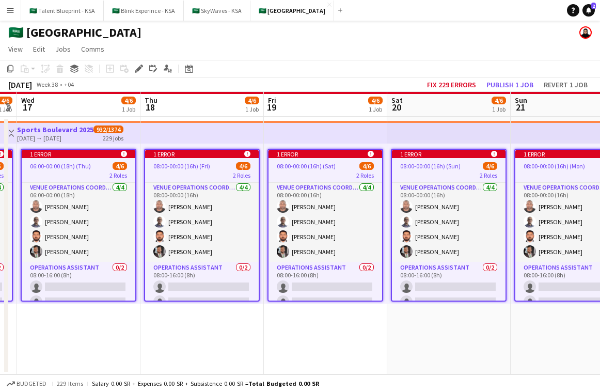
click at [426, 127] on app-top-bar at bounding box center [448, 132] width 123 height 23
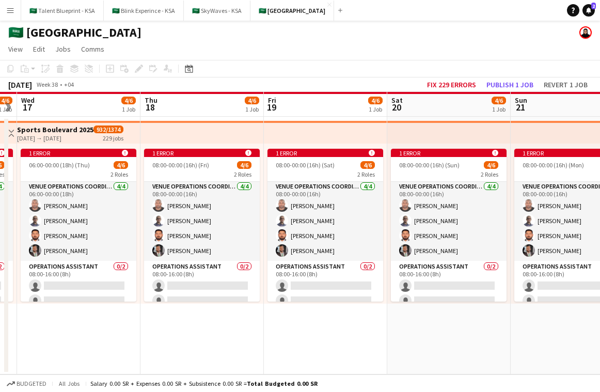
click at [427, 131] on app-top-bar at bounding box center [448, 132] width 123 height 23
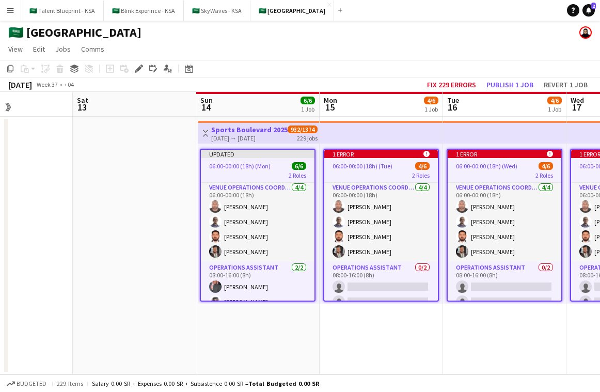
click at [294, 172] on span "2 Roles" at bounding box center [298, 175] width 18 height 8
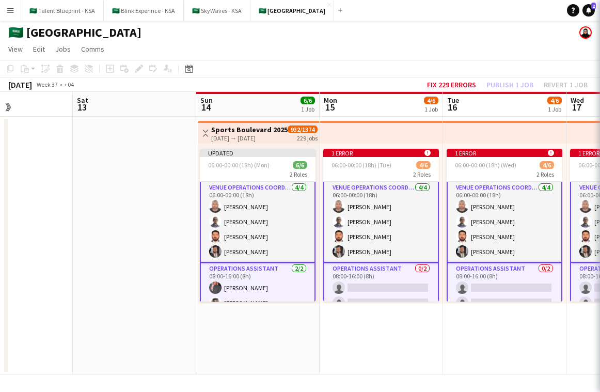
scroll to position [2, 0]
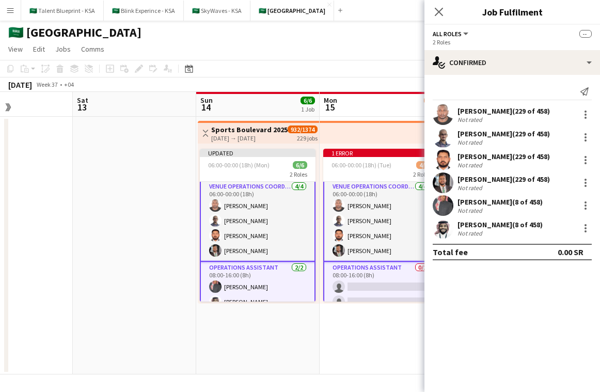
click at [354, 132] on app-top-bar at bounding box center [381, 132] width 123 height 23
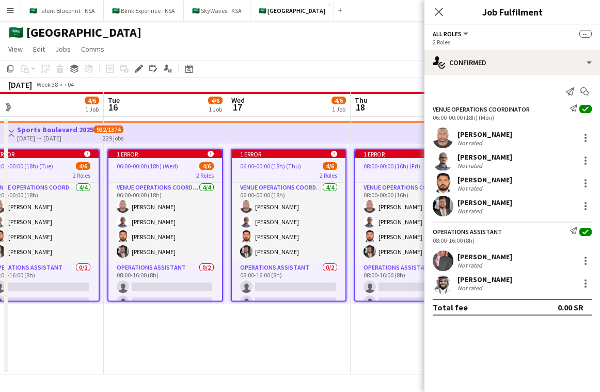
scroll to position [0, 391]
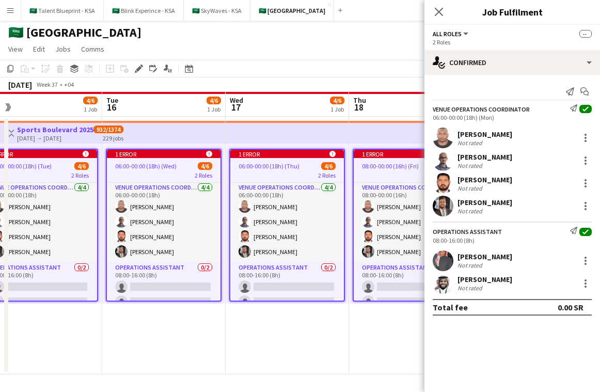
click at [394, 139] on app-top-bar at bounding box center [410, 132] width 123 height 23
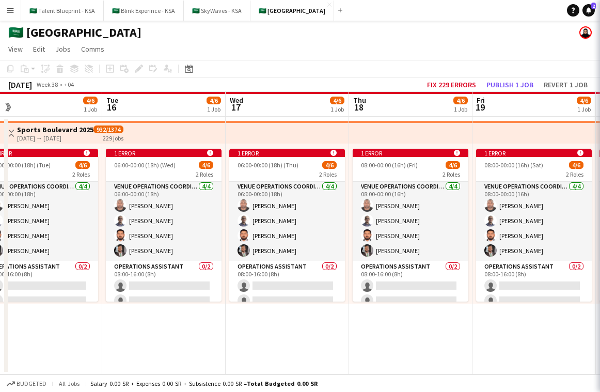
click at [394, 139] on app-top-bar at bounding box center [410, 132] width 123 height 23
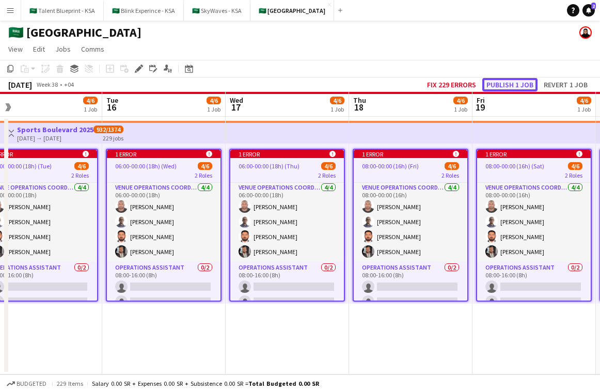
click at [510, 84] on button "Publish 1 job" at bounding box center [509, 84] width 55 height 13
click at [461, 86] on button "Fix 228 errors" at bounding box center [451, 84] width 57 height 13
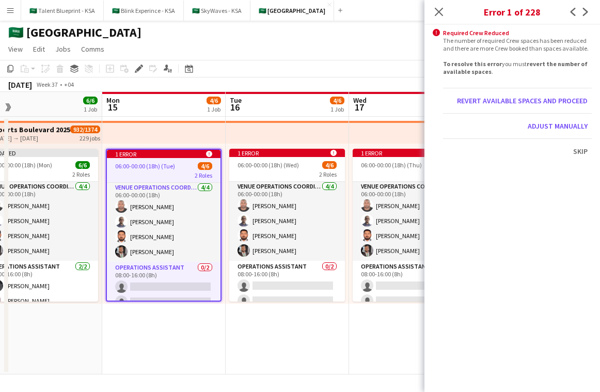
scroll to position [0, 355]
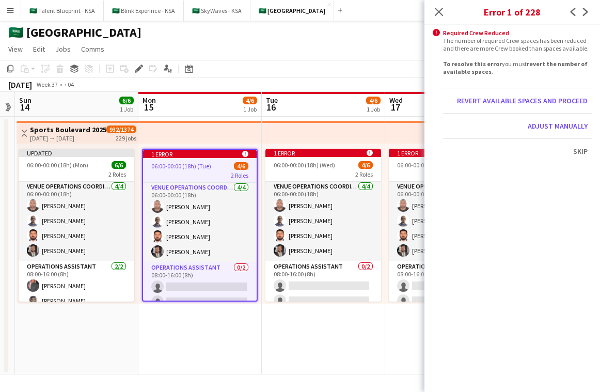
click at [347, 139] on app-top-bar at bounding box center [323, 132] width 123 height 23
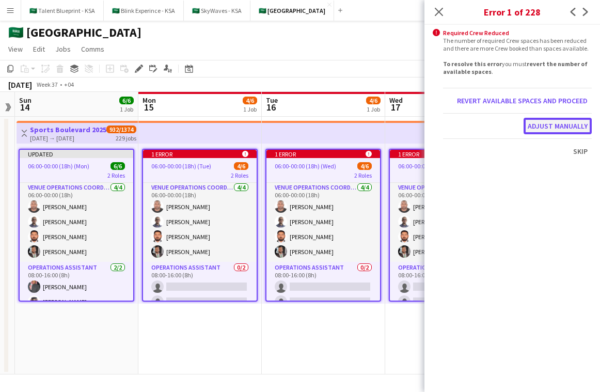
click at [575, 123] on button "Adjust manually" at bounding box center [557, 126] width 68 height 17
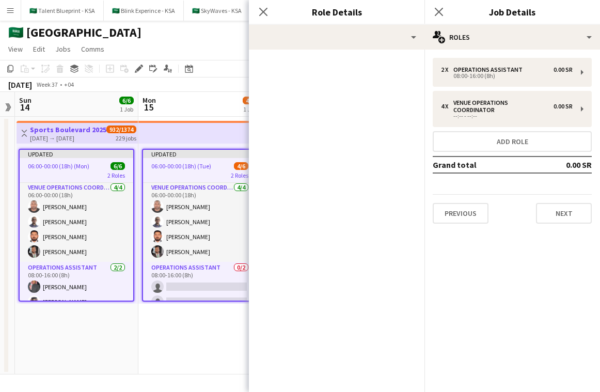
click at [204, 143] on div "Updated 06:00-00:00 (18h) (Tue) 4/6 2 Roles VENUE OPERATIONS COORDINATOR 4/4 06…" at bounding box center [199, 223] width 123 height 160
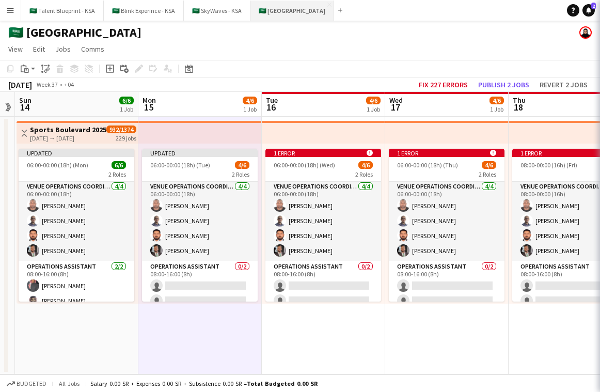
click at [264, 14] on button "🇸🇦 [GEOGRAPHIC_DATA] Close" at bounding box center [292, 11] width 84 height 20
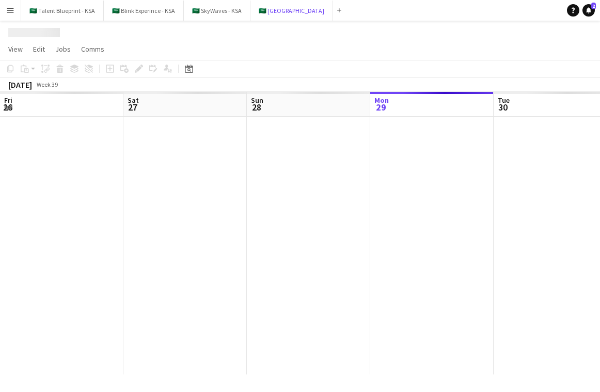
scroll to position [0, 247]
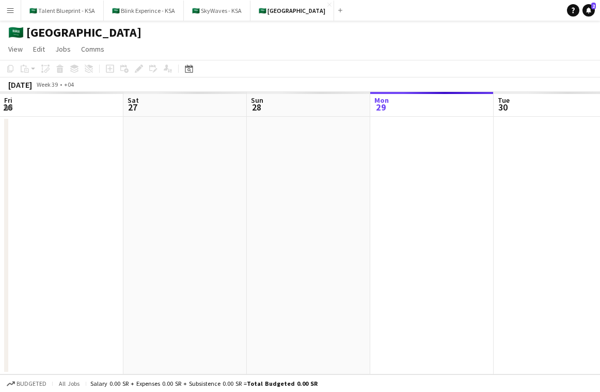
scroll to position [0, 247]
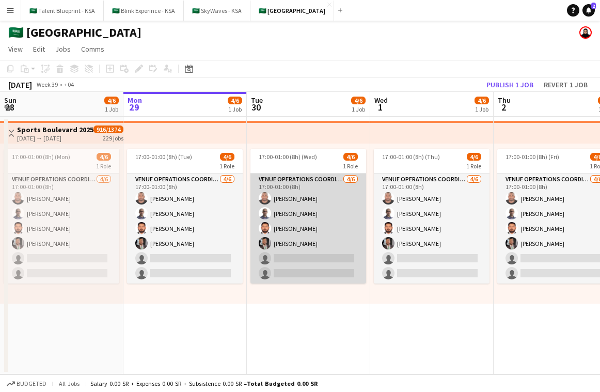
click at [305, 231] on app-card-role "VENUE OPERATIONS COORDINATOR 4/6 17:00-01:00 (8h) Yousif Haroun Abubaker Babata…" at bounding box center [308, 228] width 116 height 110
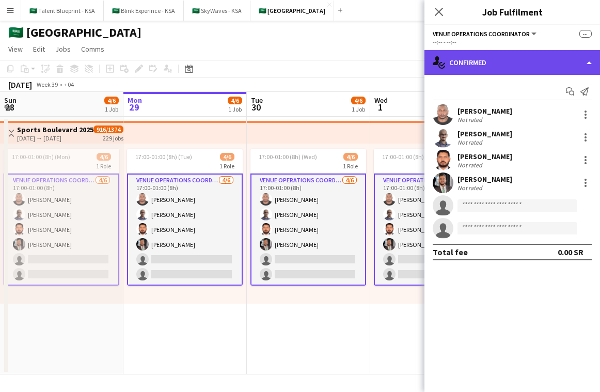
click at [488, 57] on div "single-neutral-actions-check-2 Confirmed" at bounding box center [511, 62] width 175 height 25
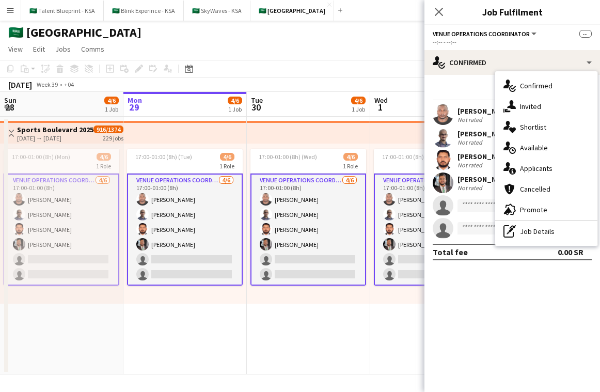
click at [331, 91] on div "September 2025 Week 39 • +04 Publish 1 job Revert 1 job" at bounding box center [300, 84] width 600 height 14
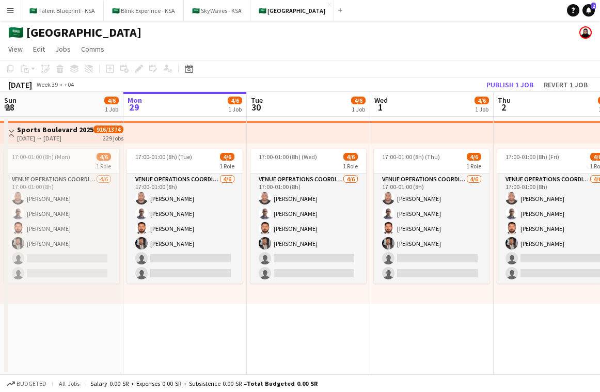
click at [331, 134] on app-top-bar at bounding box center [308, 132] width 123 height 23
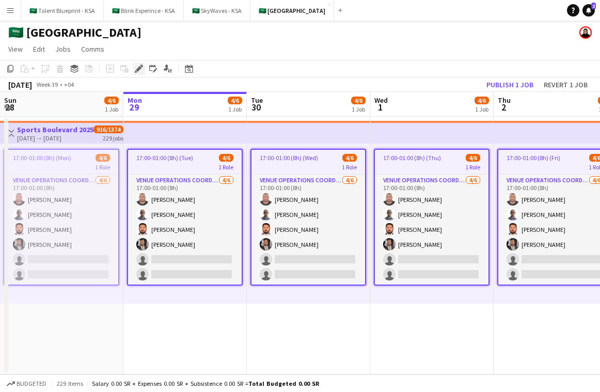
click at [136, 69] on icon "Edit" at bounding box center [139, 69] width 8 height 8
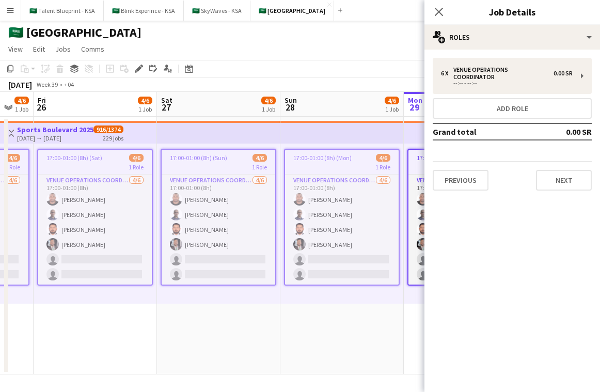
scroll to position [0, 249]
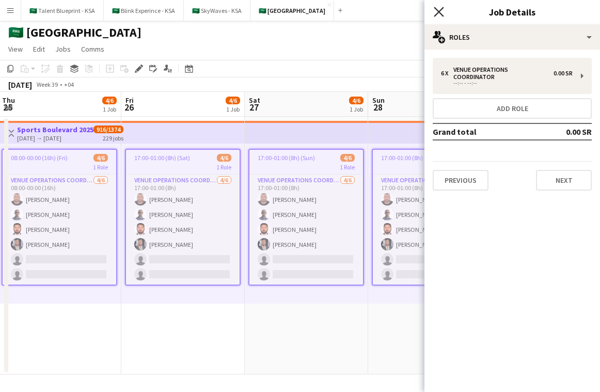
click at [443, 10] on icon "Close pop-in" at bounding box center [439, 12] width 10 height 10
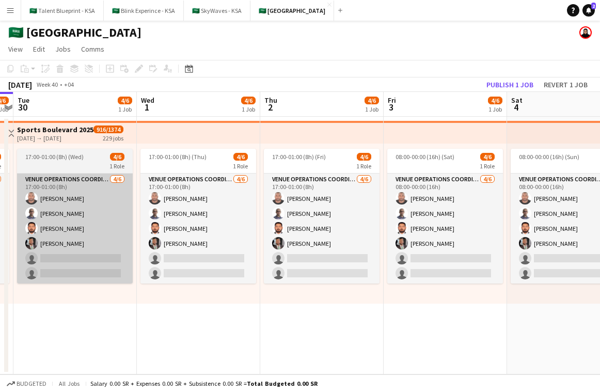
scroll to position [0, 373]
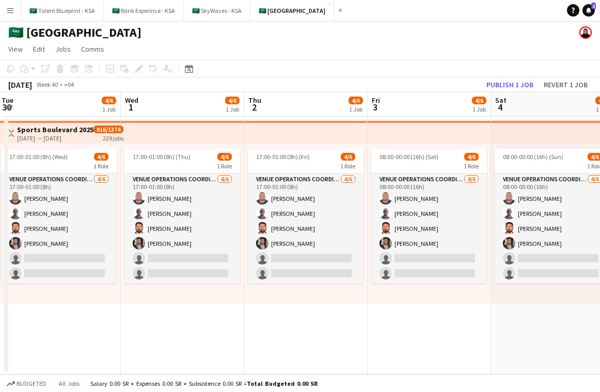
click at [286, 142] on app-top-bar at bounding box center [305, 132] width 123 height 23
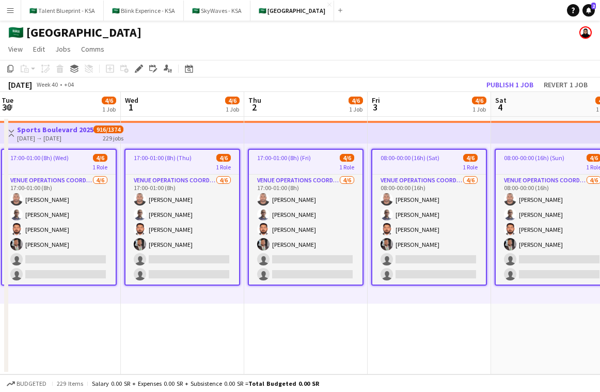
click at [286, 142] on app-top-bar at bounding box center [305, 132] width 123 height 23
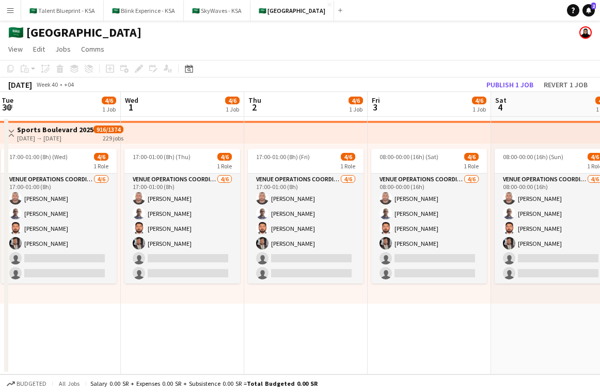
click at [286, 142] on app-top-bar at bounding box center [305, 132] width 123 height 23
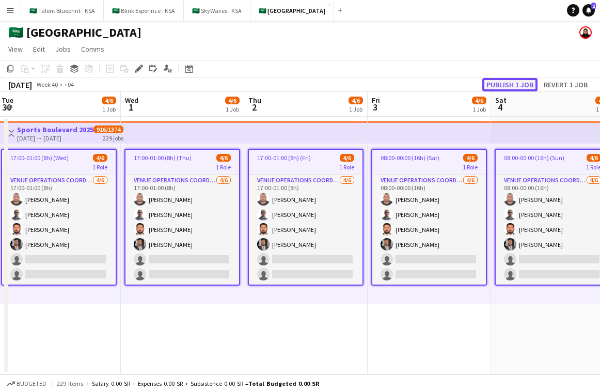
click at [501, 85] on button "Publish 1 job" at bounding box center [509, 84] width 55 height 13
click at [433, 135] on app-top-bar at bounding box center [429, 132] width 123 height 23
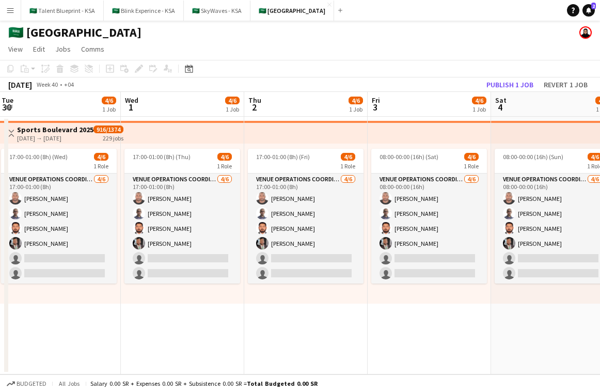
click at [433, 135] on app-top-bar at bounding box center [429, 132] width 123 height 23
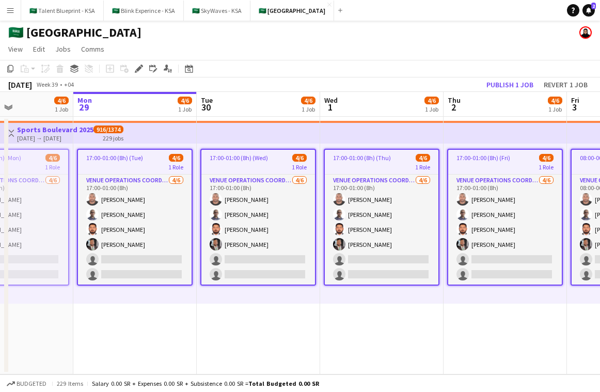
scroll to position [0, 306]
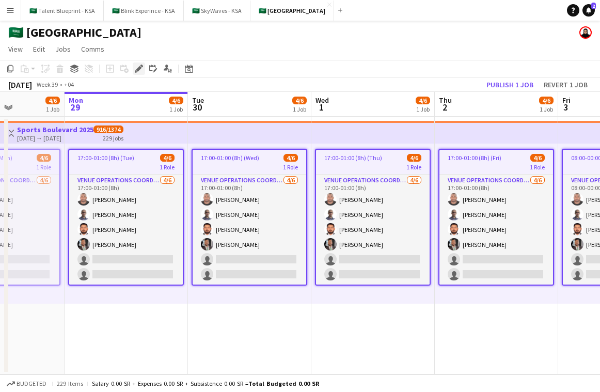
click at [140, 72] on icon "Edit" at bounding box center [139, 69] width 8 height 8
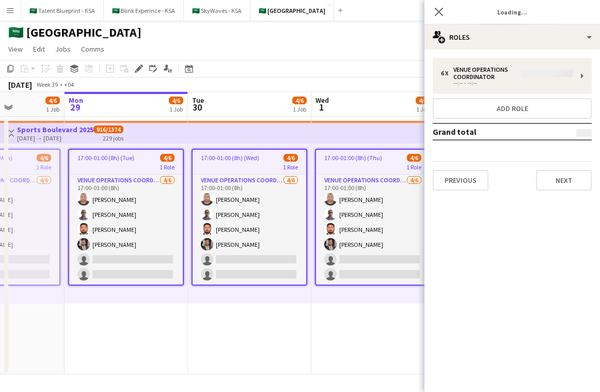
click at [521, 63] on div "6 x VENUE OPERATIONS COORDINATOR --:-- - --:-- Add role Grand total Previous Ne…" at bounding box center [511, 124] width 175 height 133
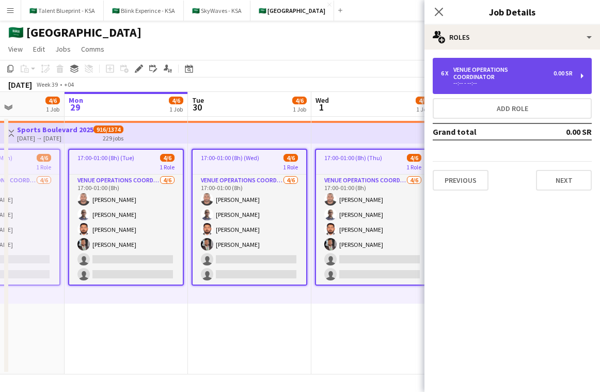
click at [520, 70] on div "VENUE OPERATIONS COORDINATOR" at bounding box center [503, 73] width 100 height 14
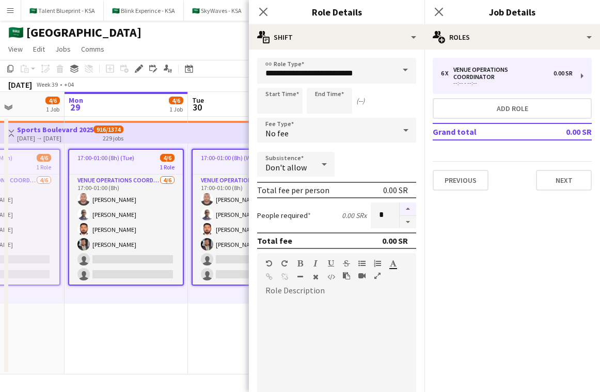
click at [408, 210] on button "button" at bounding box center [408, 208] width 17 height 13
click at [409, 219] on button "button" at bounding box center [408, 222] width 17 height 13
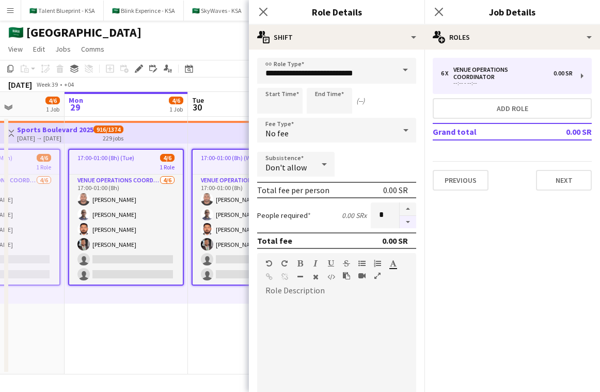
click at [408, 218] on button "button" at bounding box center [408, 222] width 17 height 13
type input "*"
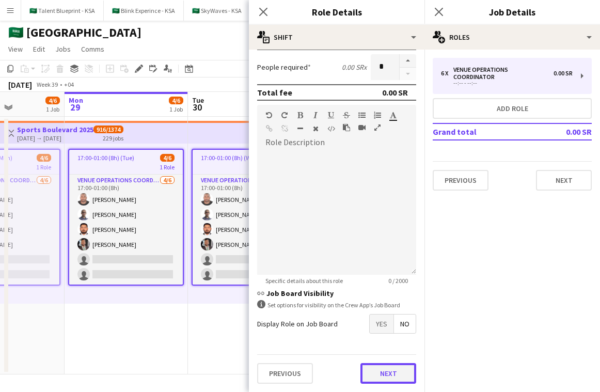
click at [401, 370] on button "Next" at bounding box center [388, 373] width 56 height 21
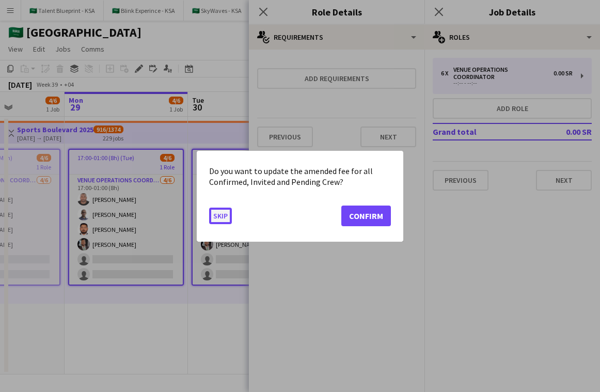
click at [219, 215] on button "Skip" at bounding box center [220, 215] width 23 height 17
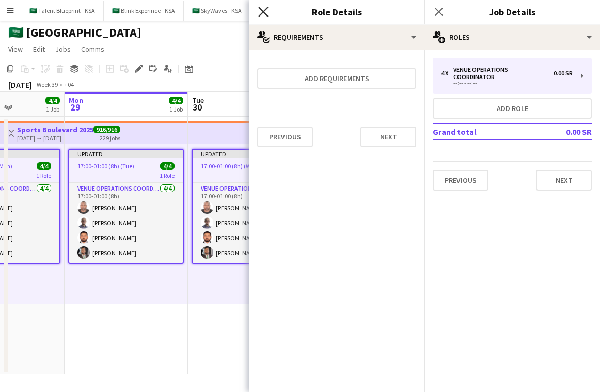
click at [266, 9] on icon at bounding box center [263, 12] width 10 height 10
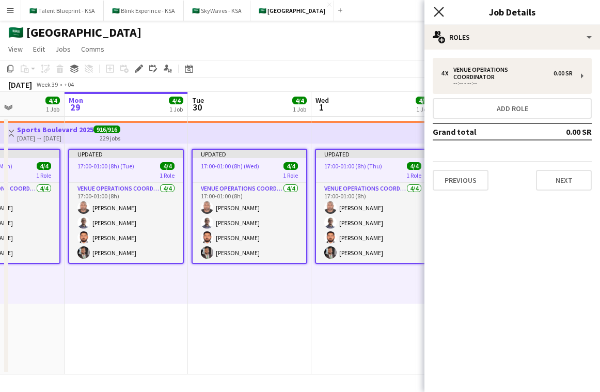
click at [438, 13] on icon at bounding box center [439, 12] width 10 height 10
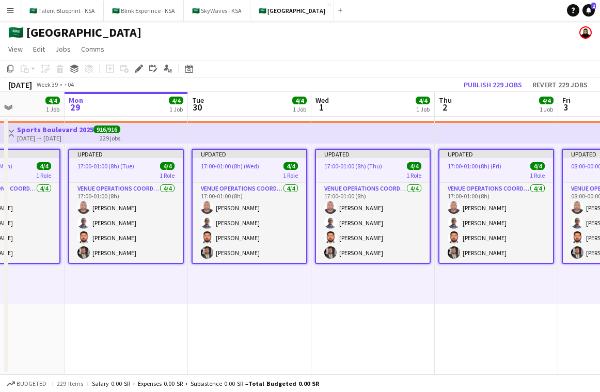
click at [330, 137] on app-top-bar at bounding box center [372, 132] width 123 height 23
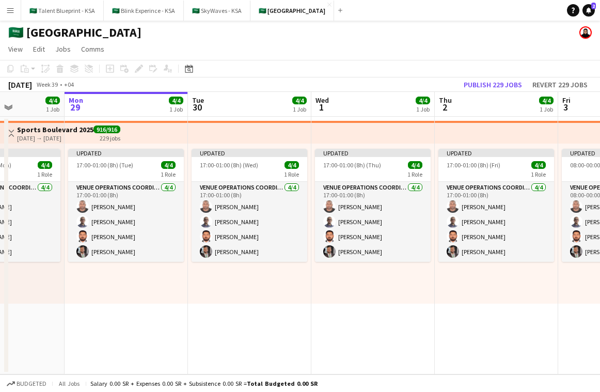
click at [330, 137] on app-top-bar at bounding box center [372, 132] width 123 height 23
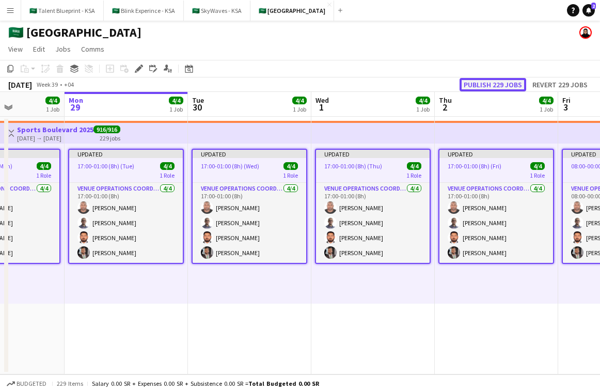
click at [496, 86] on button "Publish 229 jobs" at bounding box center [492, 84] width 67 height 13
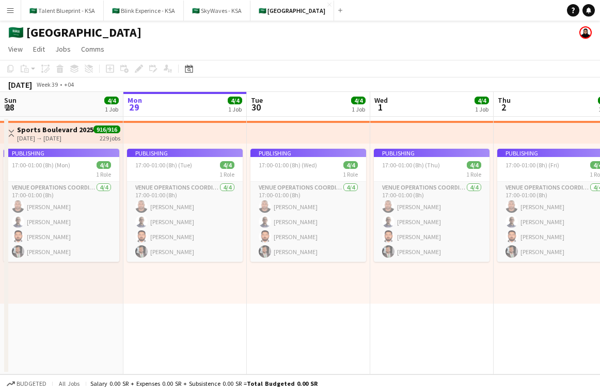
click at [158, 150] on div "Publishing" at bounding box center [185, 153] width 116 height 8
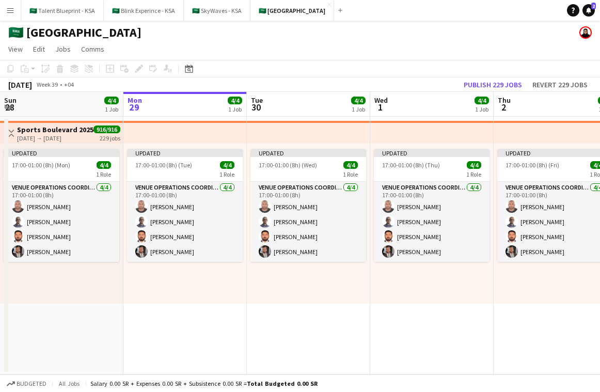
click at [195, 137] on app-top-bar at bounding box center [184, 132] width 123 height 23
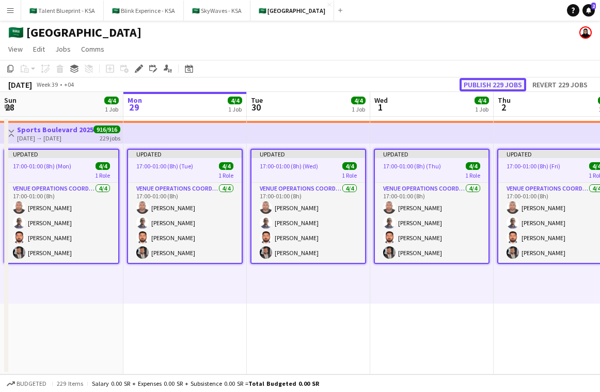
click at [477, 85] on button "Publish 229 jobs" at bounding box center [492, 84] width 67 height 13
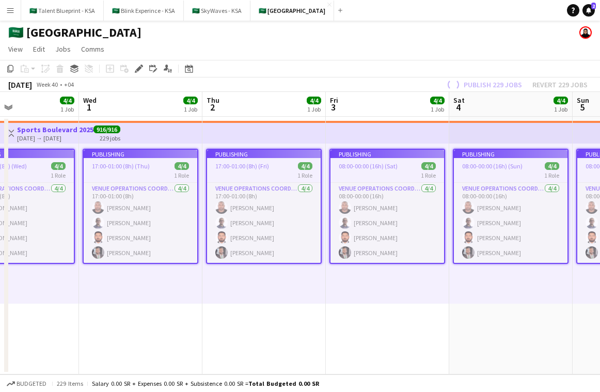
scroll to position [0, 289]
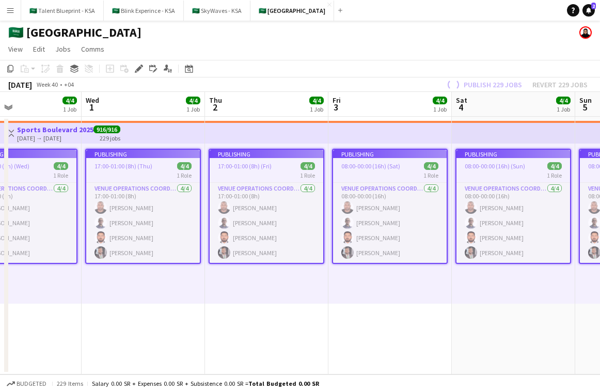
click at [558, 126] on app-top-bar at bounding box center [513, 132] width 123 height 23
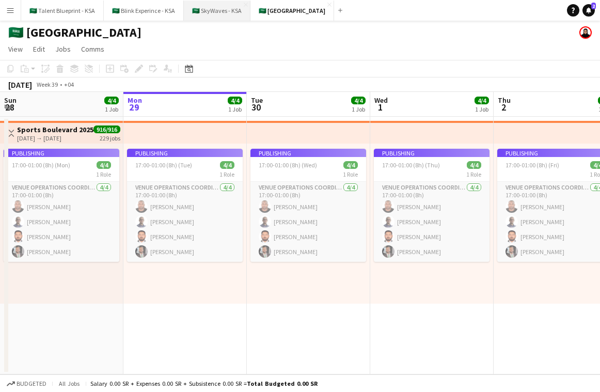
click at [214, 15] on button "🇸🇦 SkyWaves - KSA Close" at bounding box center [217, 11] width 67 height 20
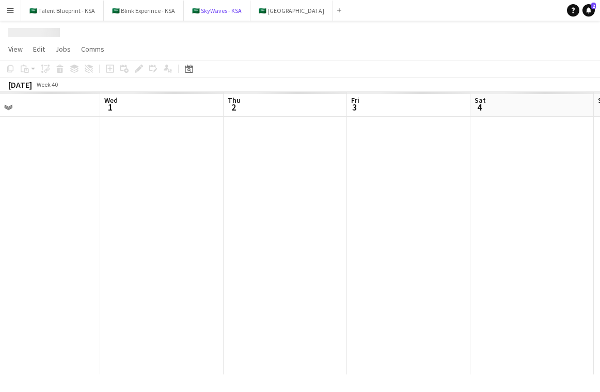
scroll to position [0, 393]
click at [284, 9] on button "🇸🇦 [GEOGRAPHIC_DATA] Close" at bounding box center [291, 11] width 83 height 20
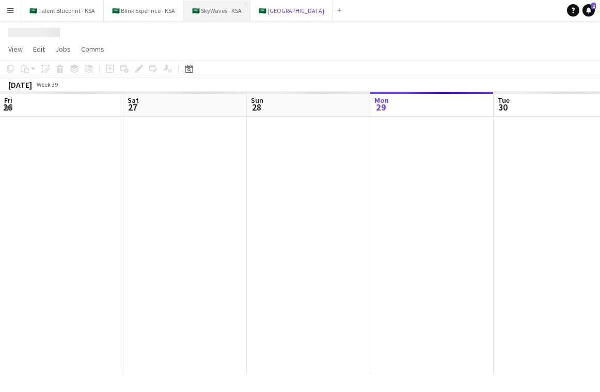
scroll to position [0, 247]
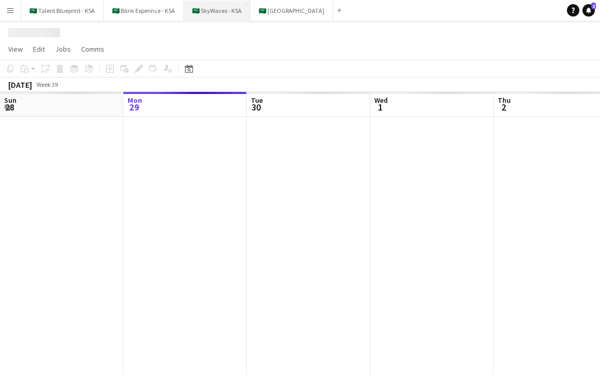
click at [211, 8] on button "🇸🇦 SkyWaves - KSA Close" at bounding box center [217, 11] width 67 height 20
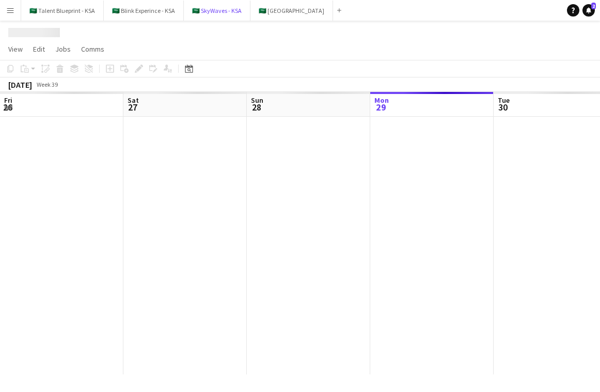
scroll to position [0, 247]
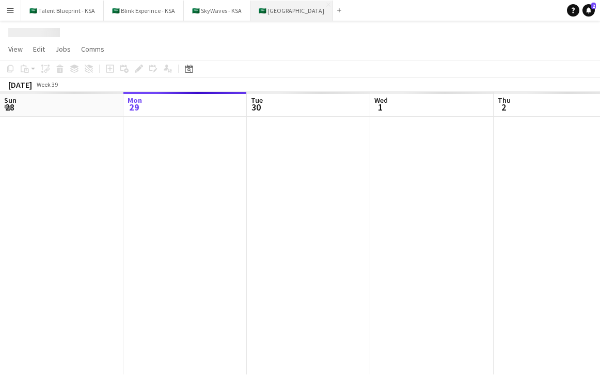
click at [293, 1] on button "🇸🇦 [GEOGRAPHIC_DATA] Close" at bounding box center [291, 11] width 83 height 20
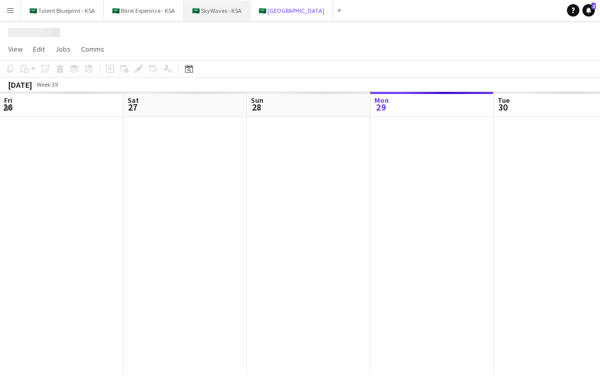
scroll to position [0, 247]
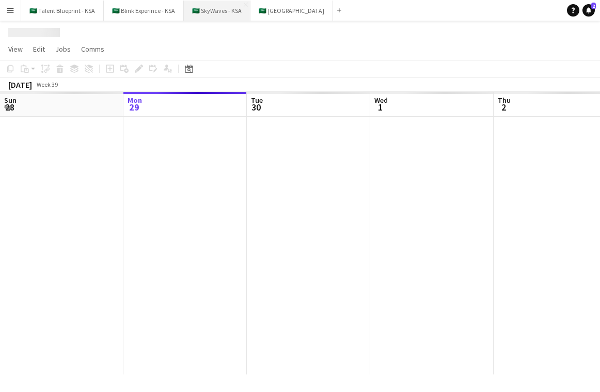
drag, startPoint x: 219, startPoint y: 16, endPoint x: 235, endPoint y: 15, distance: 15.5
click at [219, 15] on button "🇸🇦 SkyWaves - KSA Close" at bounding box center [217, 11] width 67 height 20
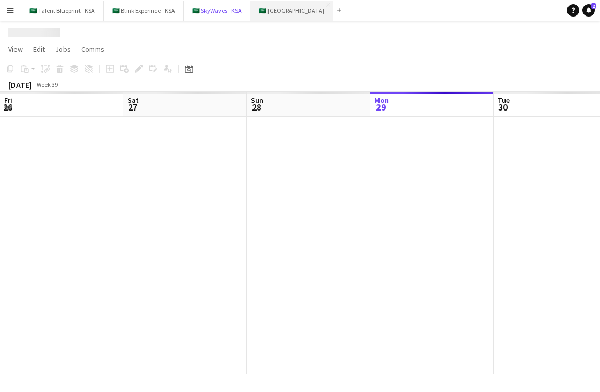
scroll to position [0, 247]
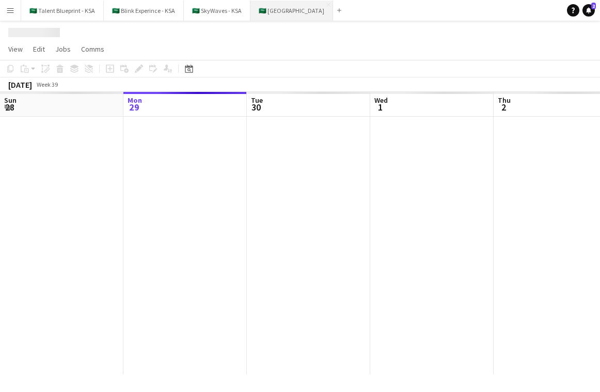
click at [274, 13] on button "🇸🇦 [GEOGRAPHIC_DATA] Close" at bounding box center [291, 11] width 83 height 20
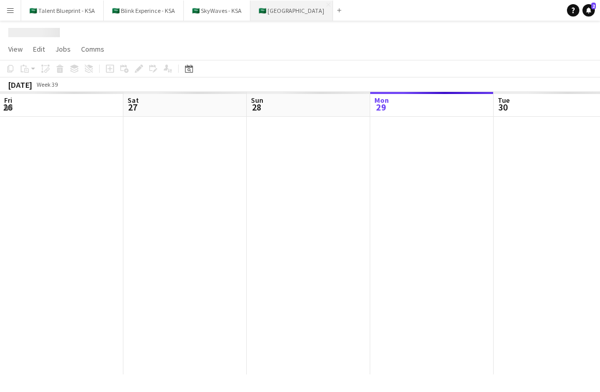
scroll to position [0, 247]
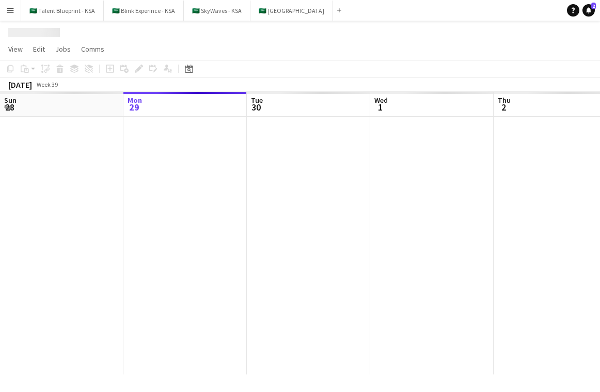
click at [213, 21] on div at bounding box center [300, 31] width 600 height 20
click at [213, 15] on button "🇸🇦 SkyWaves - KSA Close" at bounding box center [217, 11] width 67 height 20
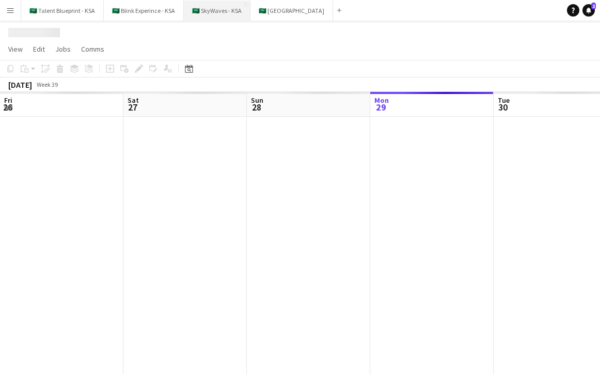
scroll to position [0, 247]
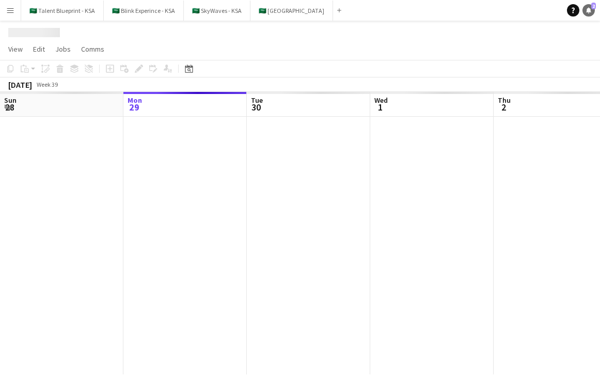
click at [586, 12] on icon "Notifications" at bounding box center [588, 10] width 6 height 6
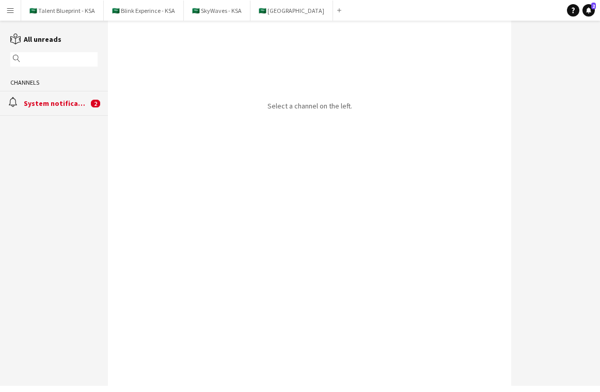
click at [68, 98] on div "alarm System notifications 2" at bounding box center [54, 103] width 108 height 24
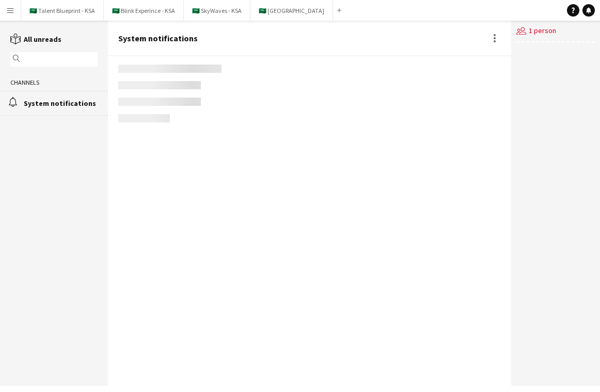
click at [550, 33] on div "users2 1 person" at bounding box center [555, 32] width 78 height 22
click at [590, 9] on icon "Notifications" at bounding box center [588, 10] width 6 height 6
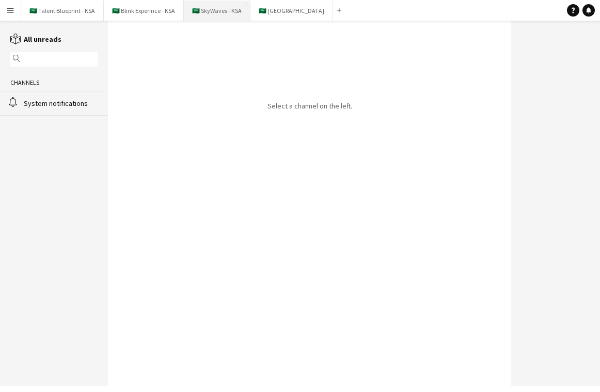
click at [226, 8] on button "🇸🇦 SkyWaves - KSA Close" at bounding box center [217, 11] width 67 height 20
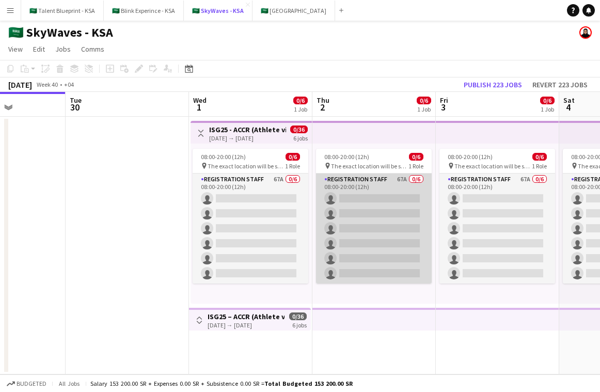
scroll to position [0, 334]
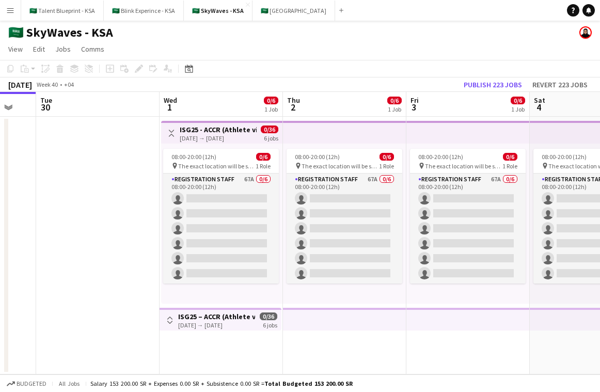
click at [331, 135] on app-top-bar at bounding box center [344, 132] width 123 height 23
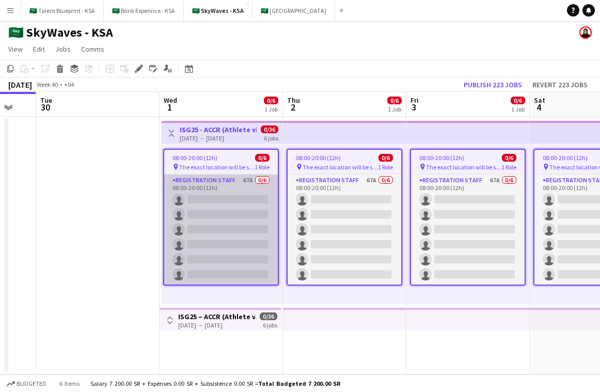
click at [241, 208] on app-card-role "Registration Staff 67A 0/6 08:00-20:00 (12h) single-neutral-actions single-neut…" at bounding box center [221, 229] width 114 height 110
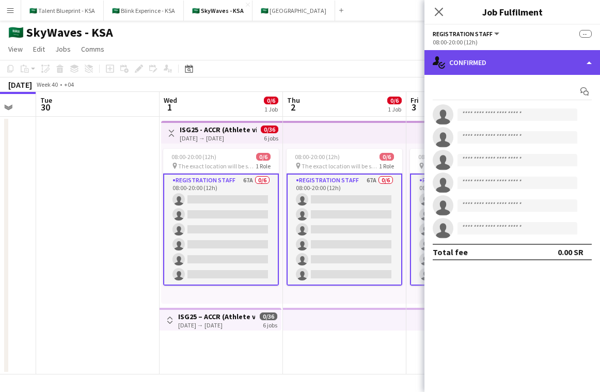
click at [548, 56] on div "single-neutral-actions-check-2 Confirmed" at bounding box center [511, 62] width 175 height 25
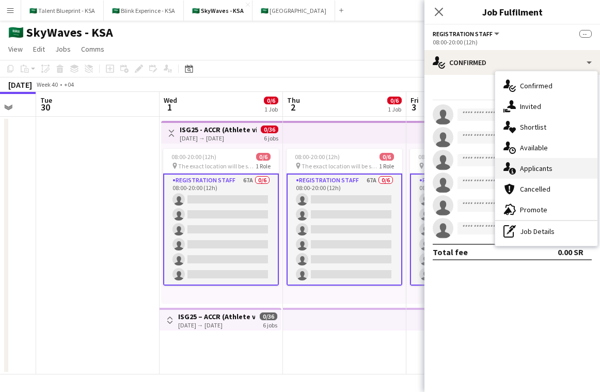
click at [551, 166] on div "single-neutral-actions-information Applicants" at bounding box center [546, 168] width 102 height 21
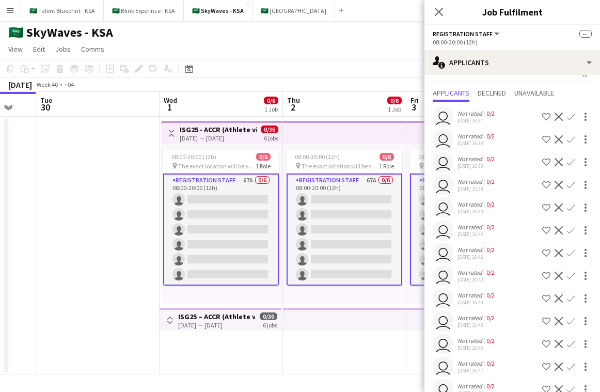
scroll to position [0, 0]
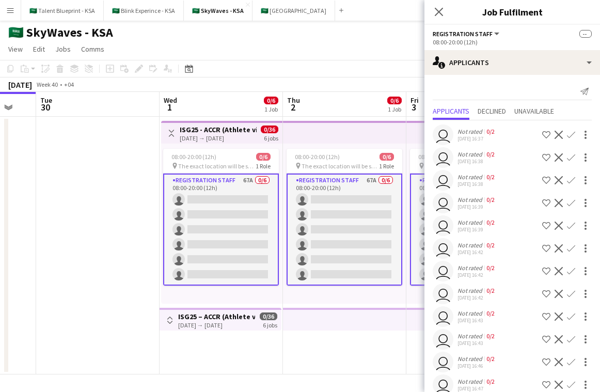
click at [269, 56] on app-page-menu "View Day view expanded Day view collapsed Month view Date picker Jump to [DATE]…" at bounding box center [300, 50] width 600 height 20
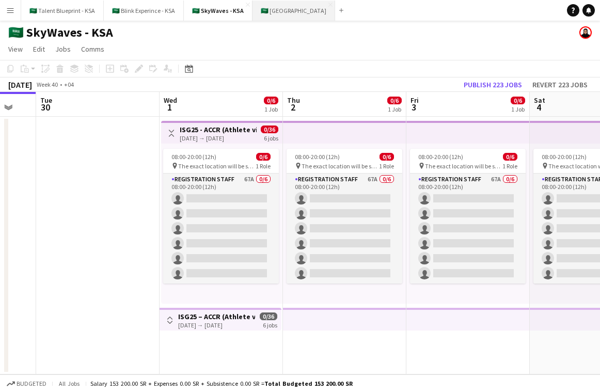
click at [279, 15] on button "🇸🇦 [GEOGRAPHIC_DATA] Close" at bounding box center [293, 11] width 83 height 20
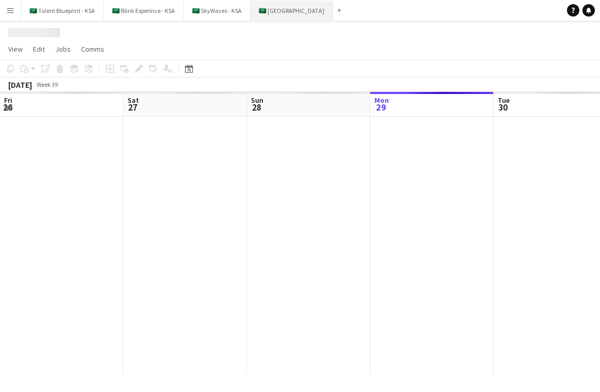
scroll to position [0, 247]
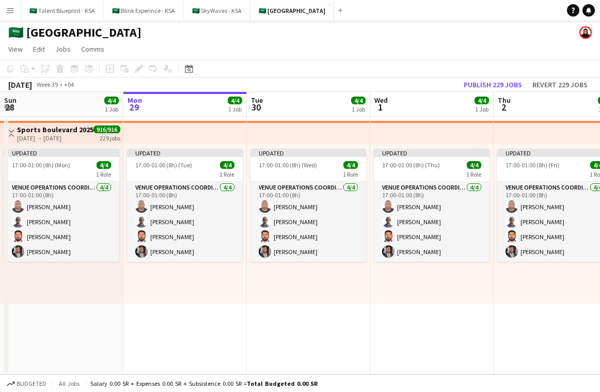
click at [327, 135] on app-top-bar at bounding box center [308, 132] width 123 height 23
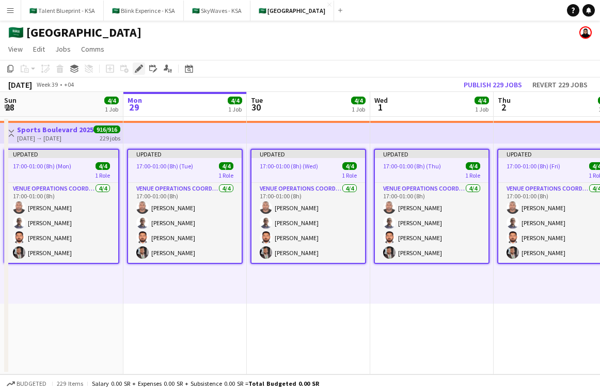
click at [134, 70] on div "Edit" at bounding box center [139, 68] width 12 height 12
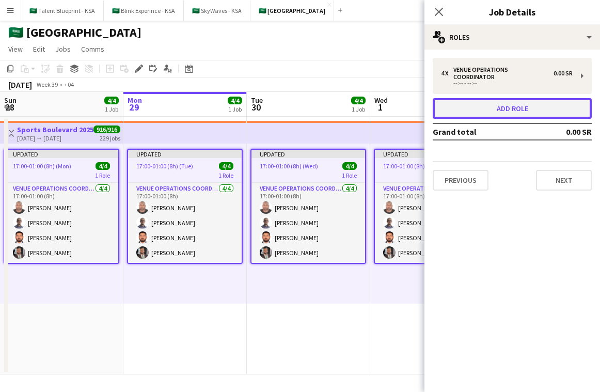
click at [487, 98] on button "Add role" at bounding box center [512, 108] width 159 height 21
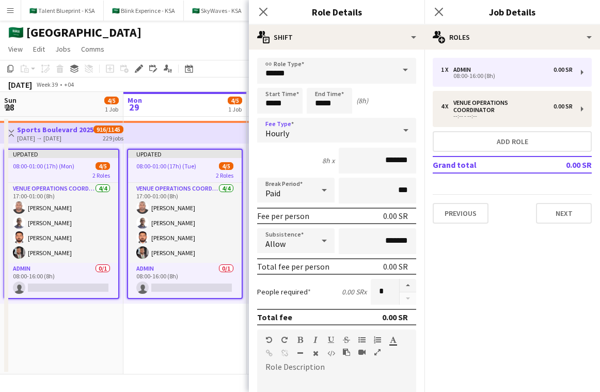
click at [334, 130] on div "Hourly" at bounding box center [326, 130] width 138 height 25
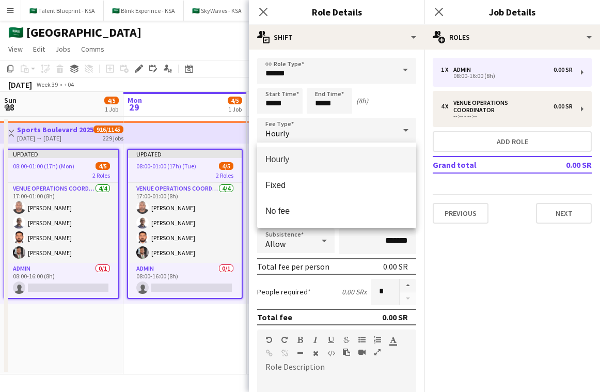
click at [331, 78] on div at bounding box center [300, 196] width 600 height 392
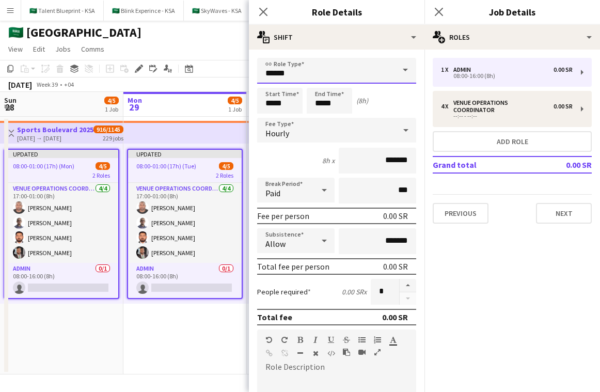
click at [356, 78] on input "*****" at bounding box center [336, 71] width 159 height 26
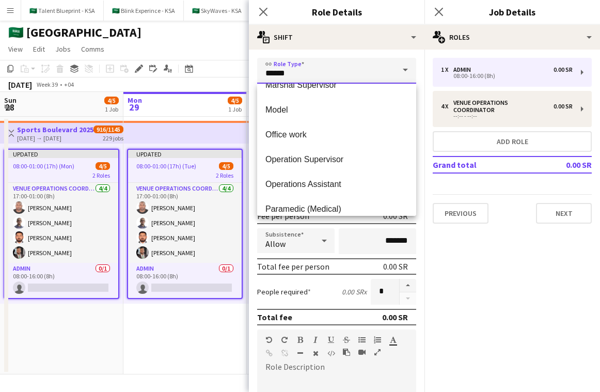
scroll to position [216, 0]
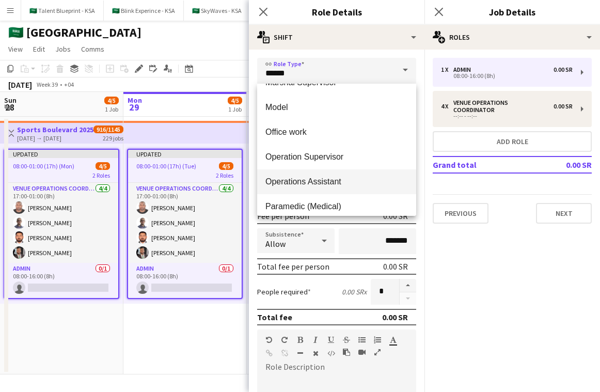
click at [345, 180] on span "Operations Assistant" at bounding box center [336, 182] width 142 height 10
type input "**********"
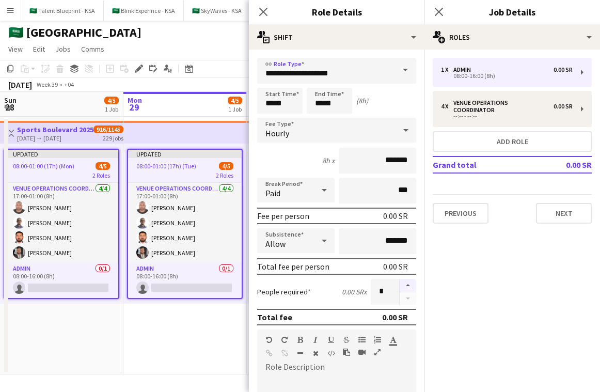
click at [406, 288] on button "button" at bounding box center [408, 285] width 17 height 13
type input "*"
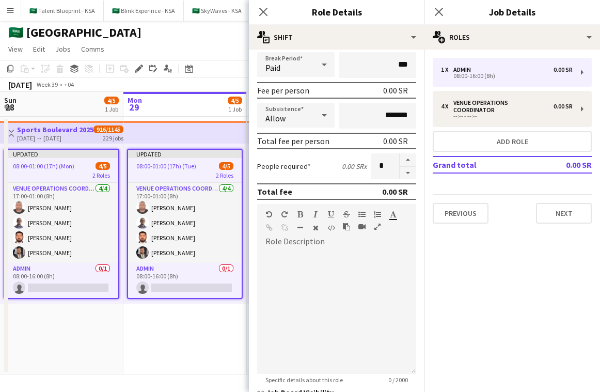
scroll to position [225, 0]
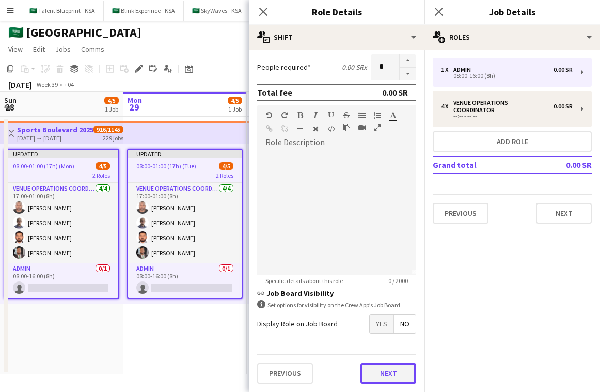
click at [393, 373] on button "Next" at bounding box center [388, 373] width 56 height 21
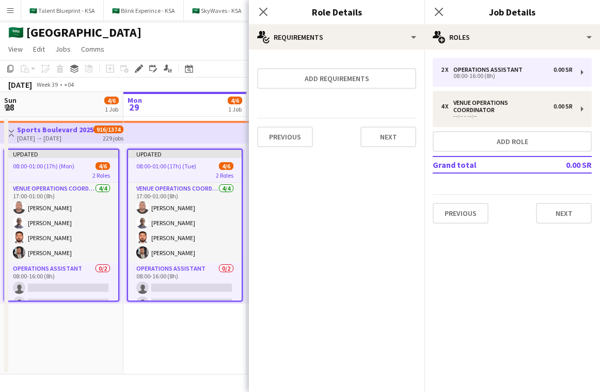
scroll to position [0, 0]
click at [553, 205] on button "Next" at bounding box center [564, 213] width 56 height 21
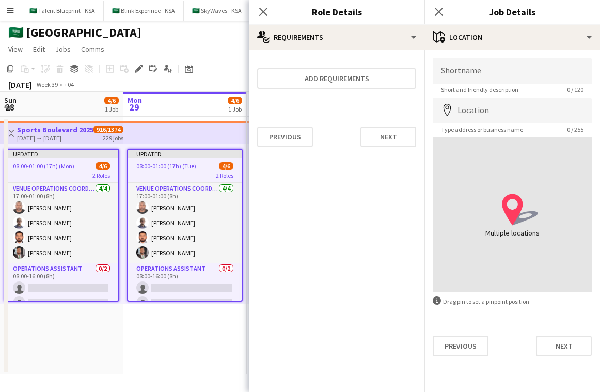
drag, startPoint x: 265, startPoint y: 13, endPoint x: 292, endPoint y: 13, distance: 26.3
click at [265, 13] on icon at bounding box center [263, 12] width 8 height 8
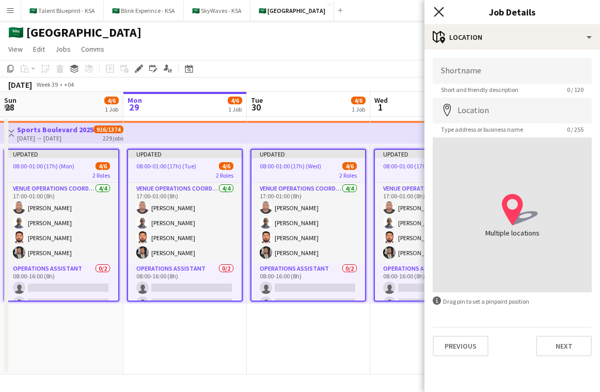
click at [441, 13] on icon at bounding box center [439, 12] width 10 height 10
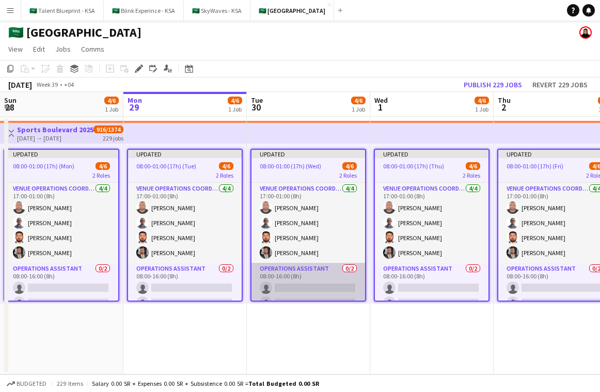
click at [291, 271] on app-card-role "Operations Assistant 0/2 08:00-16:00 (8h) single-neutral-actions single-neutral…" at bounding box center [308, 288] width 114 height 50
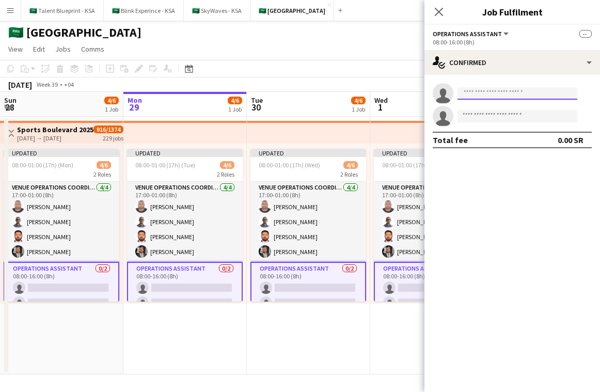
click at [512, 94] on input at bounding box center [517, 93] width 120 height 12
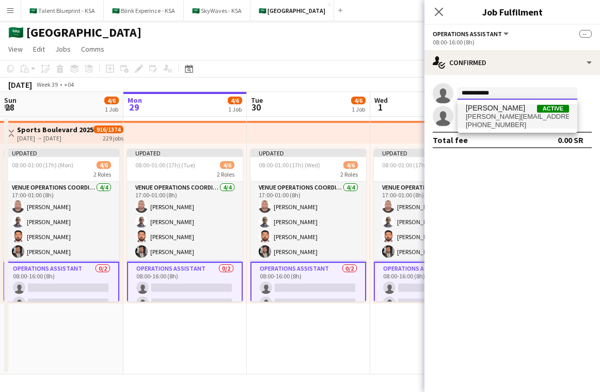
type input "**********"
click at [488, 114] on span "[PERSON_NAME][EMAIL_ADDRESS][PERSON_NAME][PERSON_NAME][DOMAIN_NAME]" at bounding box center [517, 117] width 103 height 8
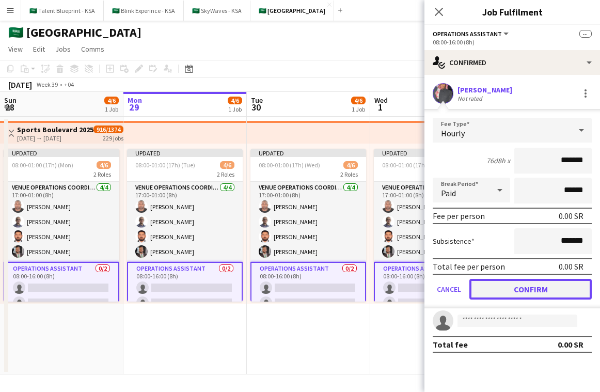
click at [526, 291] on button "Confirm" at bounding box center [530, 289] width 122 height 21
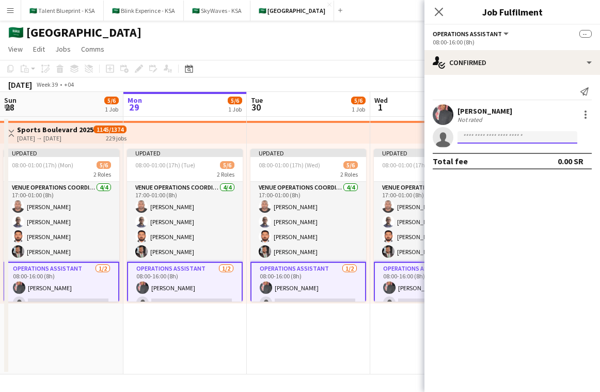
click at [526, 137] on input at bounding box center [517, 137] width 120 height 12
paste input "**********"
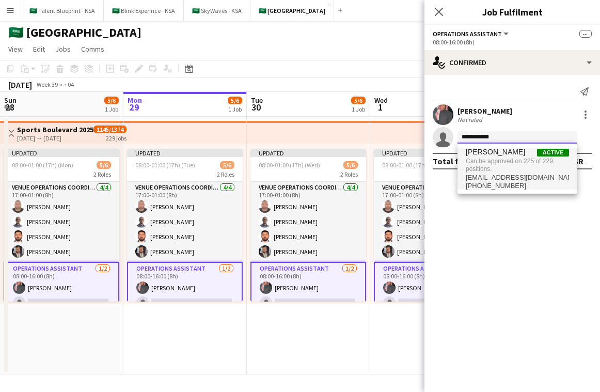
type input "**********"
click at [499, 163] on span "Can be approved on 225 of 229 positions." at bounding box center [517, 164] width 103 height 17
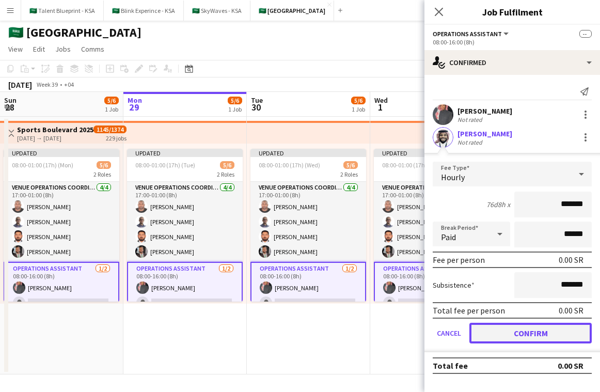
click at [552, 329] on button "Confirm" at bounding box center [530, 333] width 122 height 21
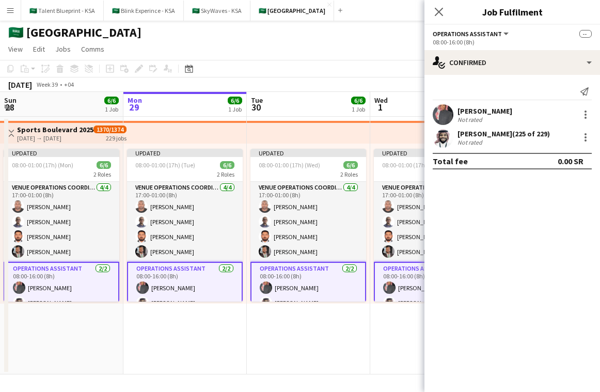
click at [106, 139] on div "229 jobs" at bounding box center [116, 137] width 21 height 9
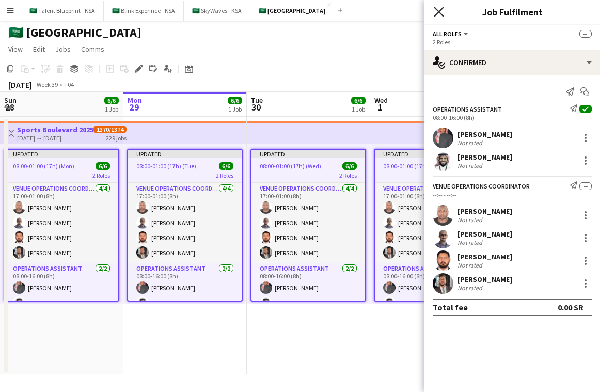
click at [435, 15] on icon at bounding box center [439, 12] width 10 height 10
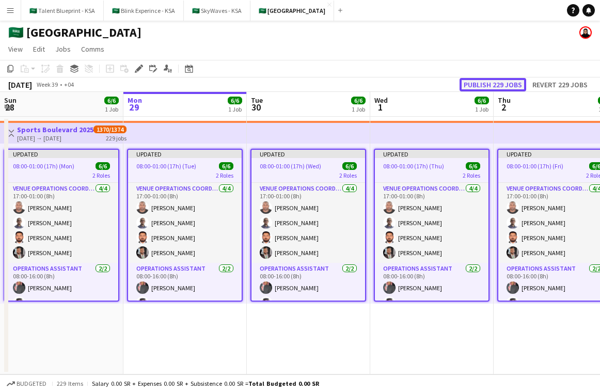
click at [475, 85] on button "Publish 229 jobs" at bounding box center [492, 84] width 67 height 13
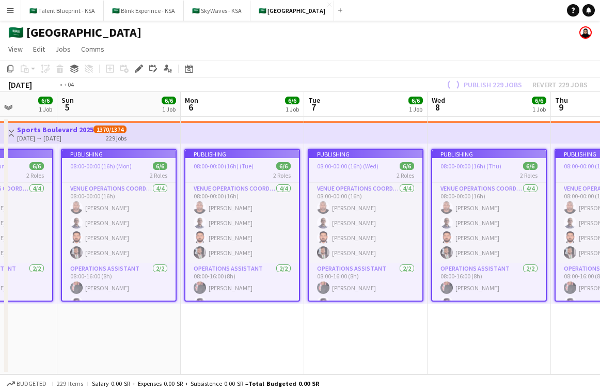
scroll to position [0, 346]
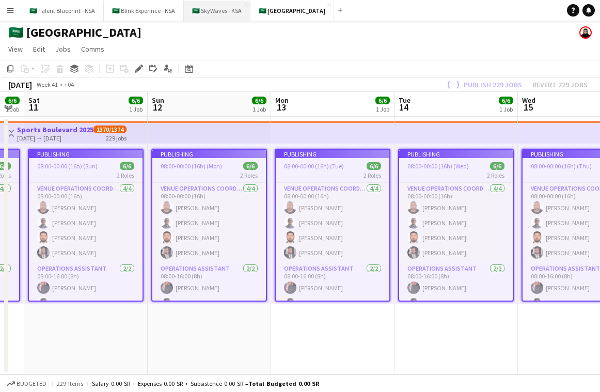
click at [214, 9] on button "🇸🇦 SkyWaves - KSA Close" at bounding box center [217, 11] width 67 height 20
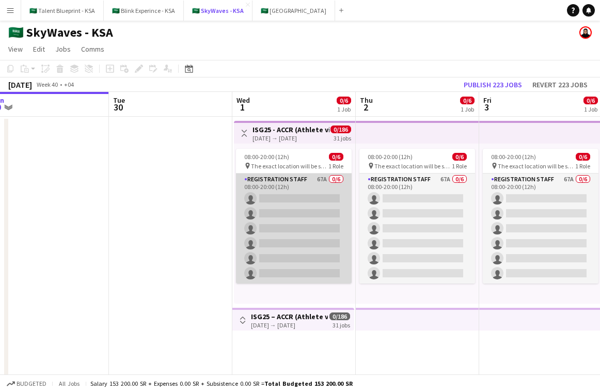
scroll to position [0, 387]
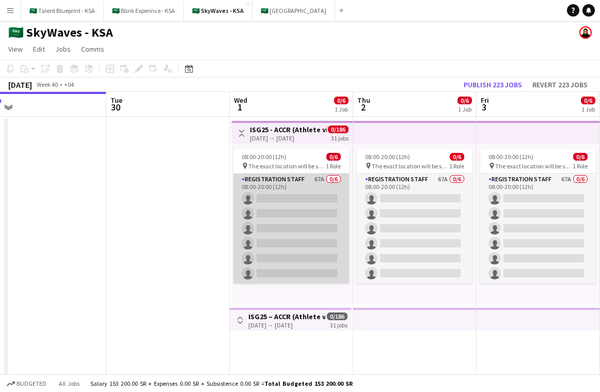
click at [271, 228] on app-card-role "Registration Staff 67A 0/6 08:00-20:00 (12h) single-neutral-actions single-neut…" at bounding box center [291, 228] width 116 height 110
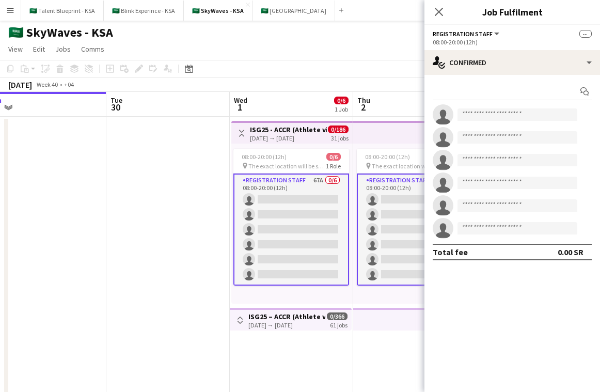
click at [157, 183] on app-date-cell at bounding box center [167, 293] width 123 height 352
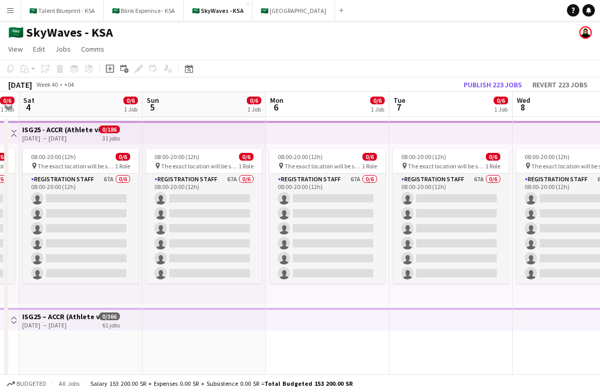
scroll to position [0, 369]
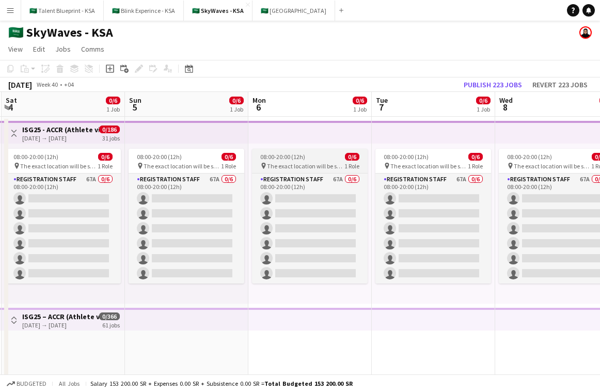
click at [312, 153] on div "08:00-20:00 (12h) 0/6" at bounding box center [310, 157] width 116 height 8
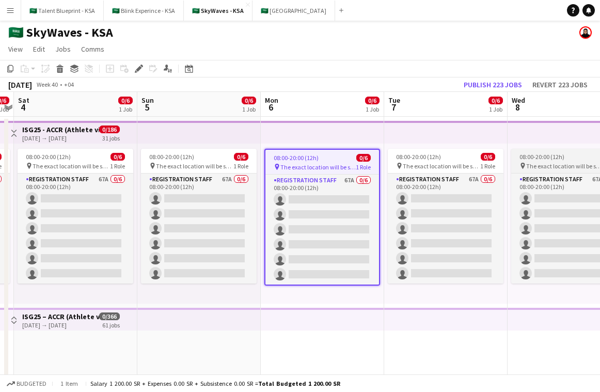
scroll to position [0, 409]
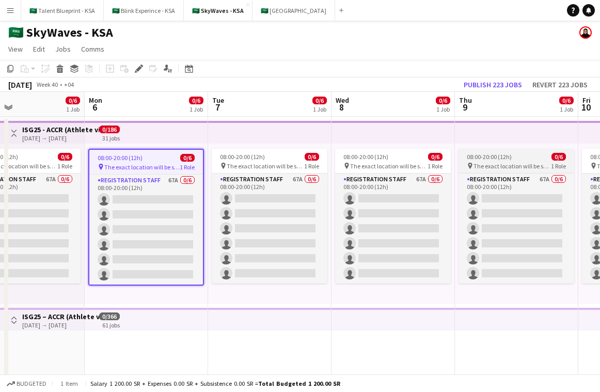
click at [544, 169] on span "The exact location will be shared later" at bounding box center [511, 166] width 77 height 8
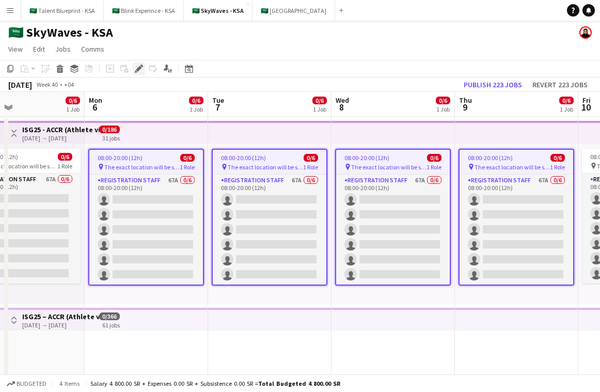
click at [139, 68] on icon at bounding box center [139, 69] width 6 height 6
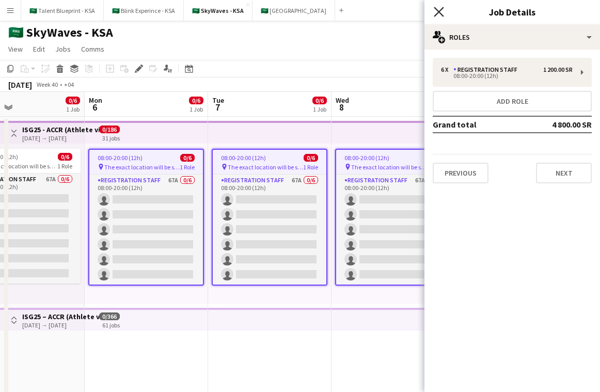
click at [440, 11] on icon "Close pop-in" at bounding box center [439, 12] width 10 height 10
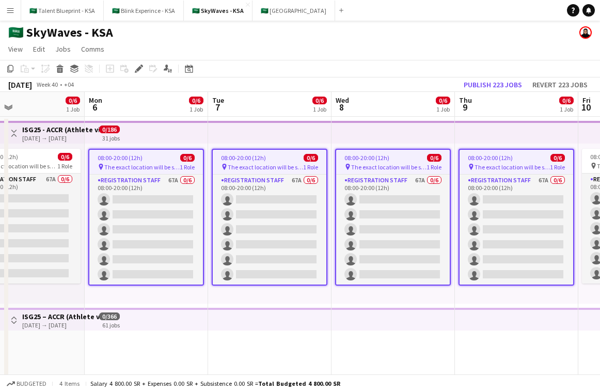
click at [257, 301] on div "08:00-20:00 (12h) 0/6 pin The exact location will be shared later 1 Role Regist…" at bounding box center [269, 223] width 123 height 160
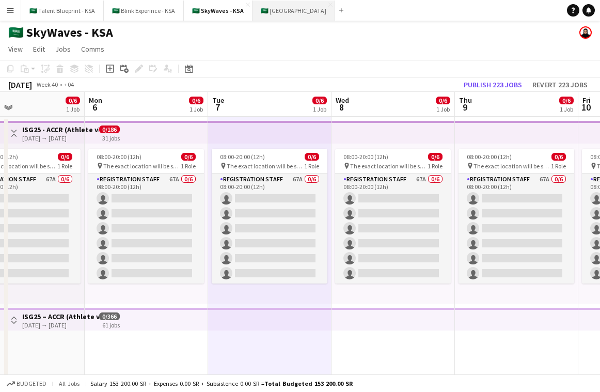
click at [278, 8] on button "🇸🇦 [GEOGRAPHIC_DATA] Close" at bounding box center [293, 11] width 83 height 20
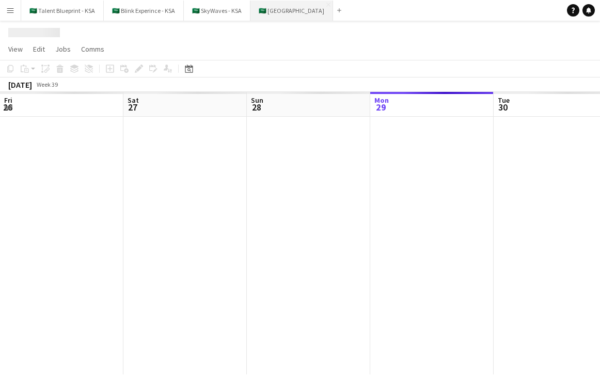
scroll to position [0, 247]
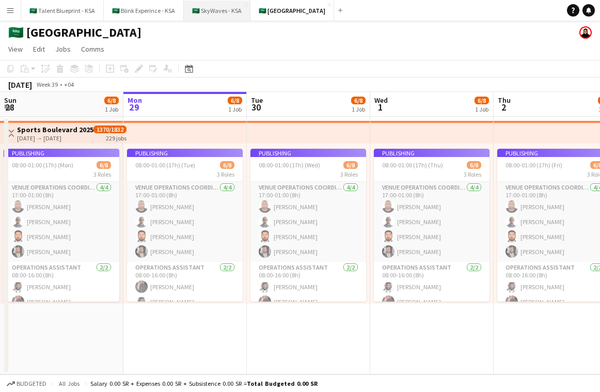
click at [210, 17] on button "🇸🇦 SkyWaves - KSA Close" at bounding box center [217, 11] width 67 height 20
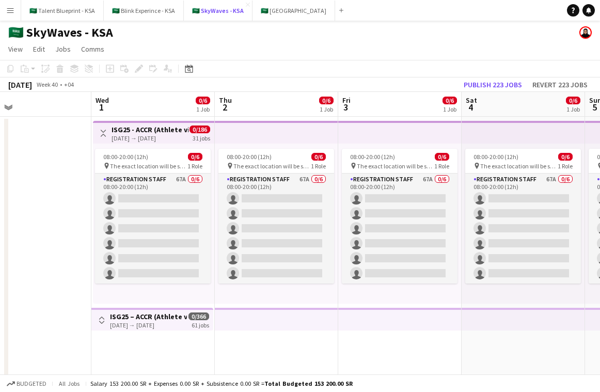
scroll to position [0, 401]
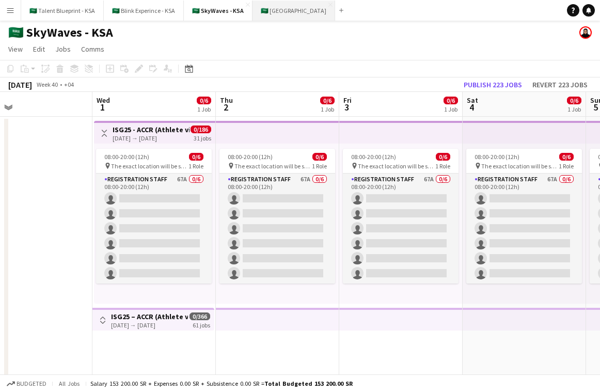
click at [285, 4] on button "🇸🇦 [GEOGRAPHIC_DATA] Close" at bounding box center [293, 11] width 83 height 20
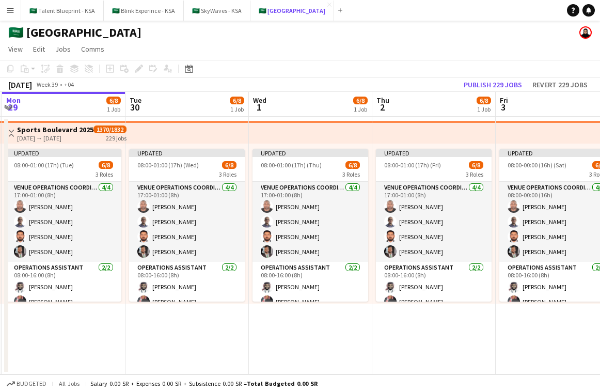
scroll to position [0, 220]
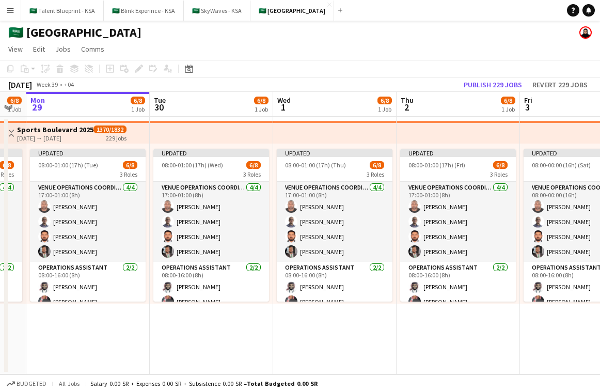
click at [346, 136] on app-top-bar at bounding box center [334, 132] width 123 height 23
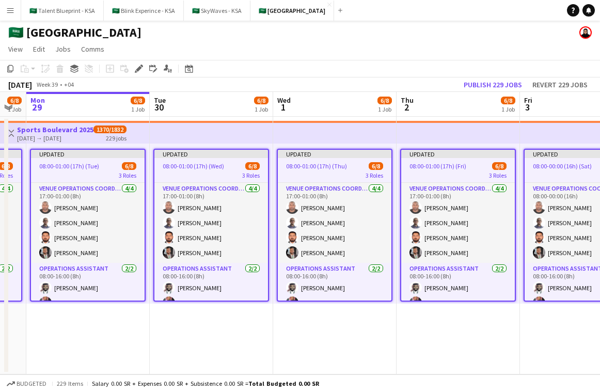
click at [496, 76] on app-toolbar "Copy Paste Paste Command V Paste with crew Command Shift V Paste linked Job [GE…" at bounding box center [300, 69] width 600 height 18
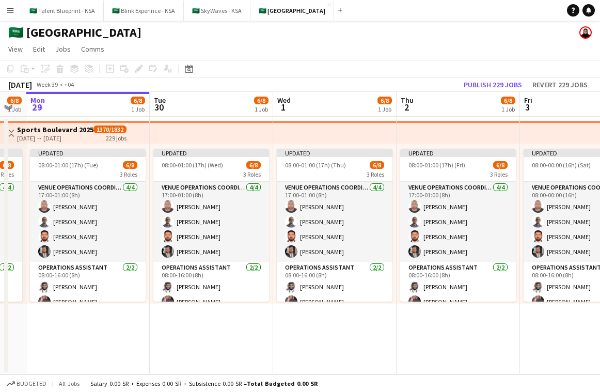
click at [442, 140] on app-top-bar at bounding box center [457, 132] width 123 height 23
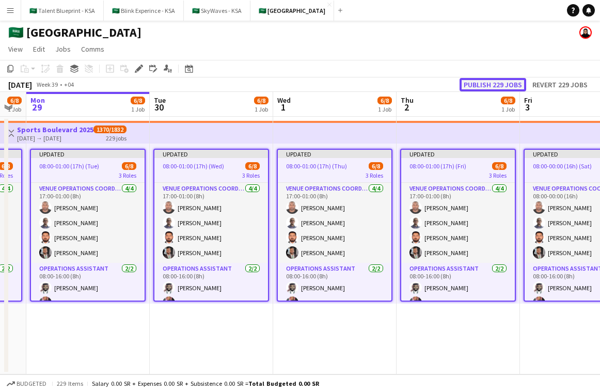
click at [503, 81] on button "Publish 229 jobs" at bounding box center [492, 84] width 67 height 13
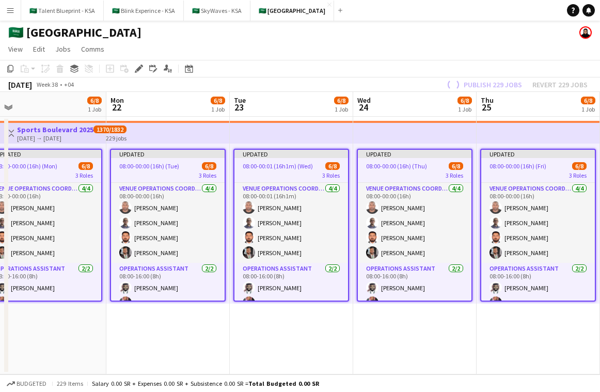
scroll to position [0, 253]
